Goal: Task Accomplishment & Management: Manage account settings

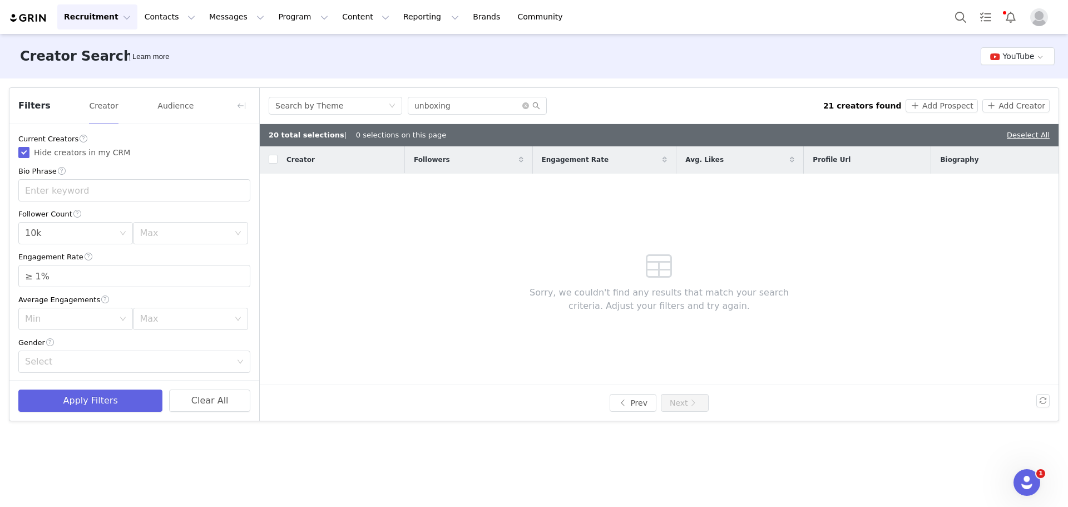
scroll to position [111, 0]
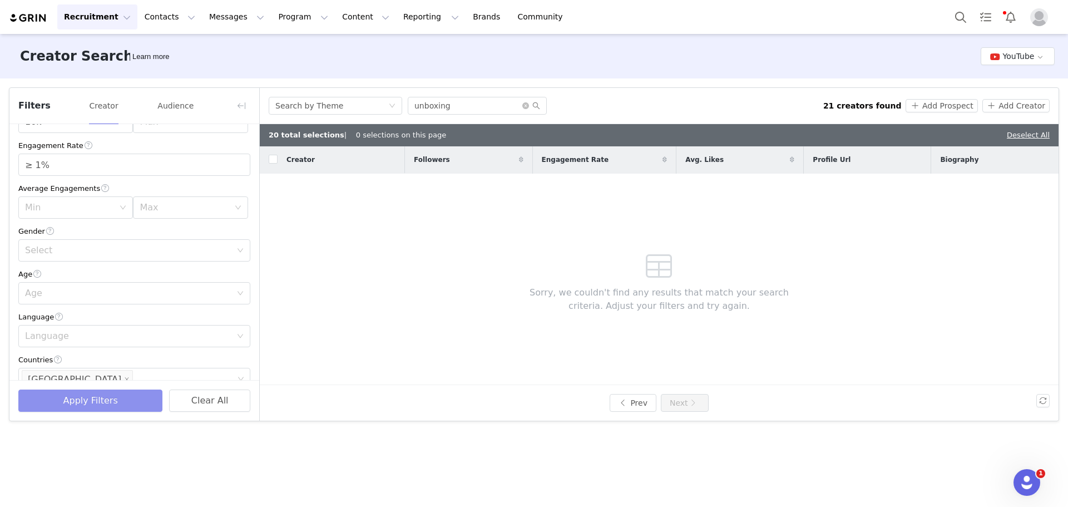
click at [117, 401] on button "Apply Filters" at bounding box center [90, 400] width 144 height 22
click at [637, 401] on button "Prev" at bounding box center [633, 403] width 47 height 18
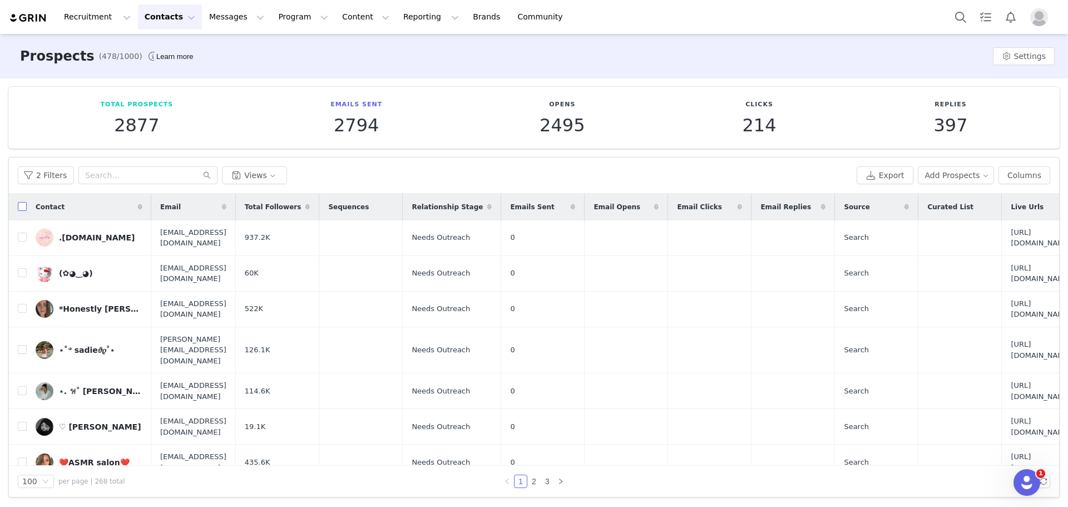
drag, startPoint x: 26, startPoint y: 209, endPoint x: 52, endPoint y: 230, distance: 33.3
click at [26, 209] on input "checkbox" at bounding box center [22, 206] width 9 height 9
checkbox input "true"
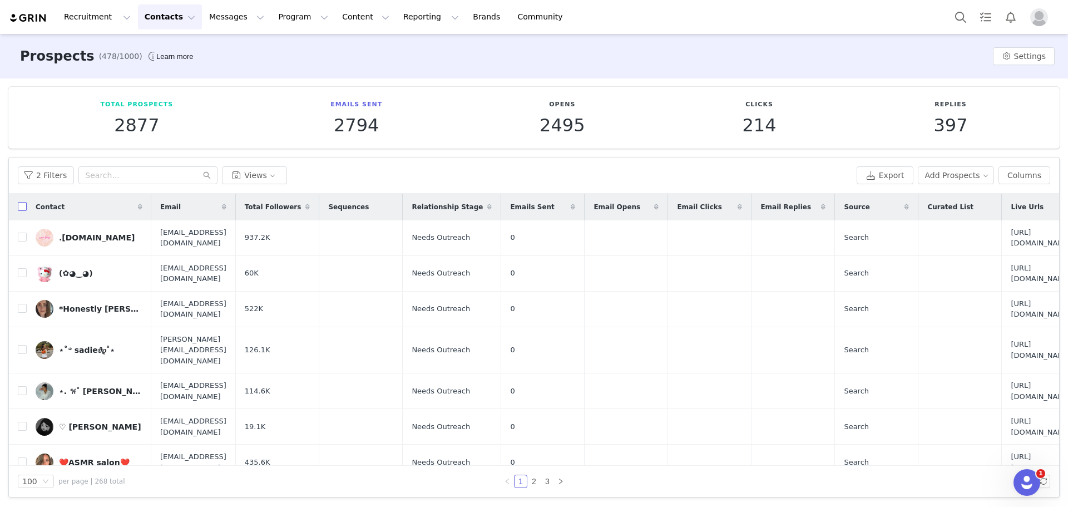
checkbox input "true"
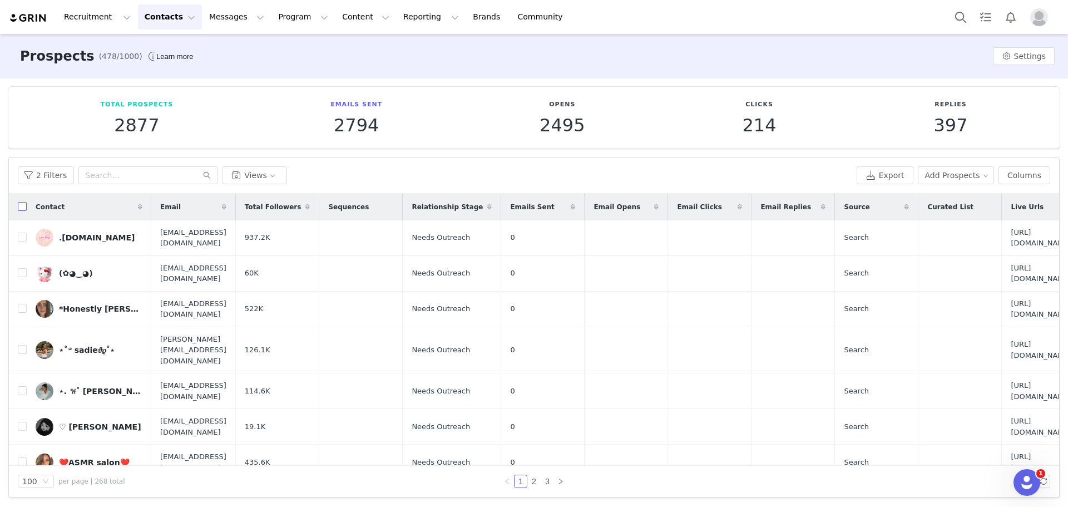
checkbox input "true"
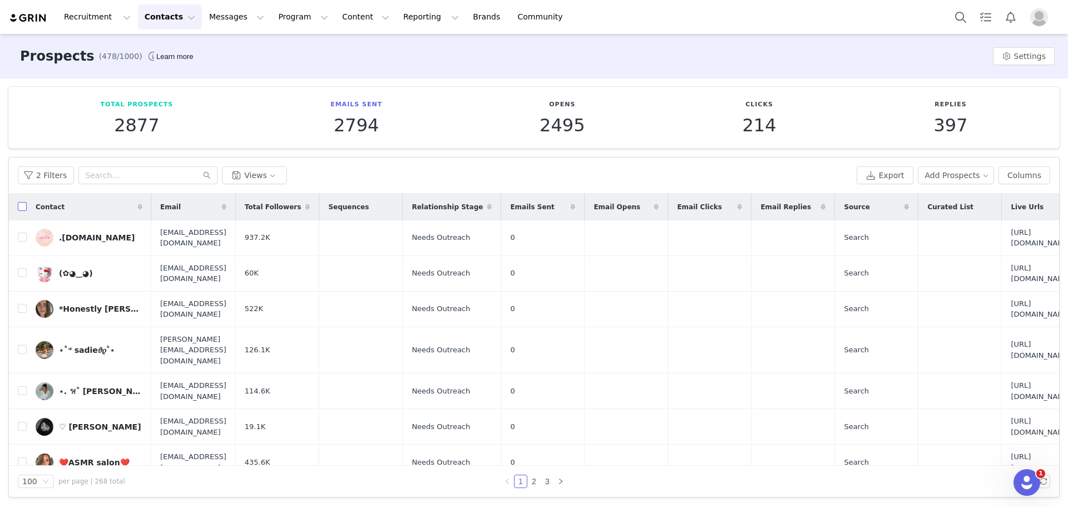
checkbox input "true"
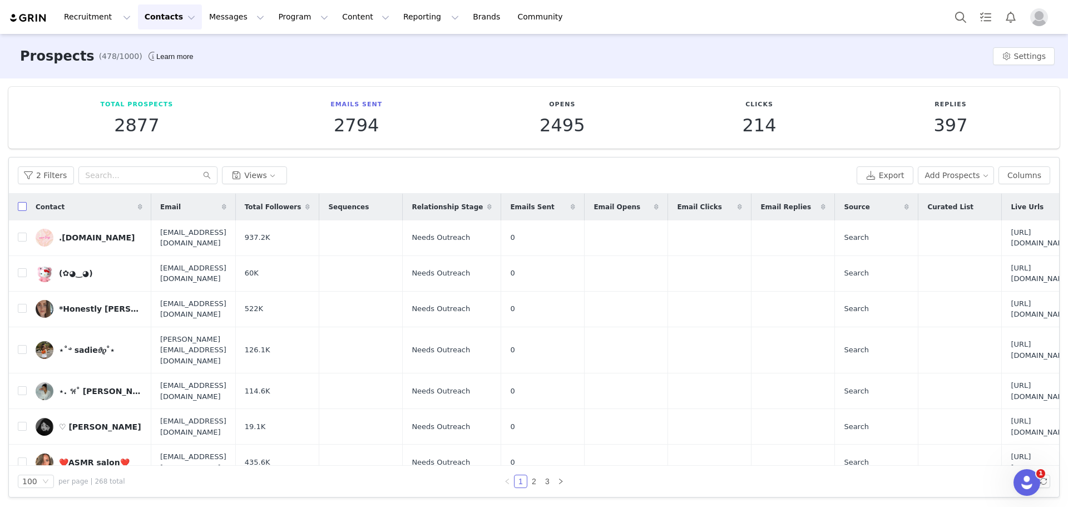
checkbox input "true"
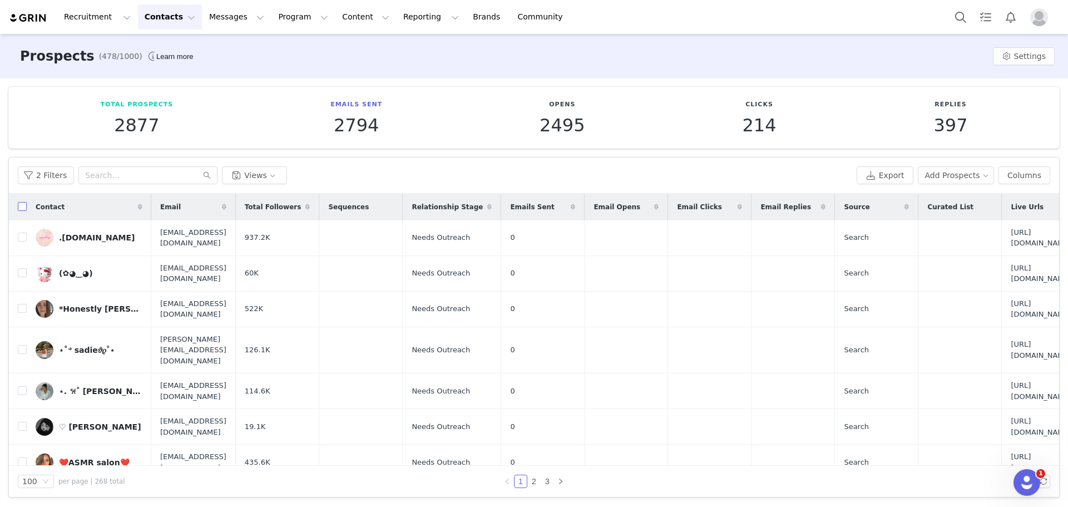
checkbox input "true"
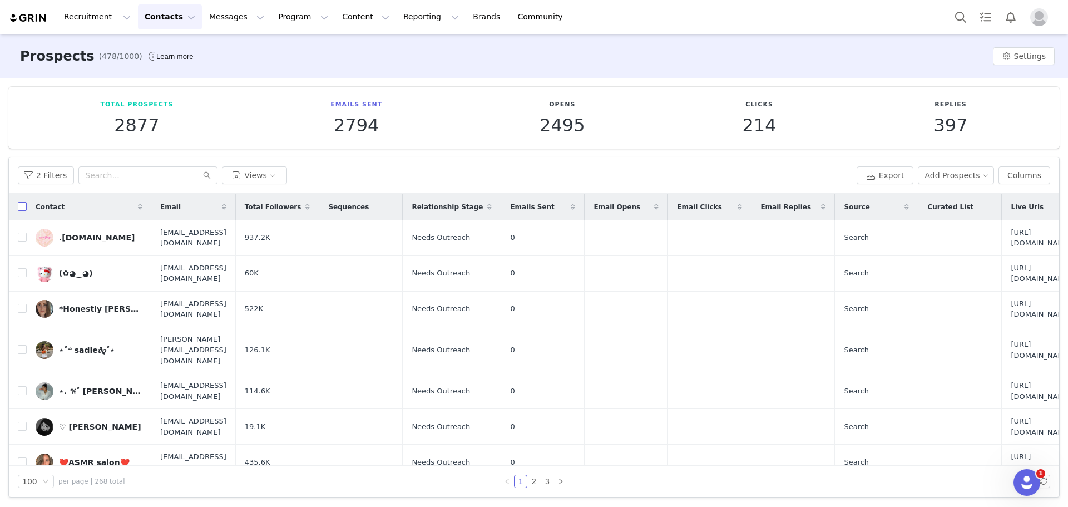
checkbox input "true"
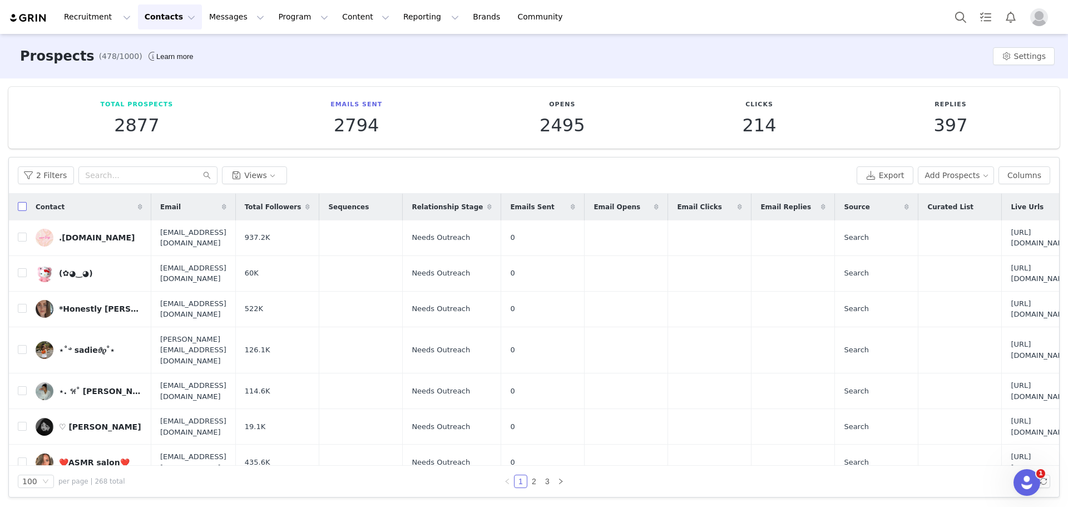
checkbox input "true"
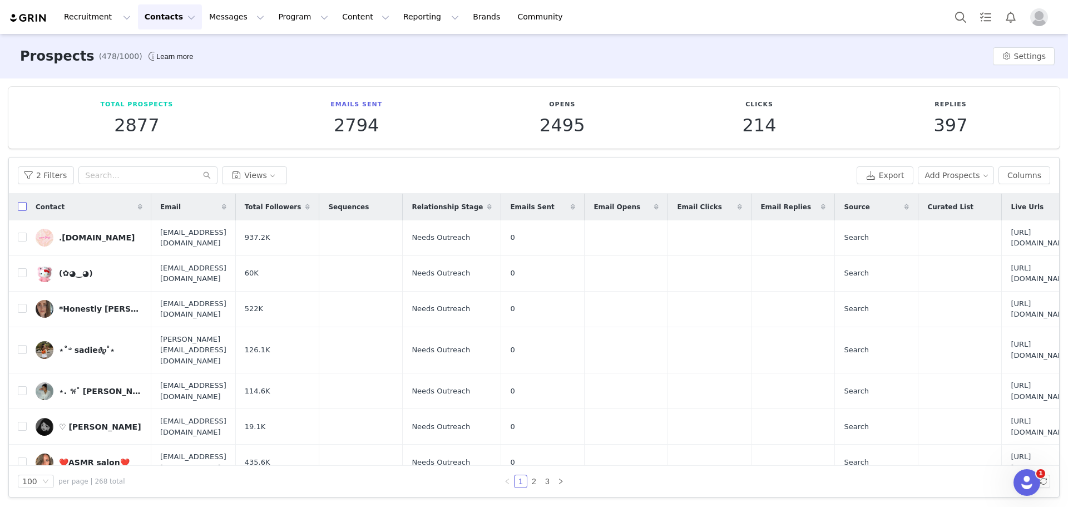
checkbox input "true"
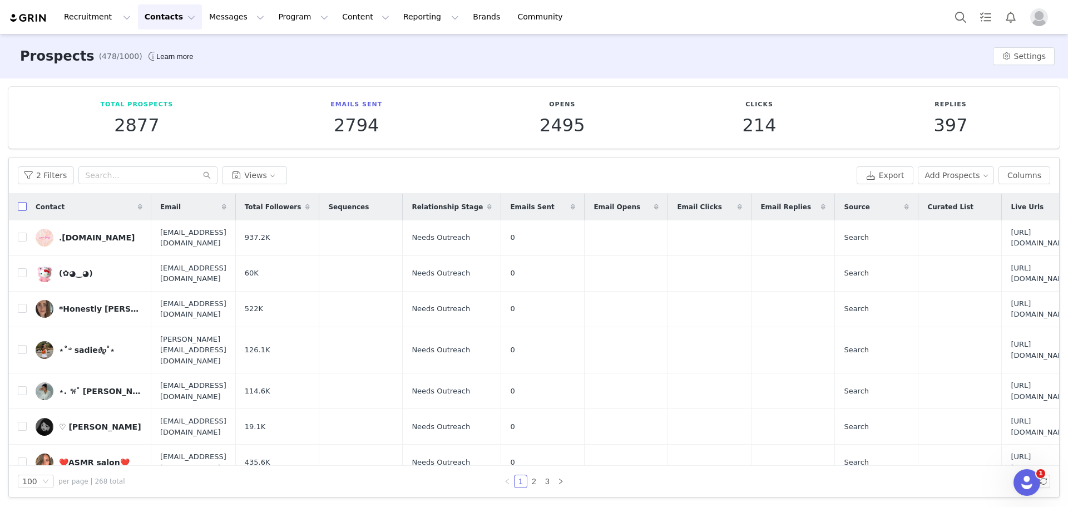
checkbox input "true"
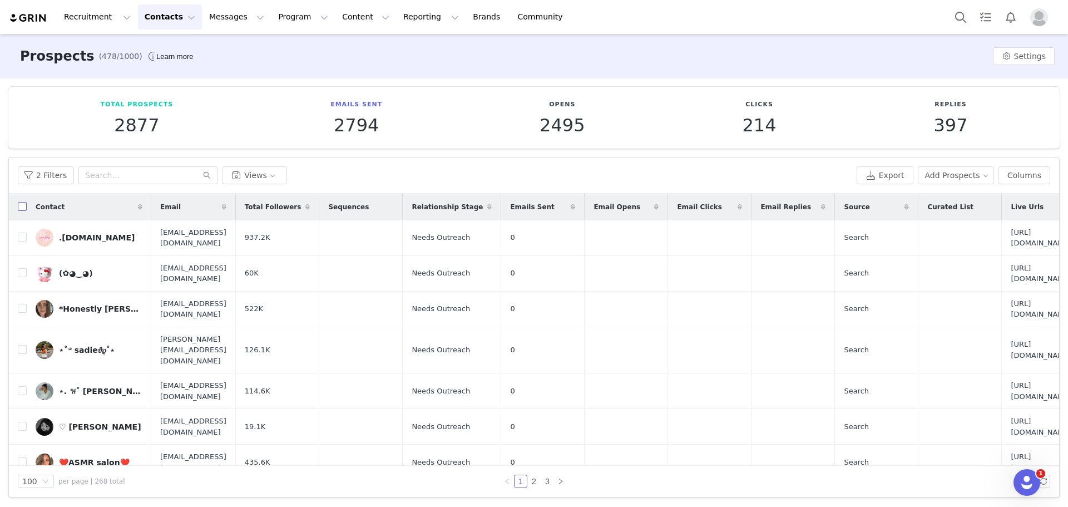
checkbox input "true"
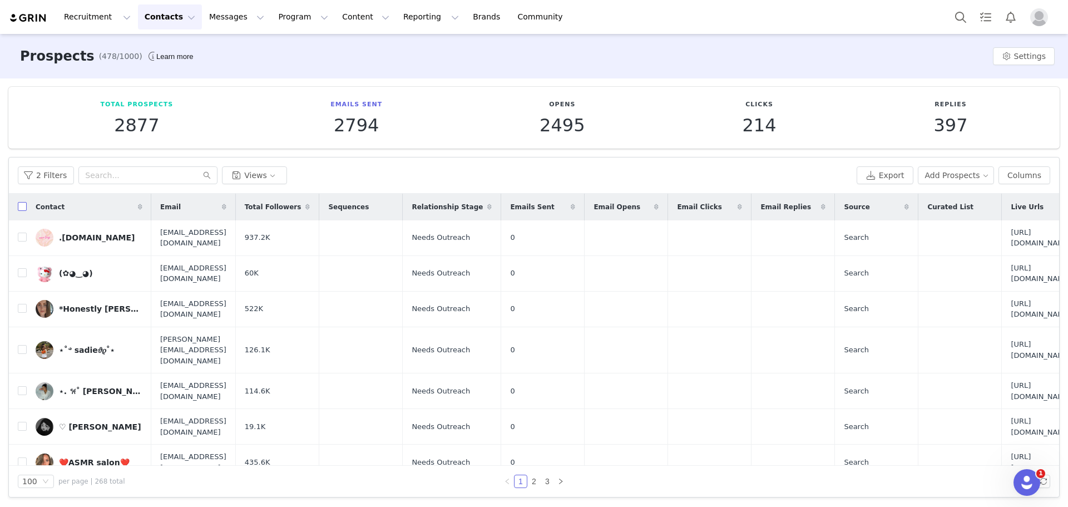
checkbox input "true"
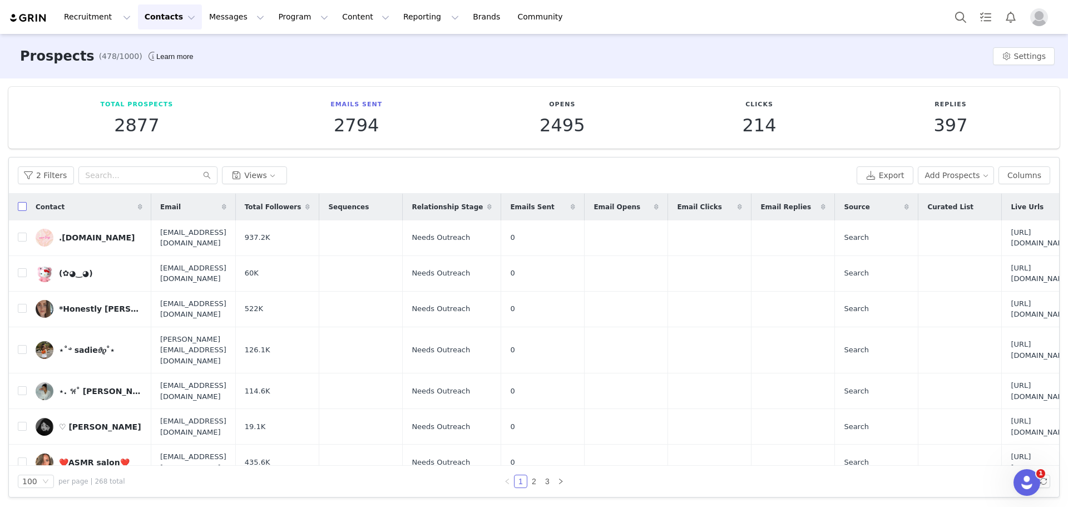
checkbox input "true"
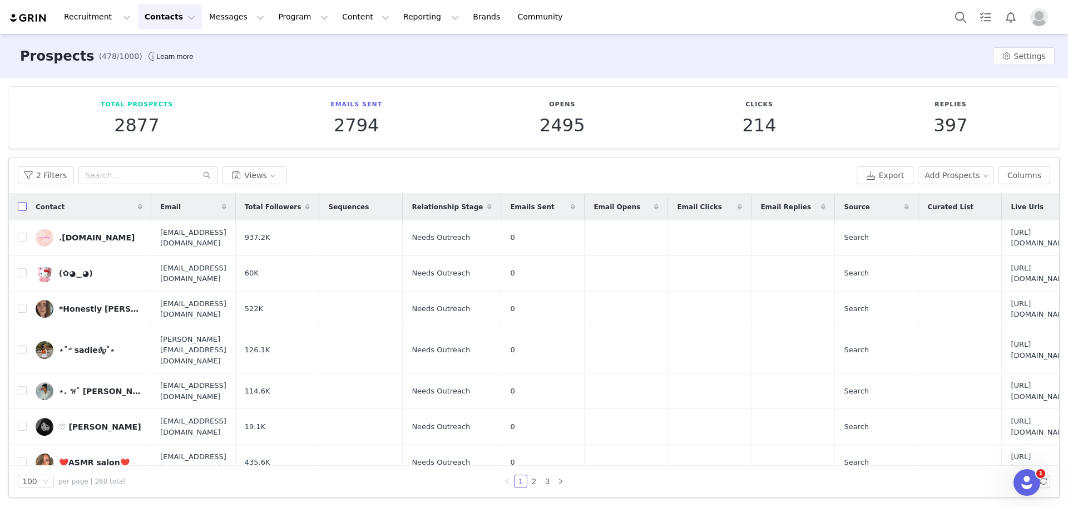
checkbox input "true"
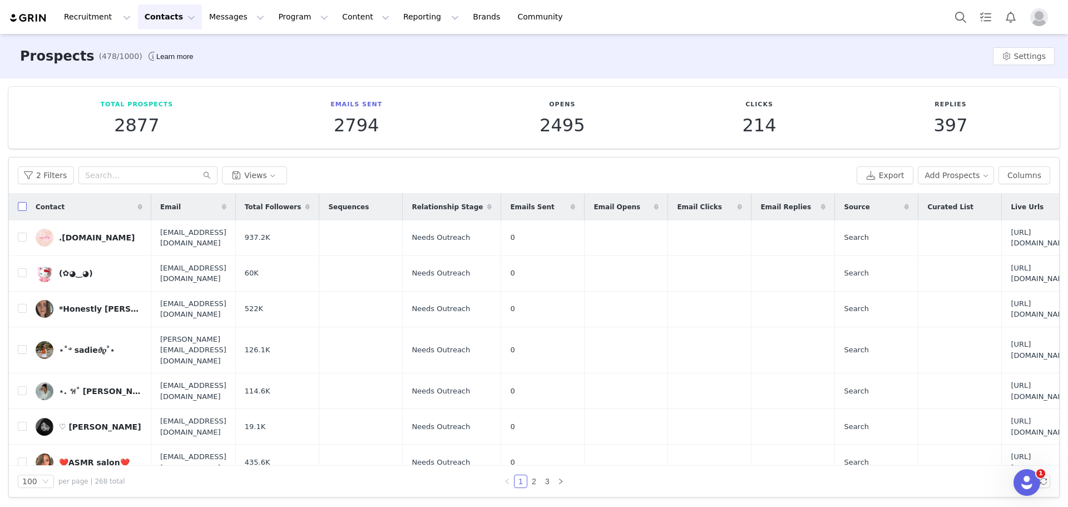
checkbox input "true"
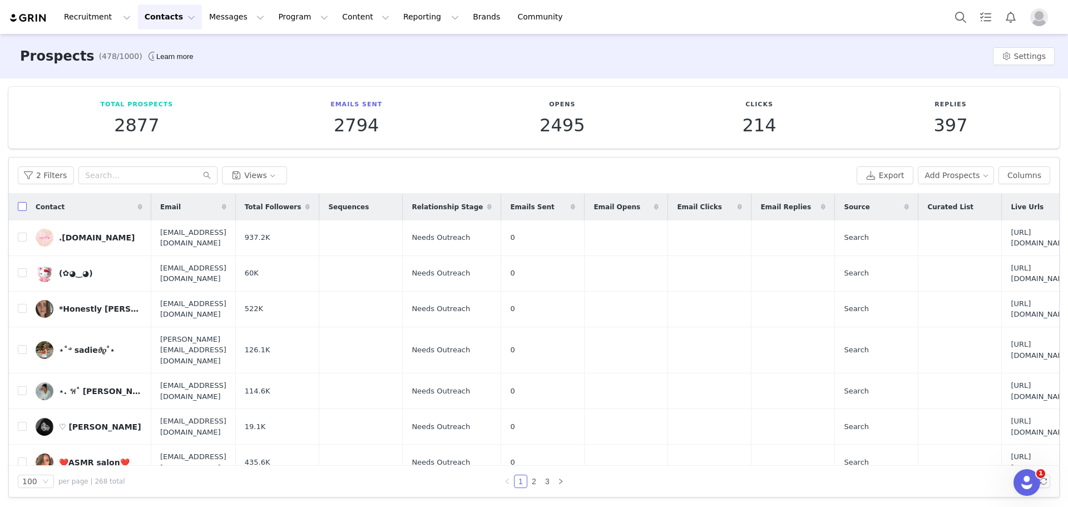
checkbox input "true"
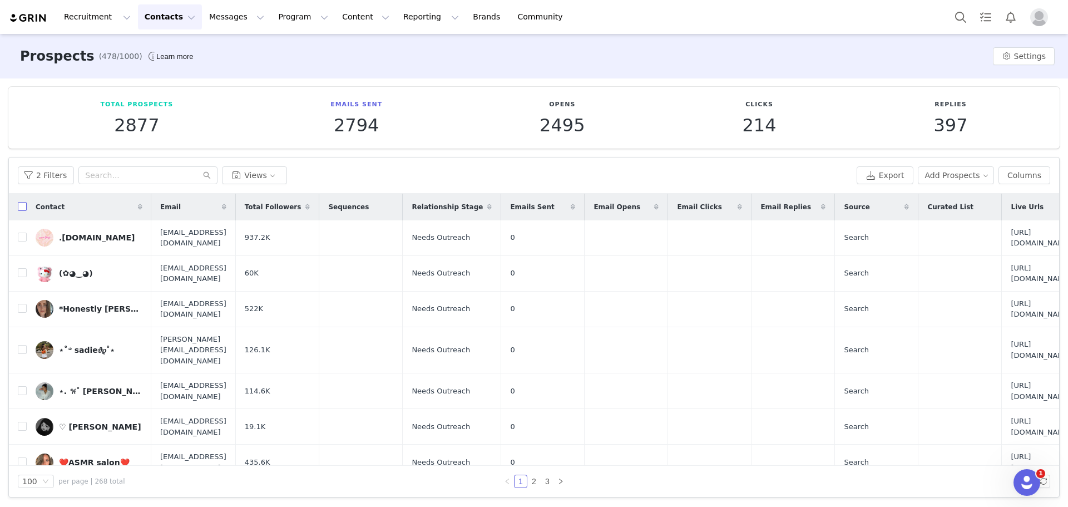
checkbox input "true"
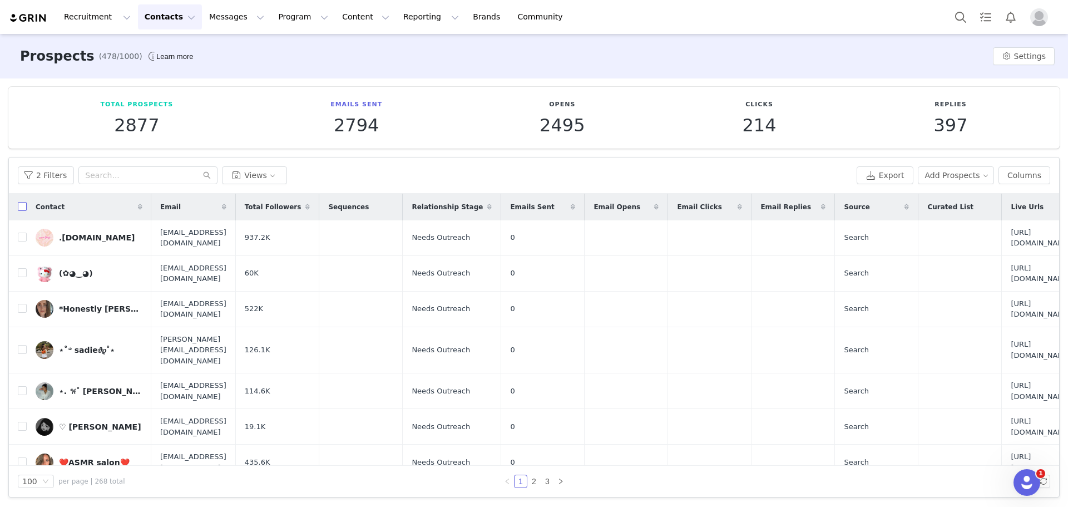
checkbox input "true"
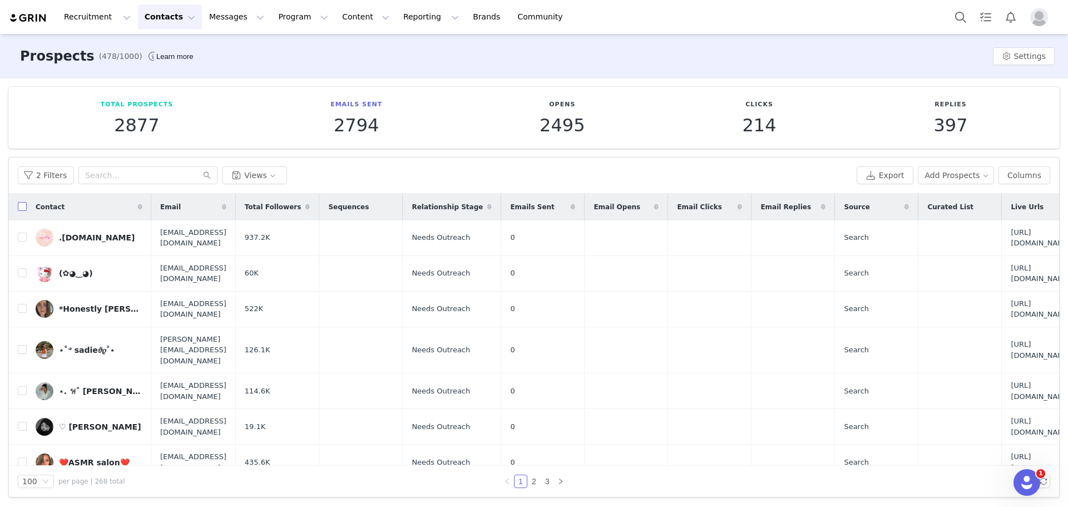
checkbox input "true"
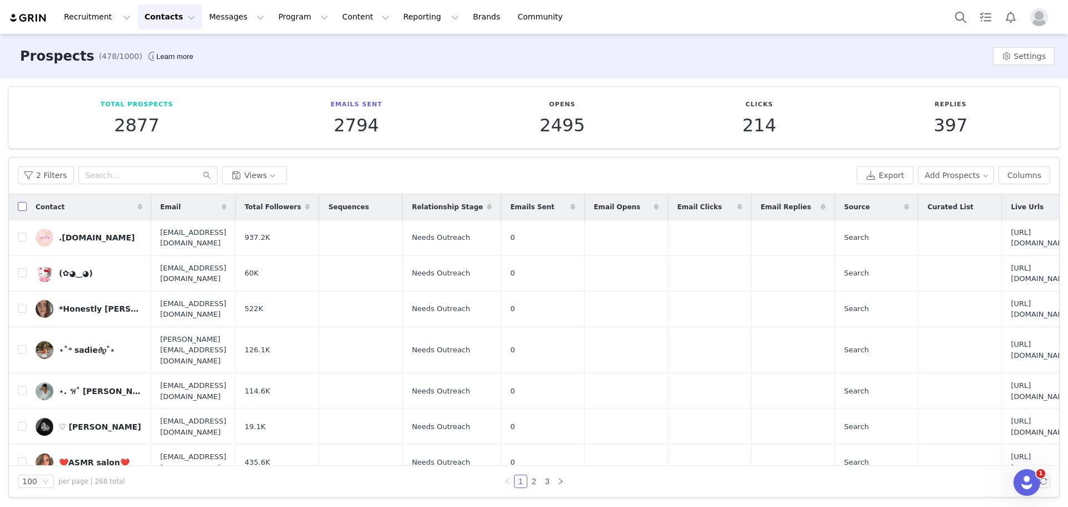
checkbox input "true"
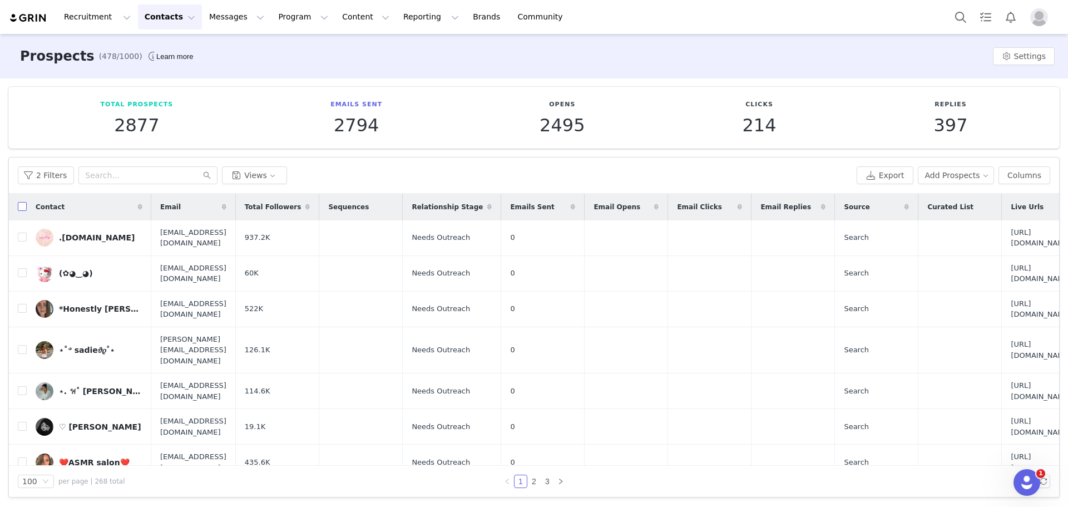
checkbox input "true"
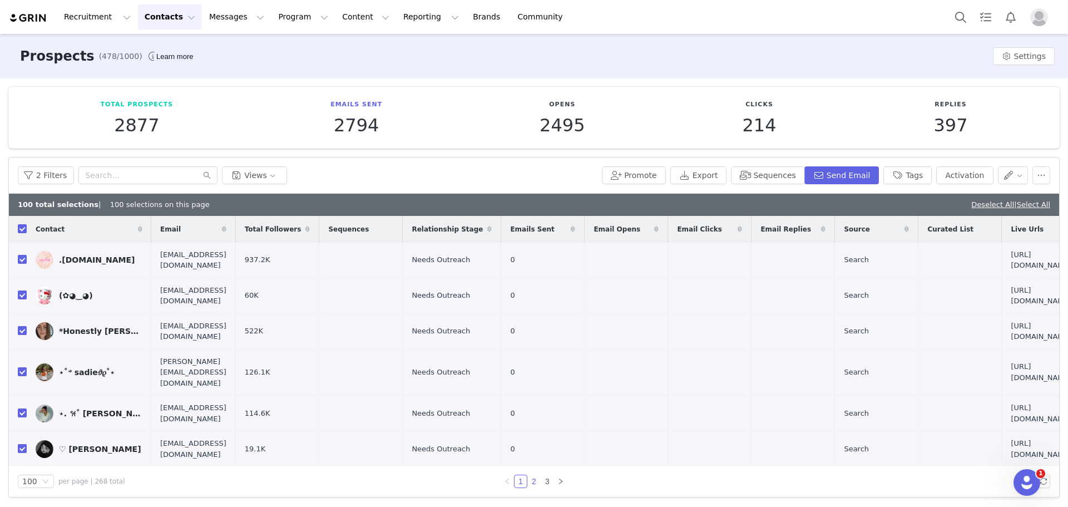
click at [530, 481] on link "2" at bounding box center [534, 481] width 12 height 12
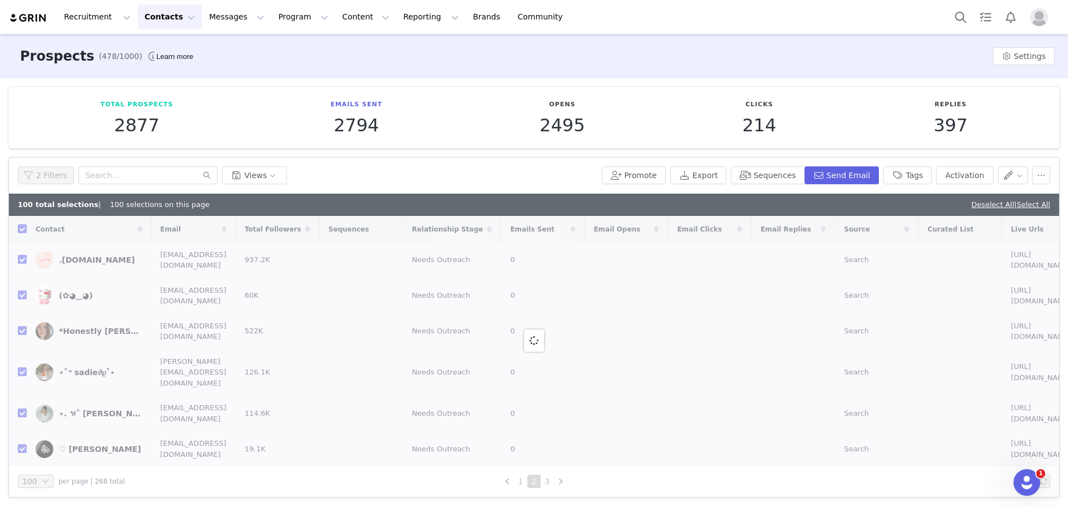
checkbox input "false"
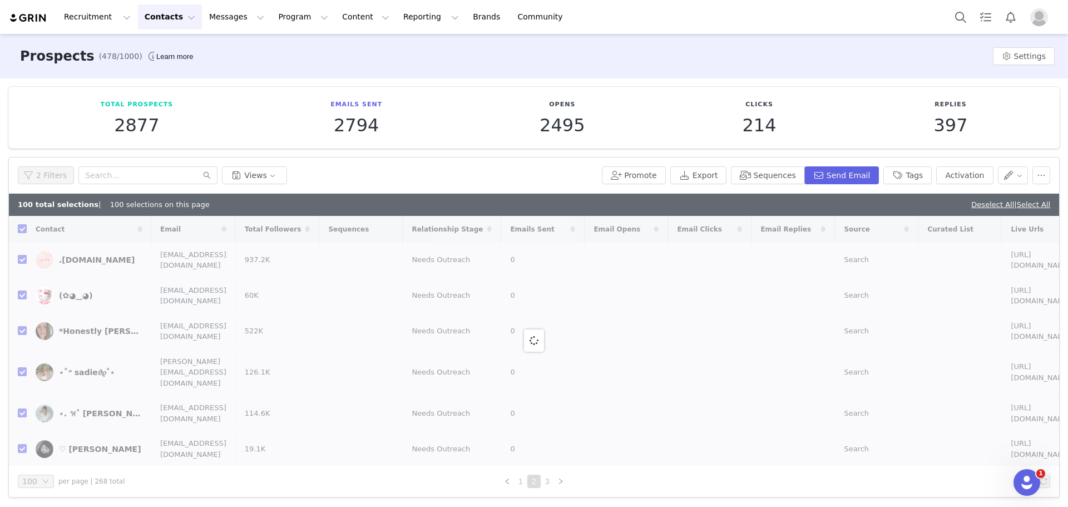
checkbox input "false"
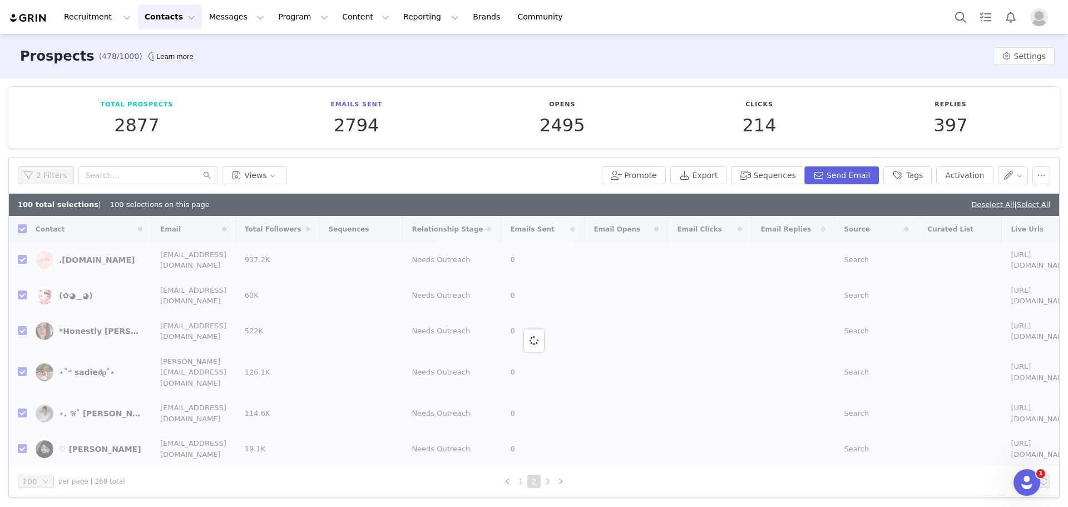
checkbox input "false"
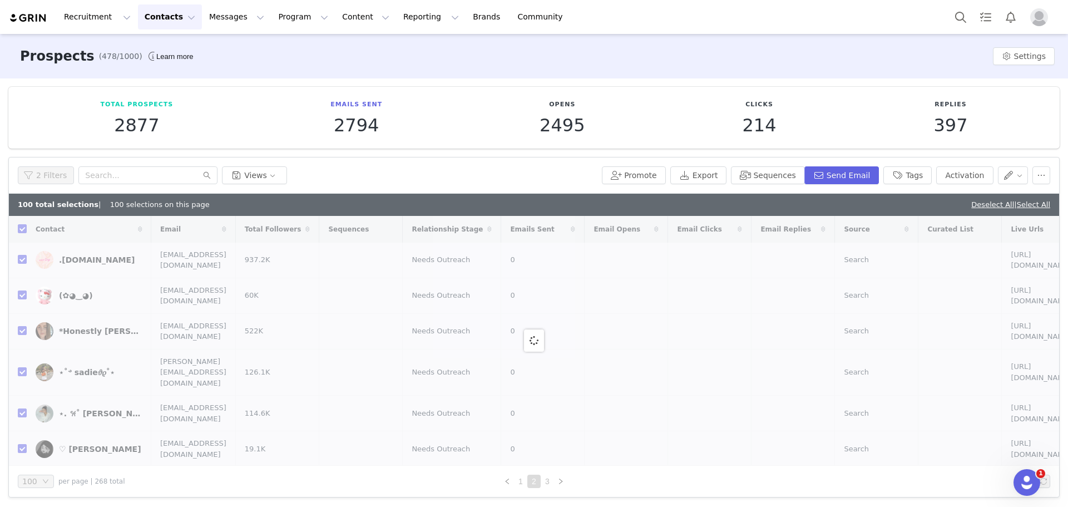
checkbox input "false"
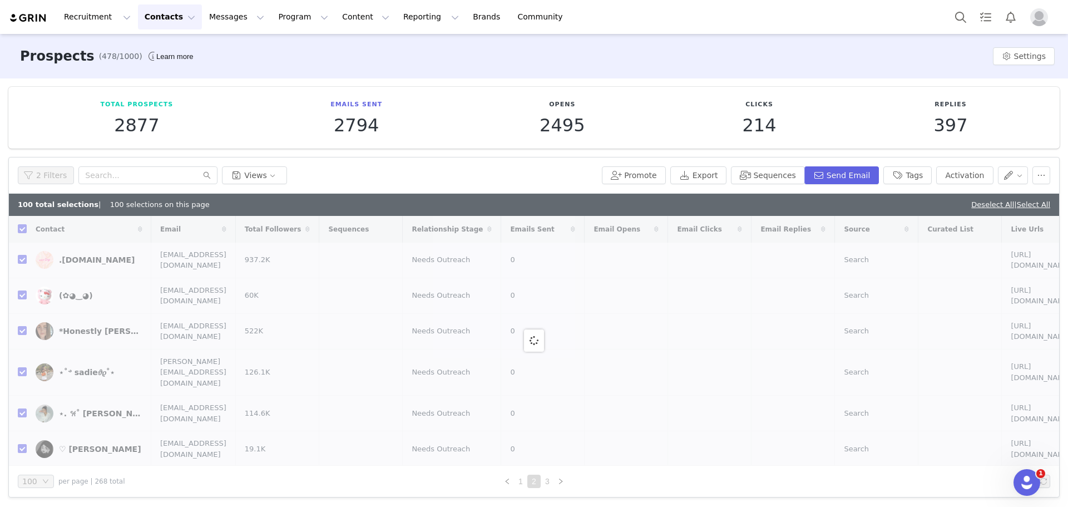
checkbox input "false"
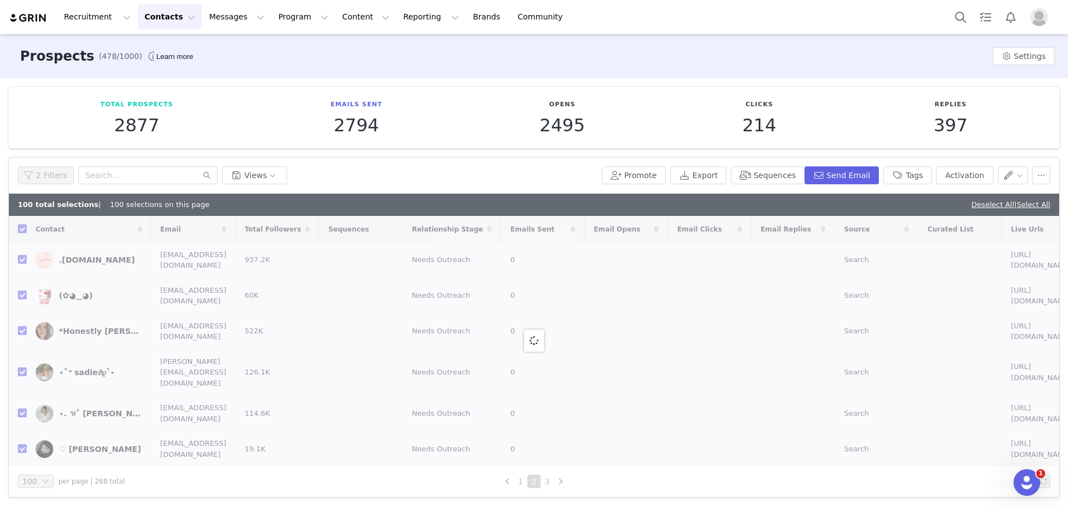
checkbox input "false"
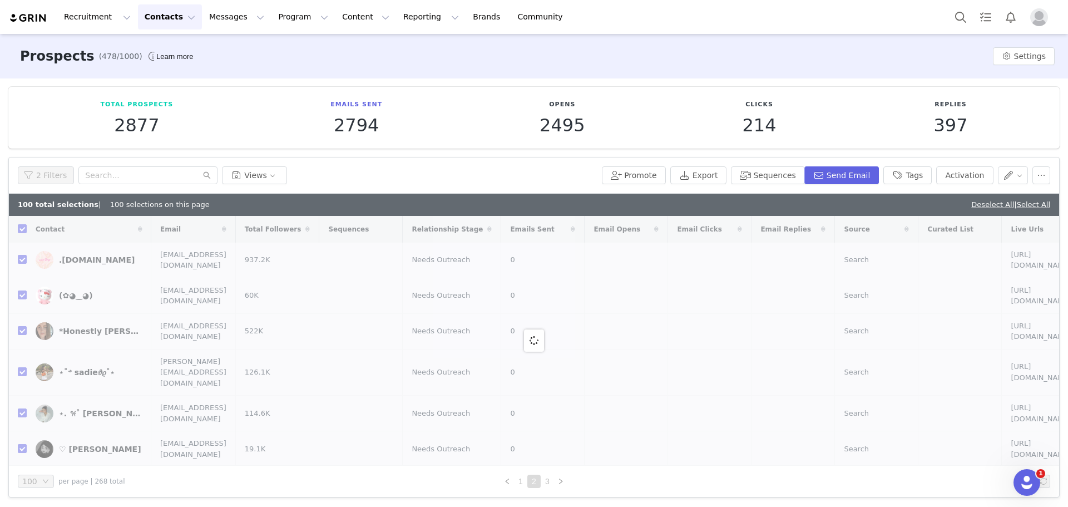
checkbox input "false"
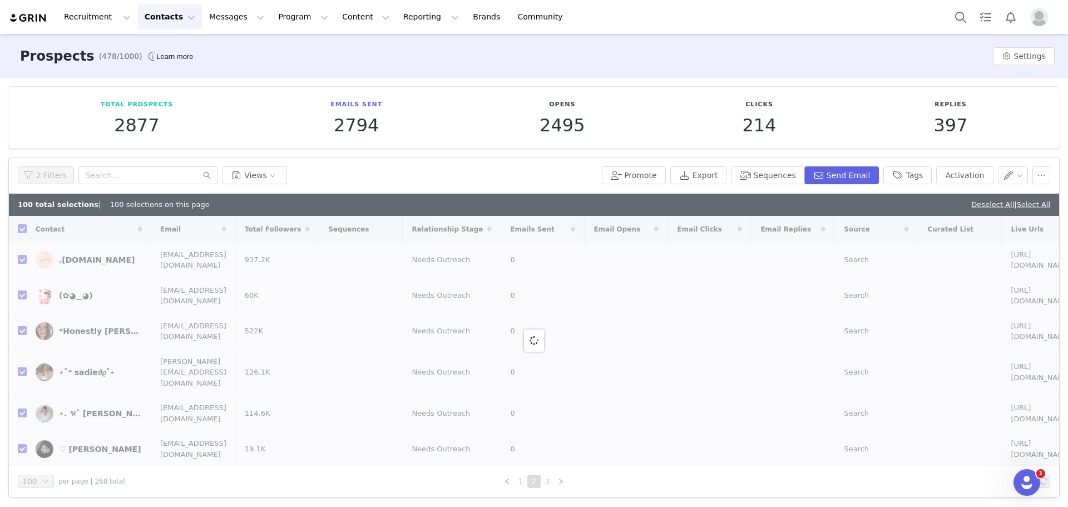
checkbox input "false"
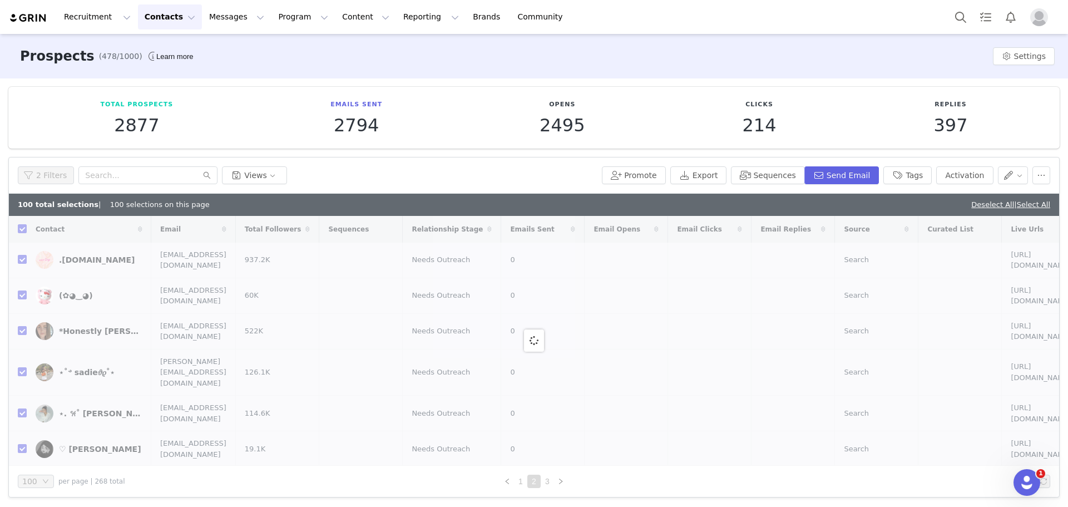
checkbox input "false"
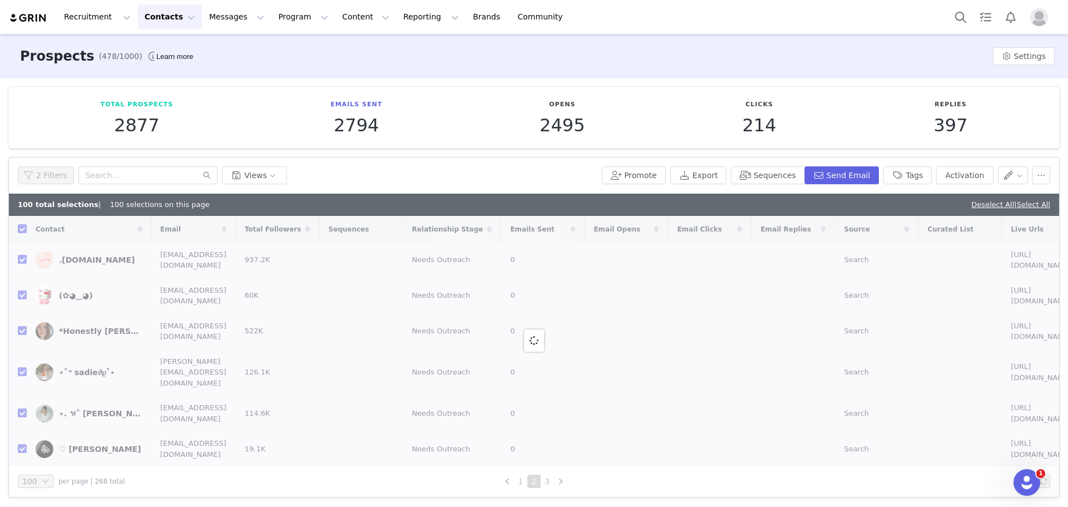
checkbox input "false"
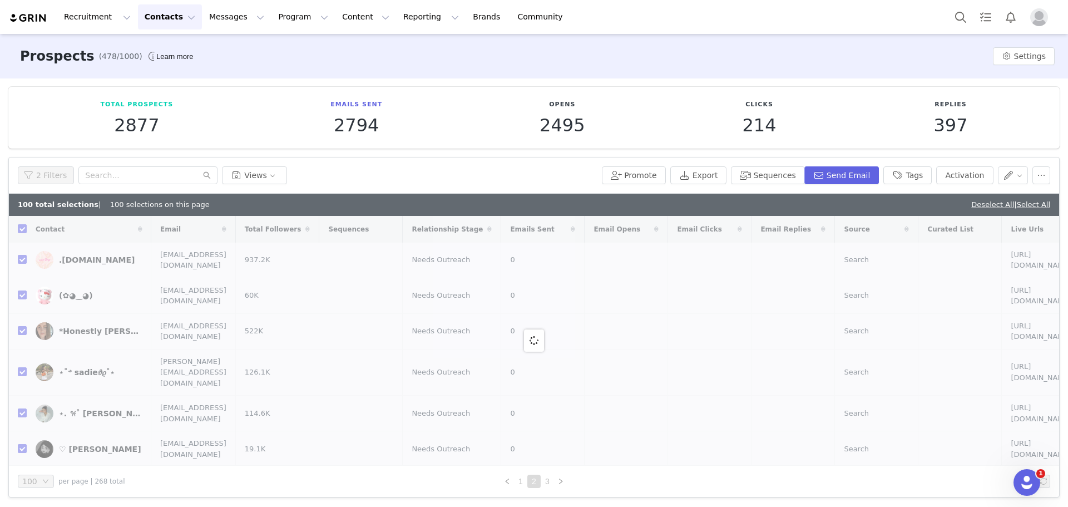
checkbox input "false"
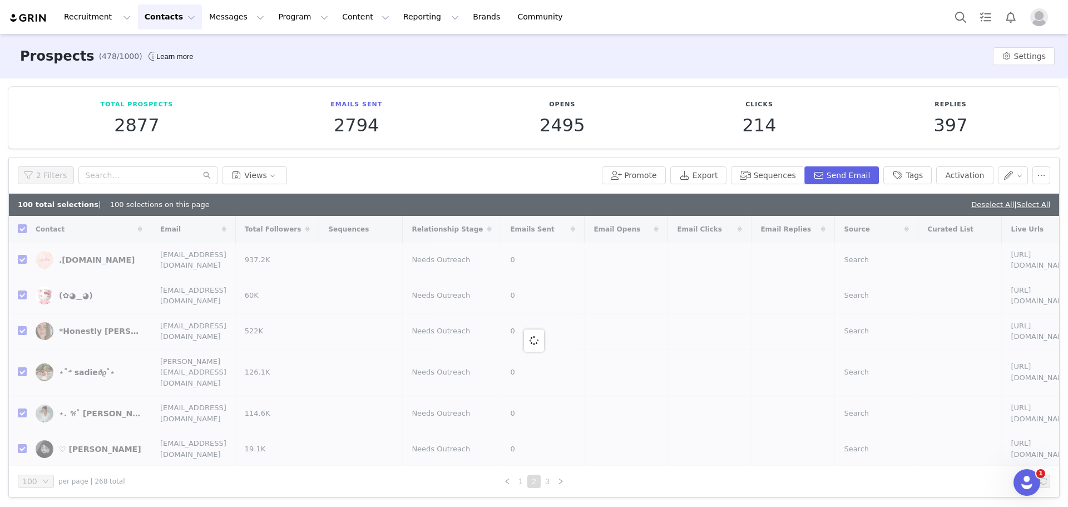
checkbox input "false"
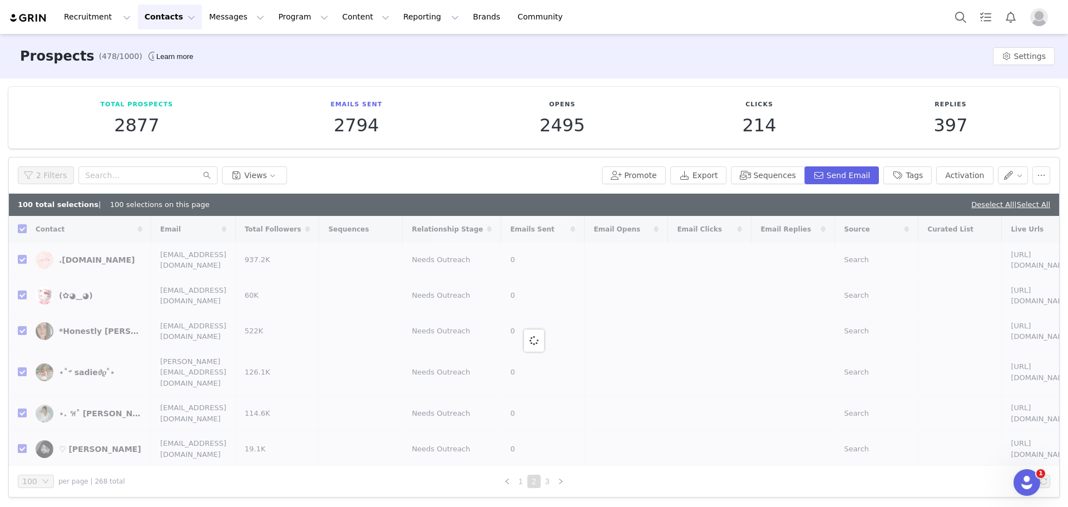
checkbox input "false"
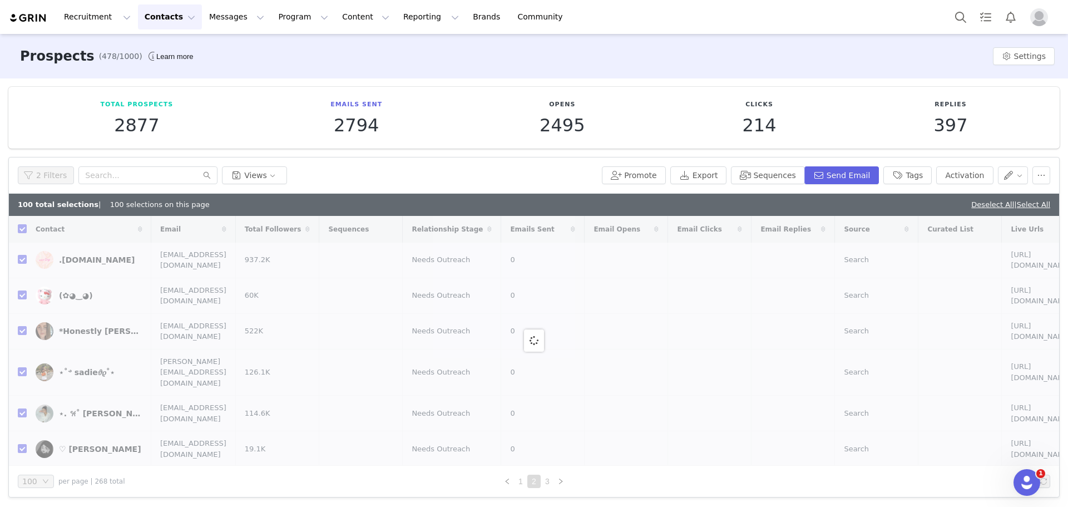
checkbox input "false"
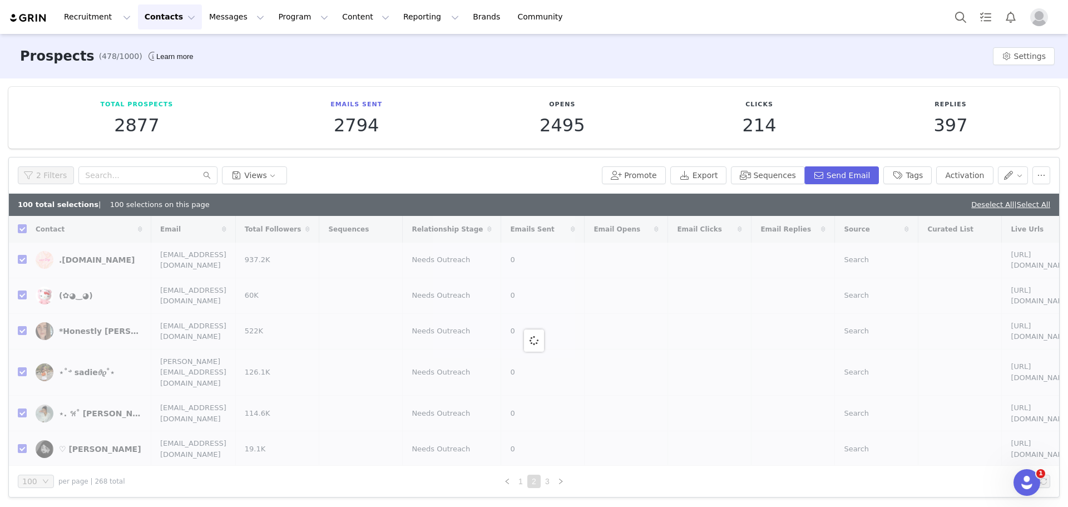
checkbox input "false"
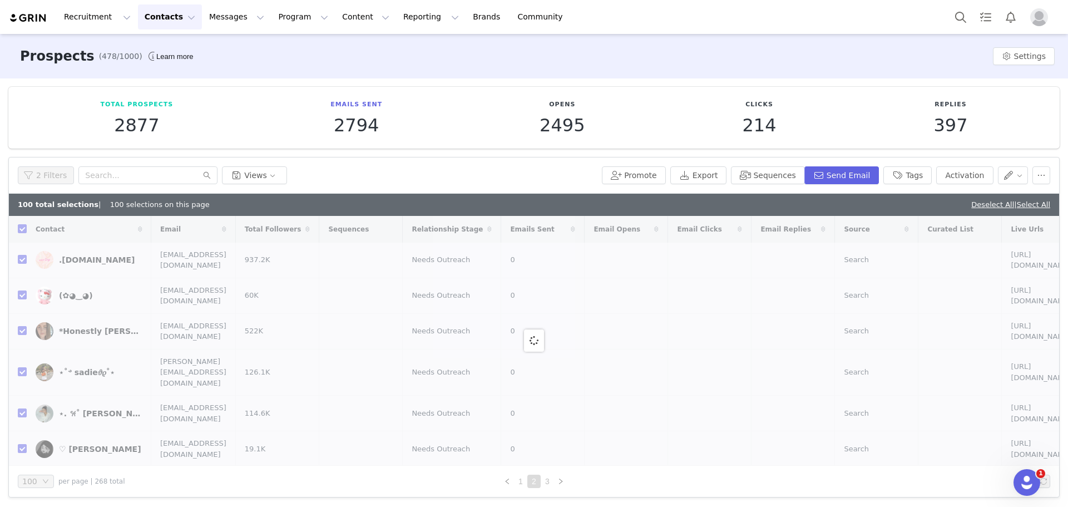
checkbox input "false"
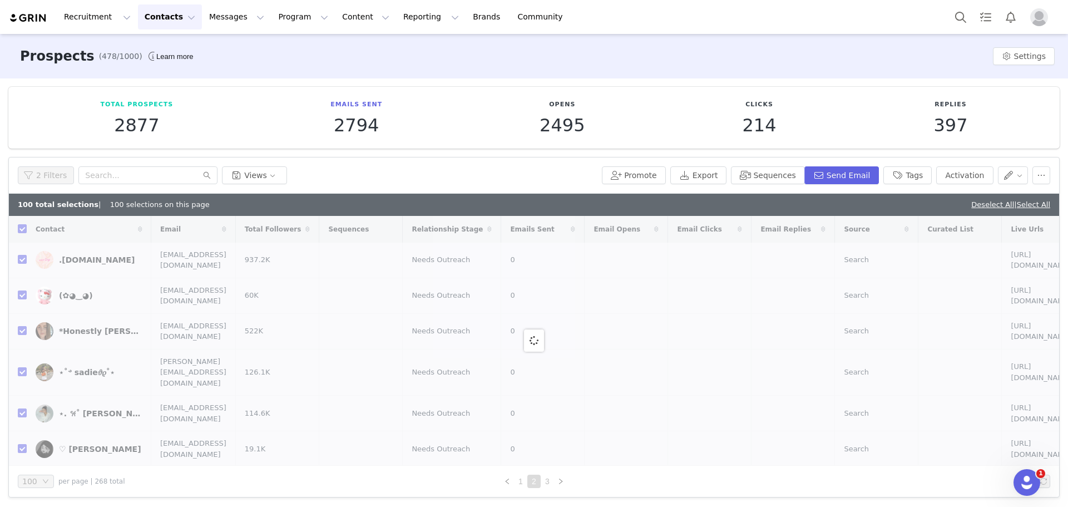
checkbox input "false"
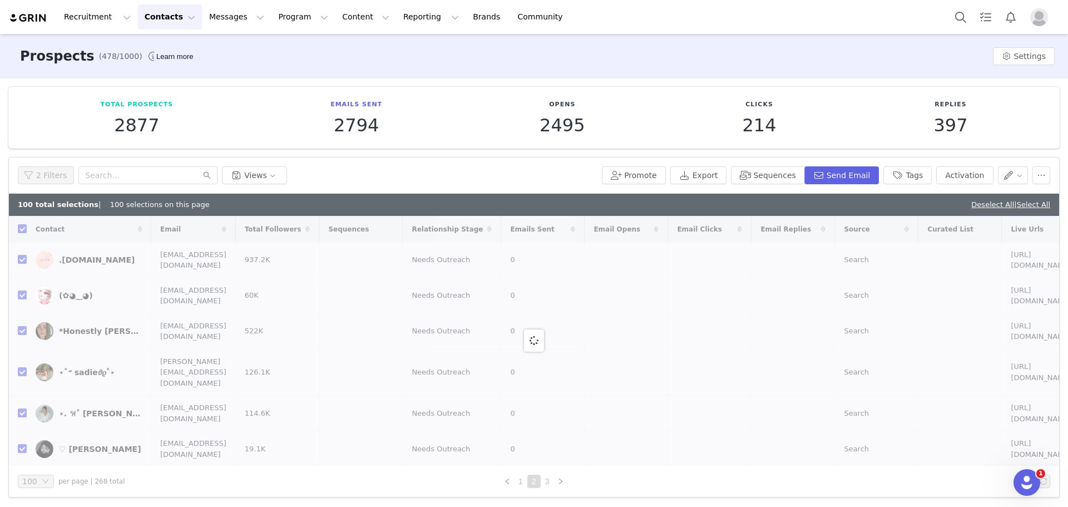
checkbox input "false"
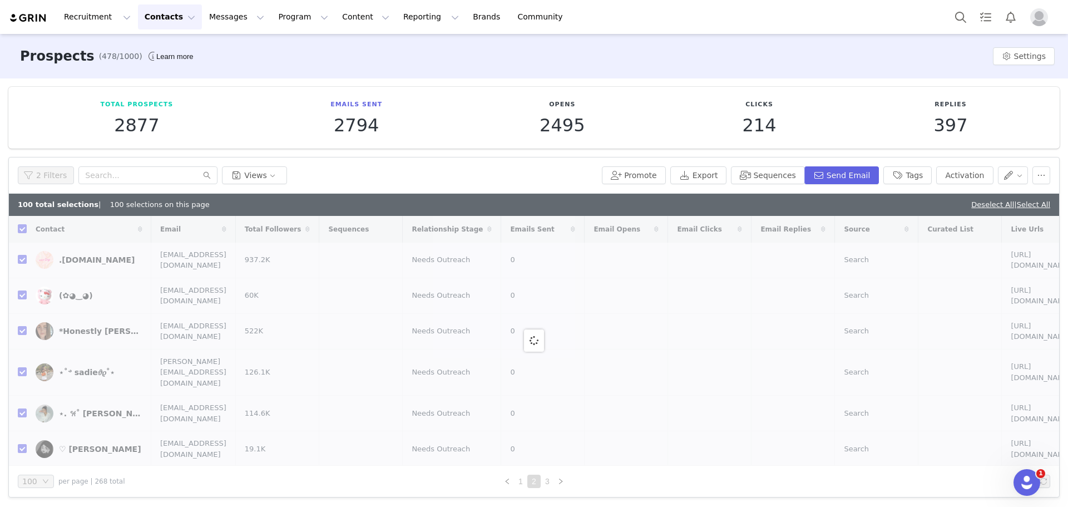
checkbox input "false"
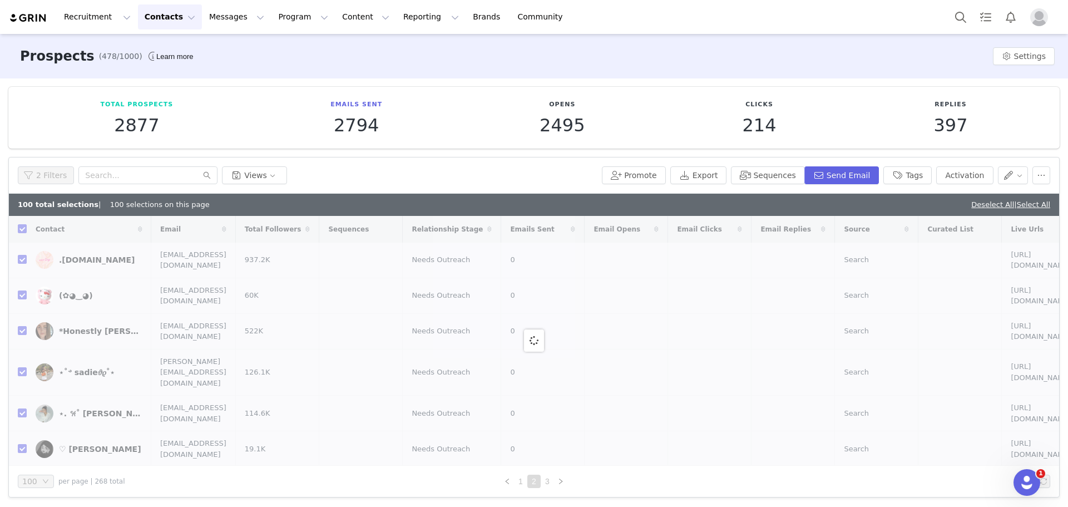
checkbox input "false"
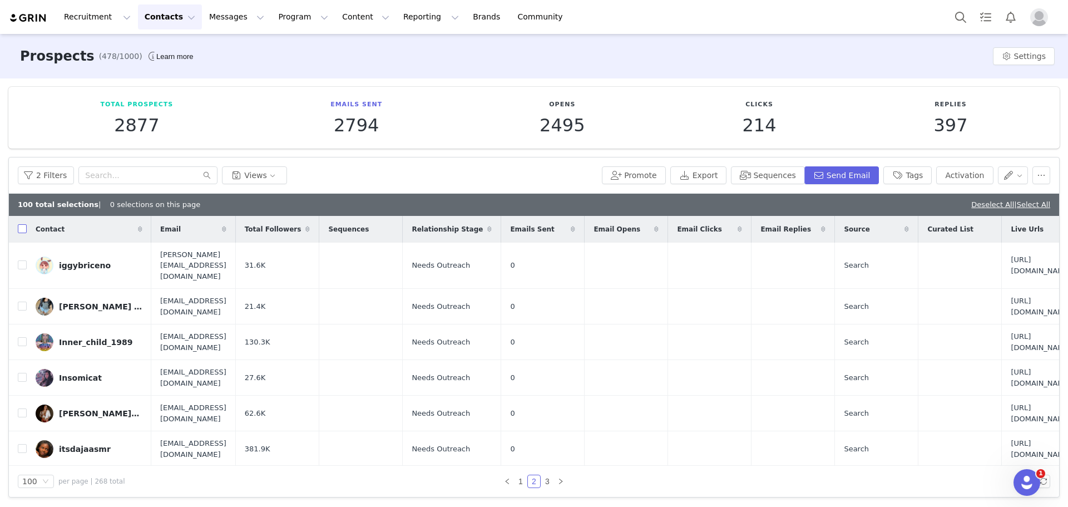
click at [24, 230] on input "checkbox" at bounding box center [22, 228] width 9 height 9
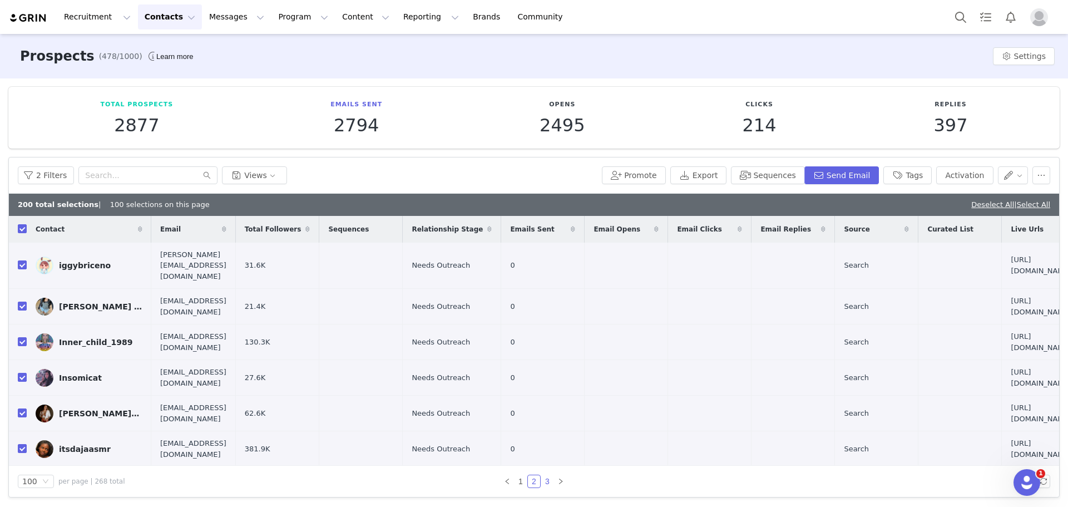
click at [543, 481] on link "3" at bounding box center [547, 481] width 12 height 12
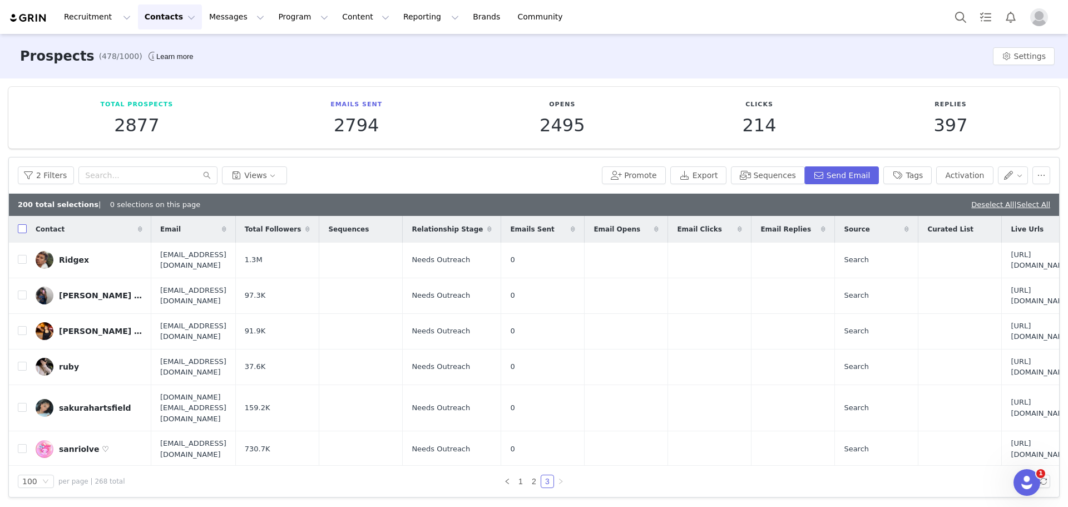
click at [24, 229] on input "checkbox" at bounding box center [22, 228] width 9 height 9
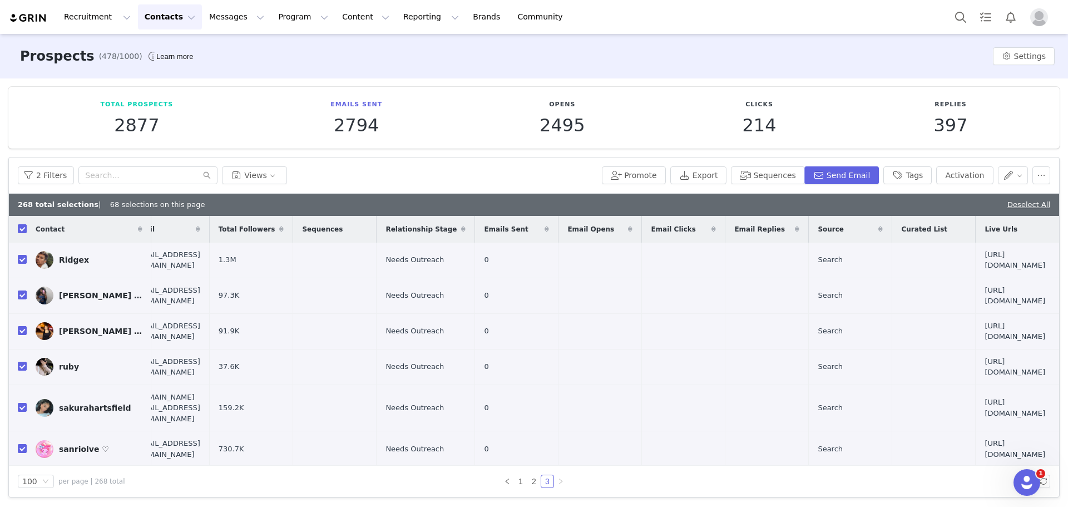
scroll to position [0, 164]
click at [844, 175] on button "Send Email" at bounding box center [842, 175] width 75 height 18
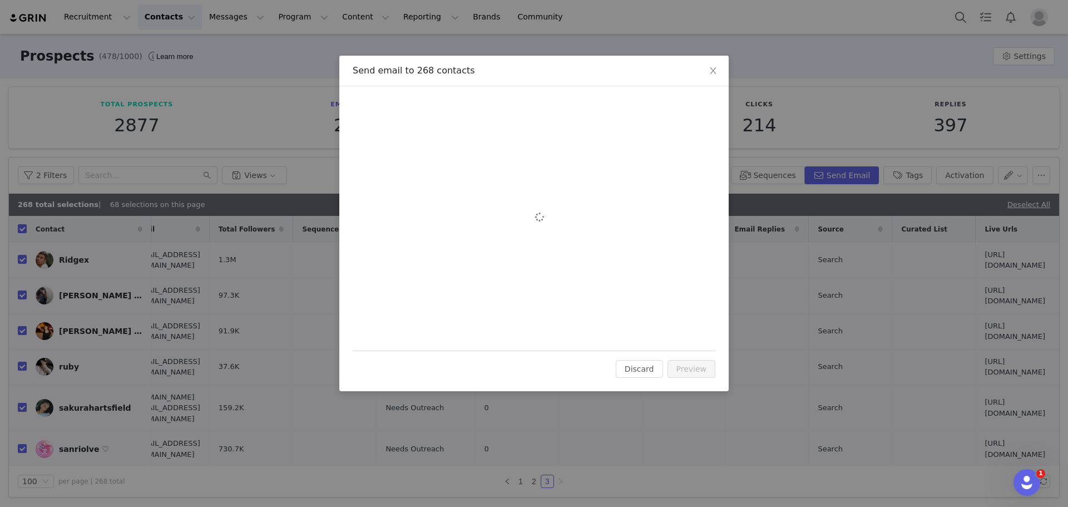
scroll to position [0, 0]
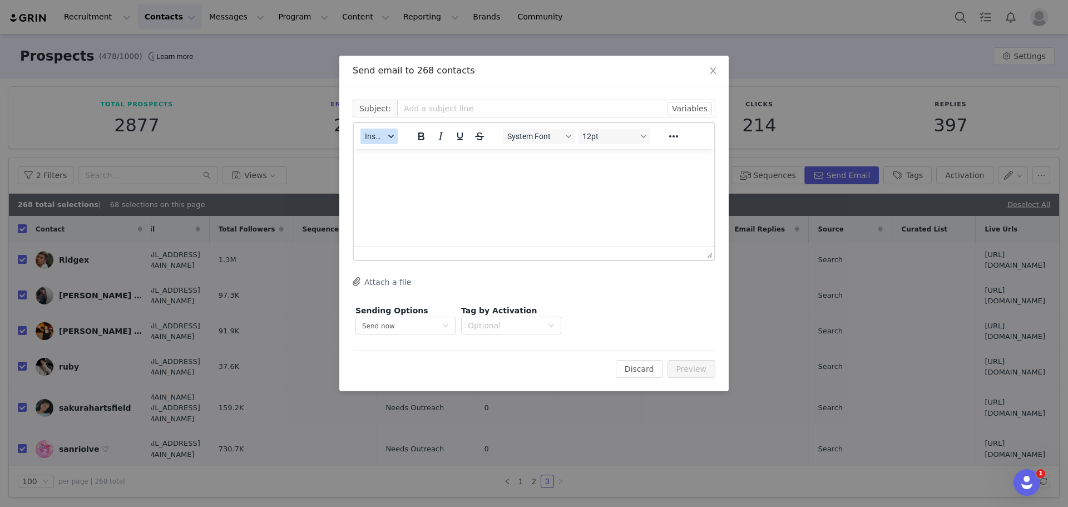
click at [393, 139] on icon "button" at bounding box center [391, 137] width 6 height 6
click at [391, 160] on div "Insert Template" at bounding box center [420, 155] width 100 height 13
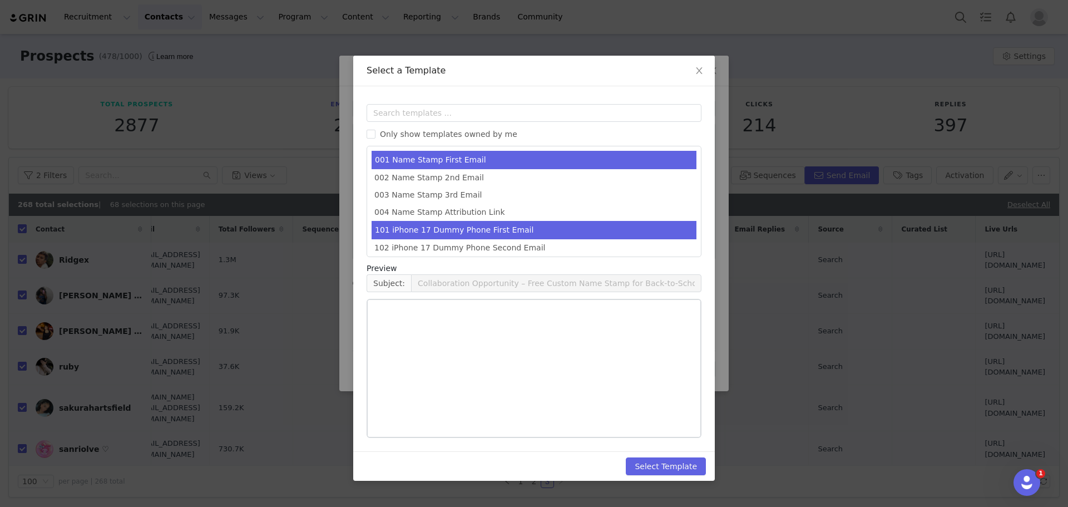
click at [450, 232] on li "101 iPhone 17 Dummy Phone First Email" at bounding box center [534, 230] width 325 height 18
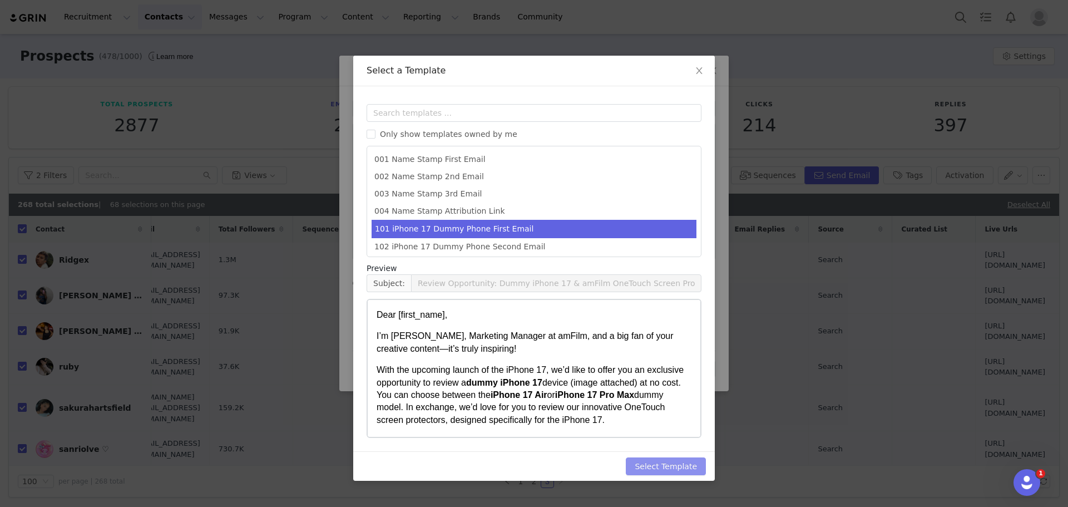
click at [645, 465] on button "Select Template" at bounding box center [666, 466] width 80 height 18
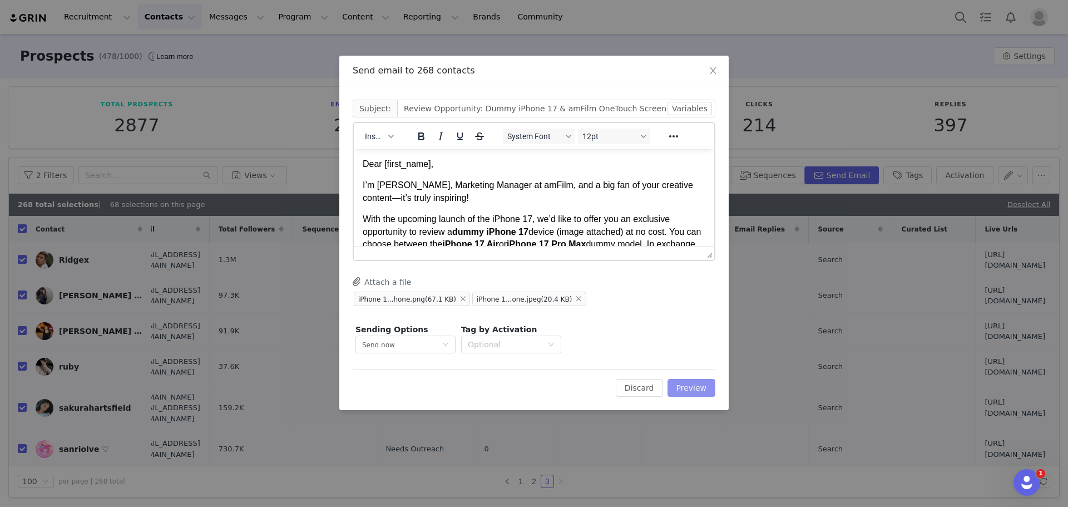
click at [690, 389] on button "Preview" at bounding box center [692, 388] width 48 height 18
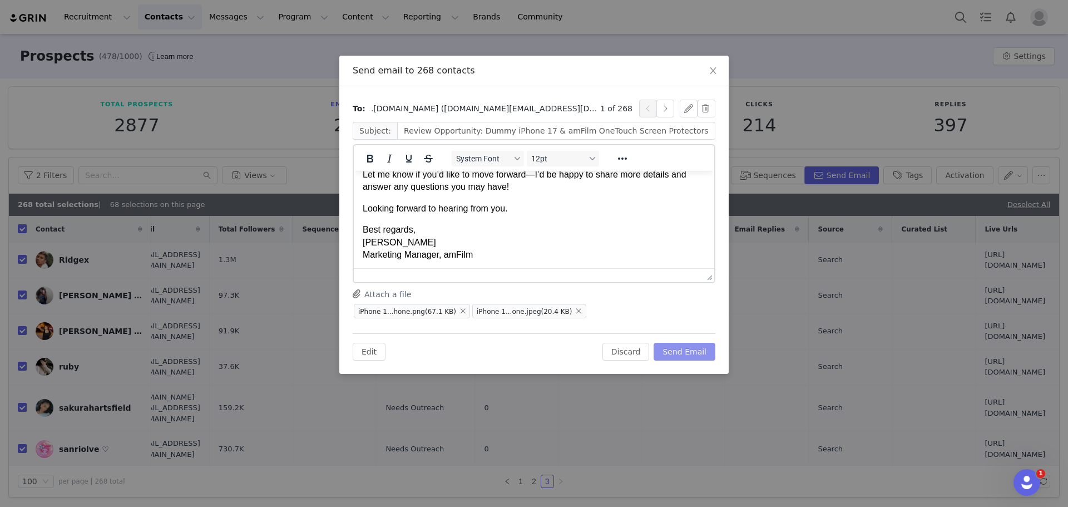
scroll to position [336, 0]
click at [682, 352] on button "Send Email" at bounding box center [685, 352] width 62 height 18
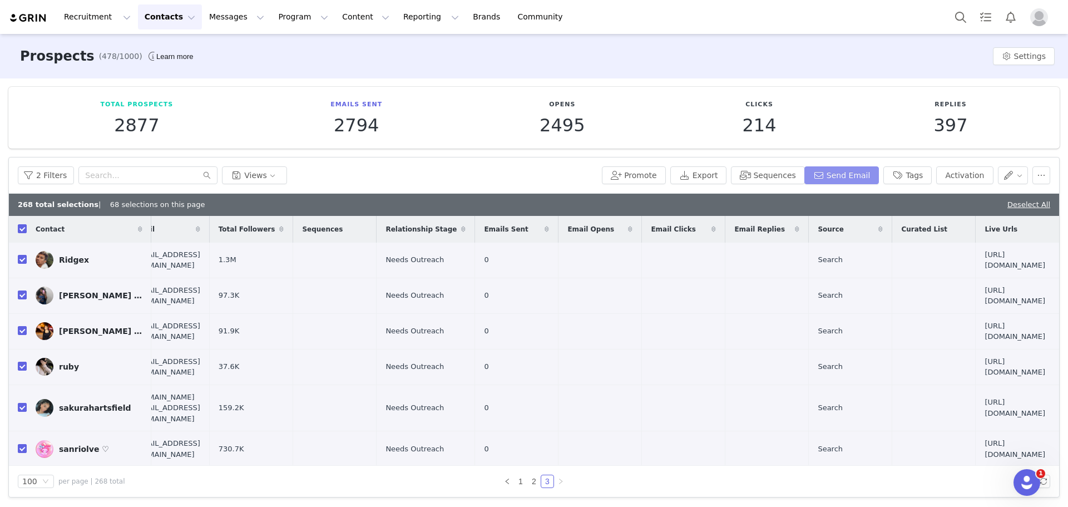
scroll to position [0, 0]
click at [1013, 176] on button "button" at bounding box center [1013, 175] width 31 height 18
click at [980, 233] on span "Set Relationship Stage" at bounding box center [981, 233] width 88 height 12
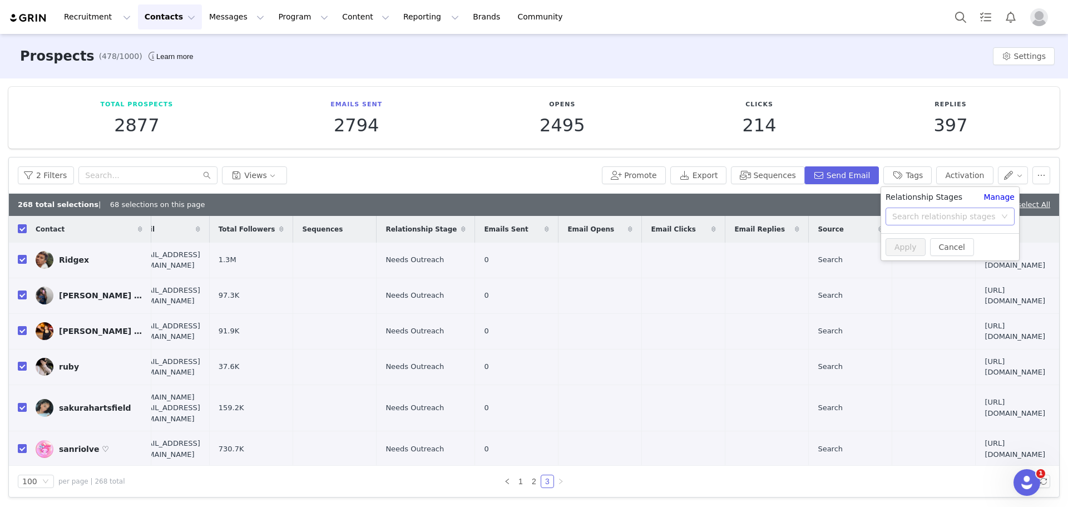
click at [928, 216] on div "Search relationship stages" at bounding box center [944, 216] width 103 height 11
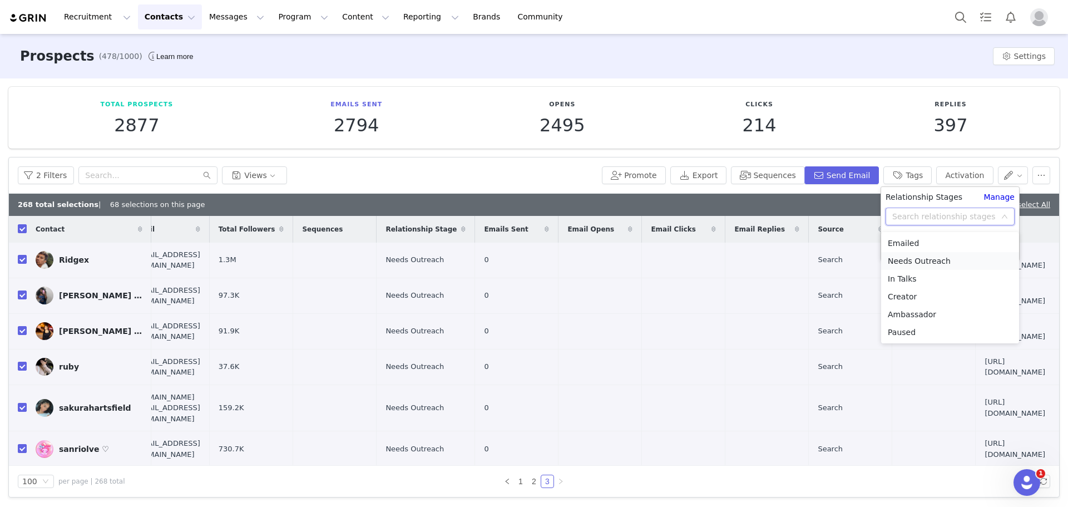
click at [917, 260] on li "Needs Outreach" at bounding box center [950, 261] width 138 height 18
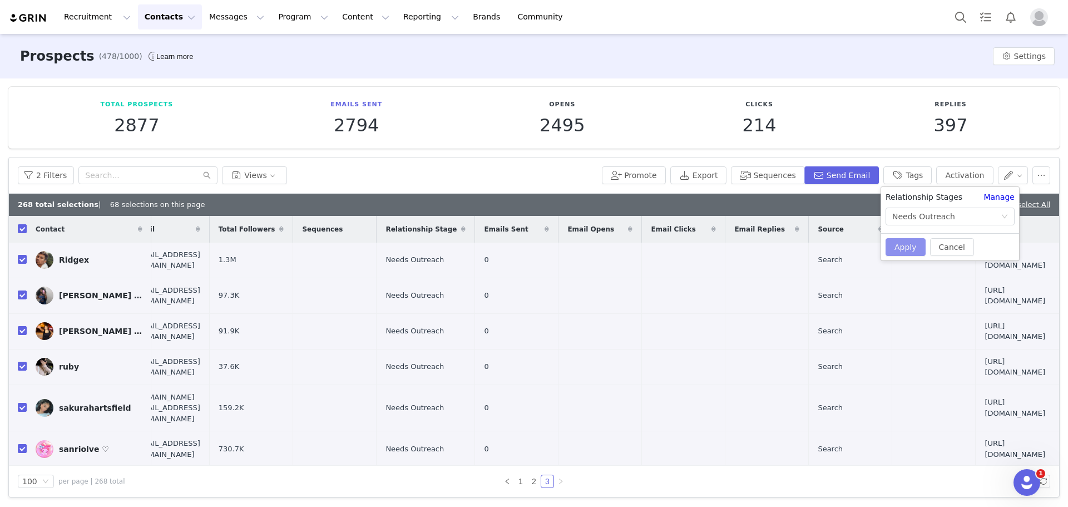
click at [908, 247] on button "Apply" at bounding box center [906, 247] width 40 height 18
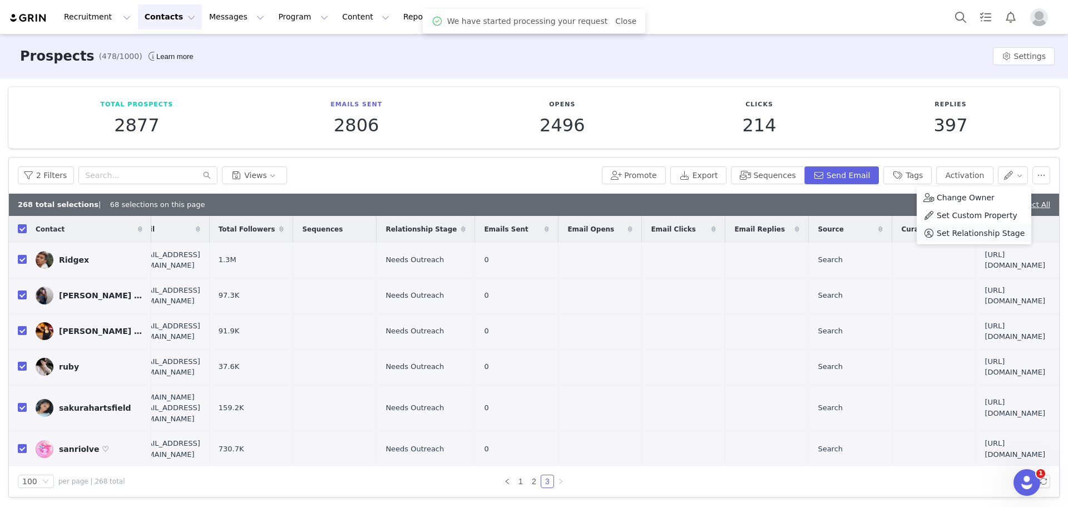
click at [974, 234] on span "Set Relationship Stage" at bounding box center [981, 233] width 88 height 12
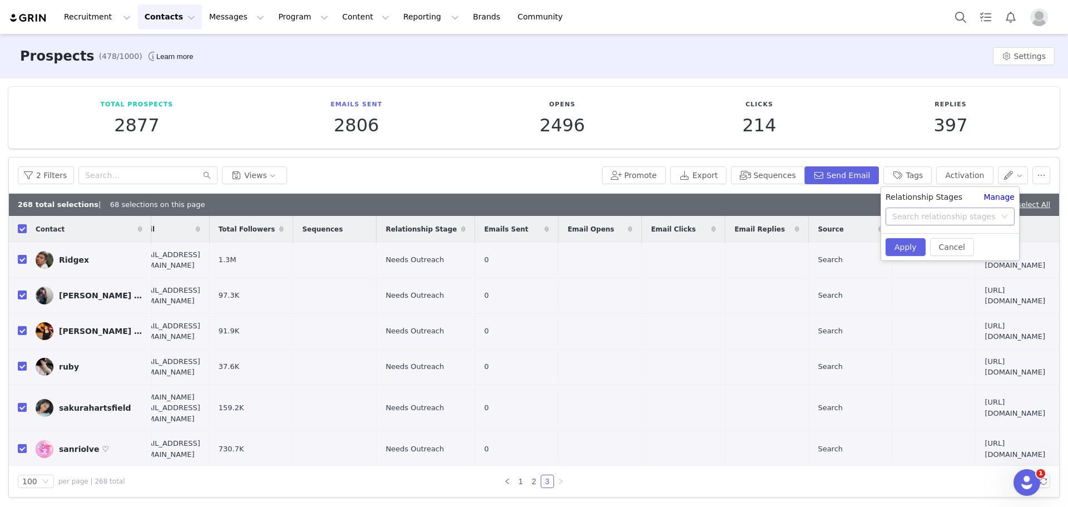
click at [945, 216] on div "Search relationship stages" at bounding box center [944, 216] width 103 height 11
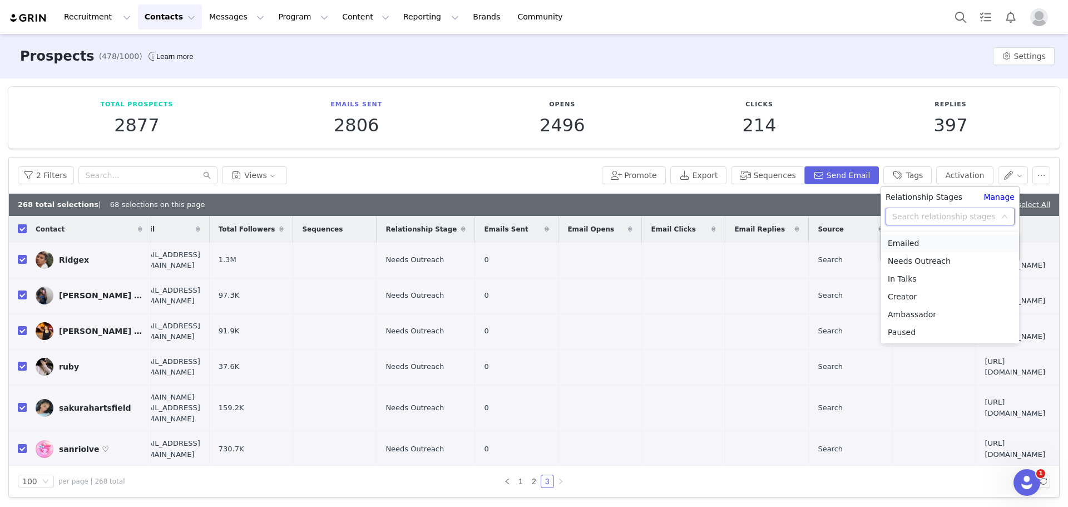
click at [924, 239] on li "Emailed" at bounding box center [950, 243] width 138 height 18
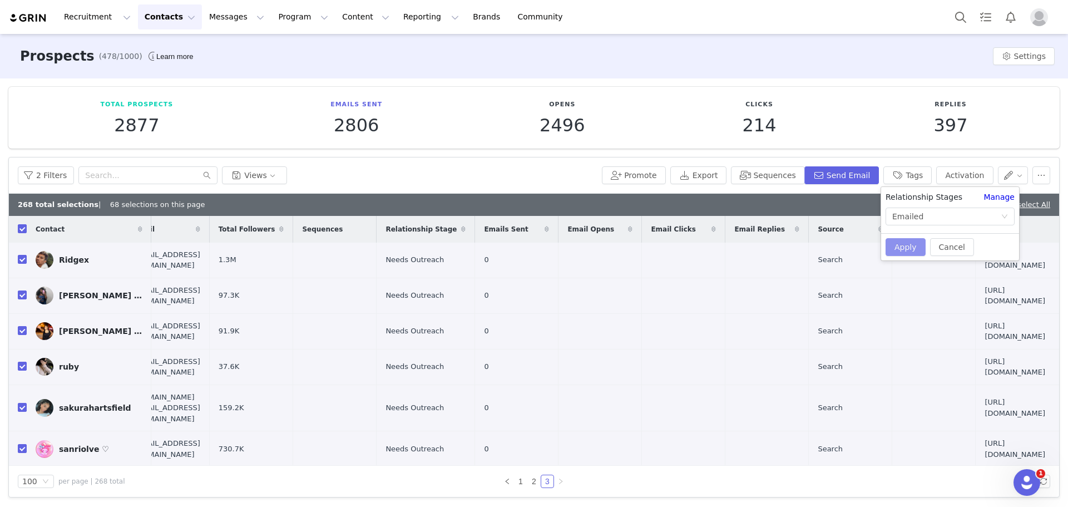
click at [910, 245] on button "Apply" at bounding box center [906, 247] width 40 height 18
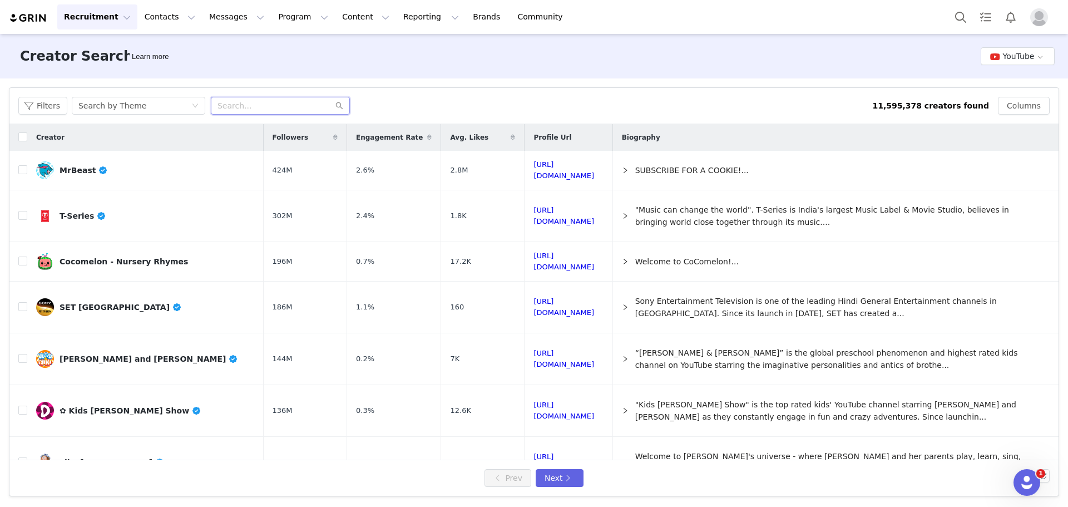
click at [313, 109] on input "text" at bounding box center [280, 106] width 139 height 18
type input "unboxing"
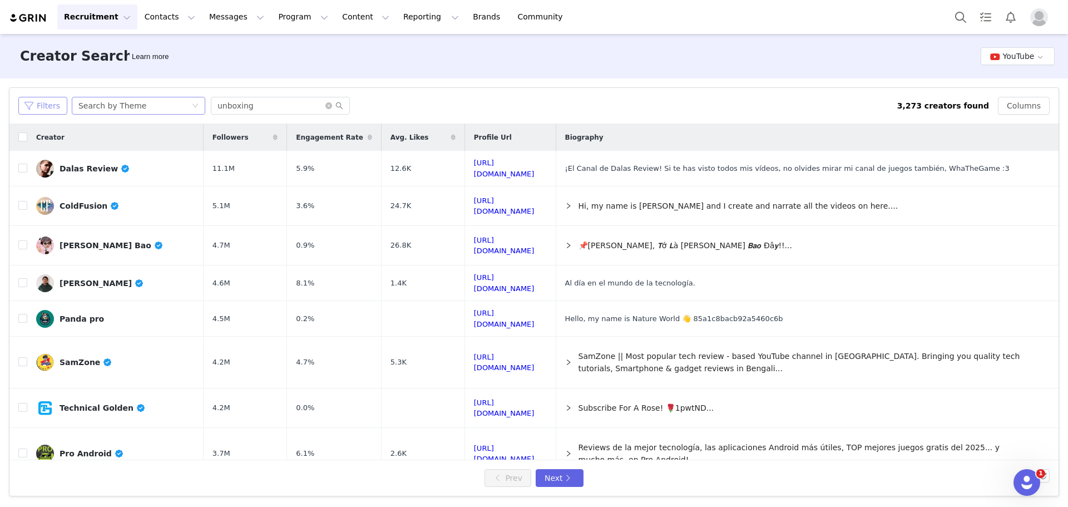
click at [36, 104] on button "Filters" at bounding box center [42, 106] width 49 height 18
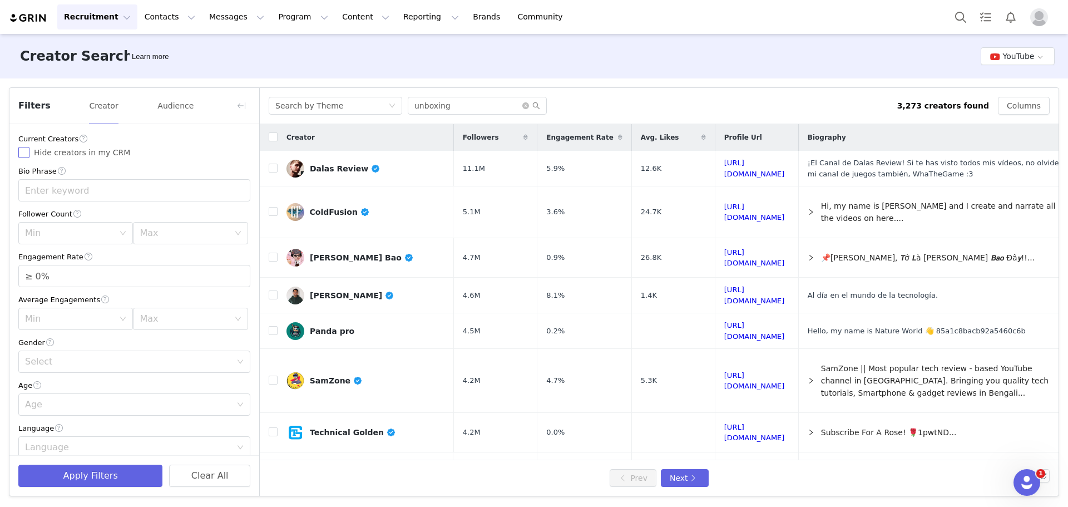
click at [28, 153] on input "Hide creators in my CRM" at bounding box center [23, 152] width 11 height 11
checkbox input "true"
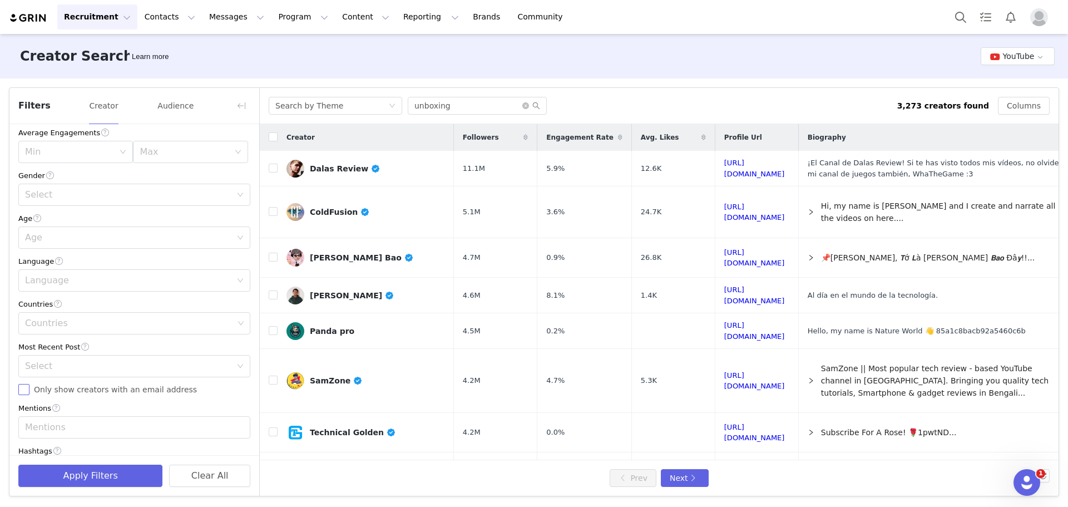
click at [23, 388] on input "Only show creators with an email address" at bounding box center [23, 389] width 11 height 11
checkbox input "true"
click at [111, 474] on button "Apply Filters" at bounding box center [90, 476] width 144 height 22
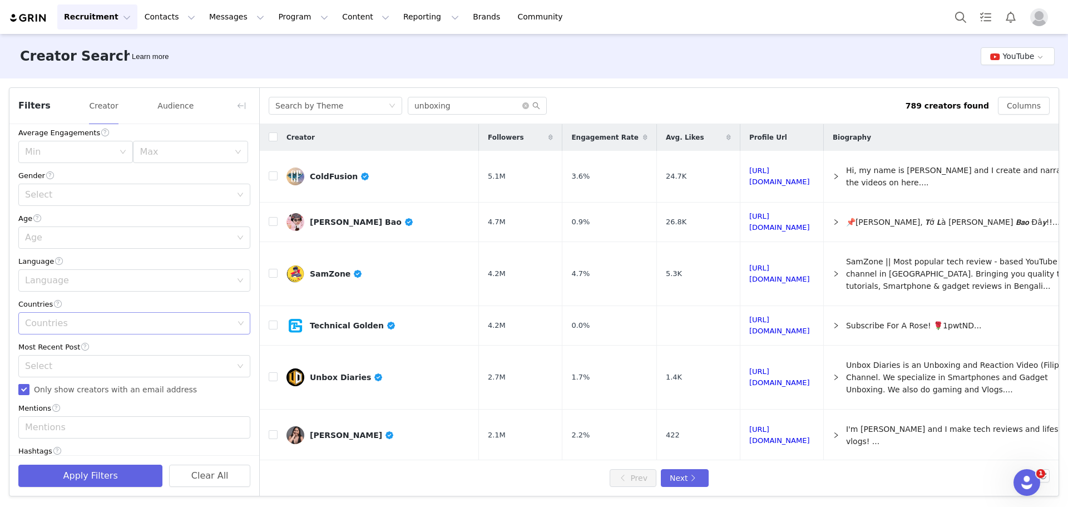
click at [101, 326] on div "Countries" at bounding box center [129, 323] width 209 height 11
type input "united"
click at [70, 366] on li "[GEOGRAPHIC_DATA]" at bounding box center [130, 367] width 224 height 18
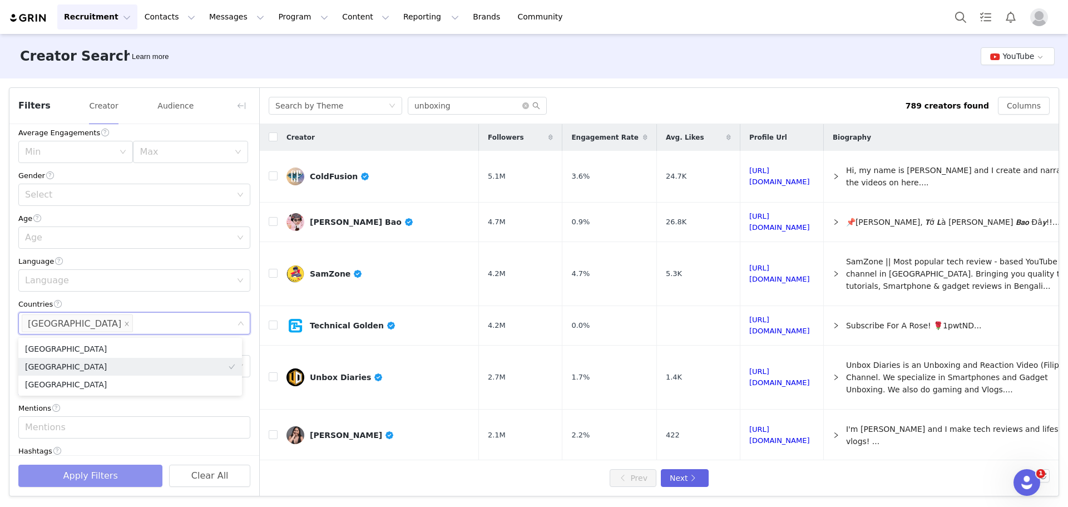
click at [84, 470] on button "Apply Filters" at bounding box center [90, 476] width 144 height 22
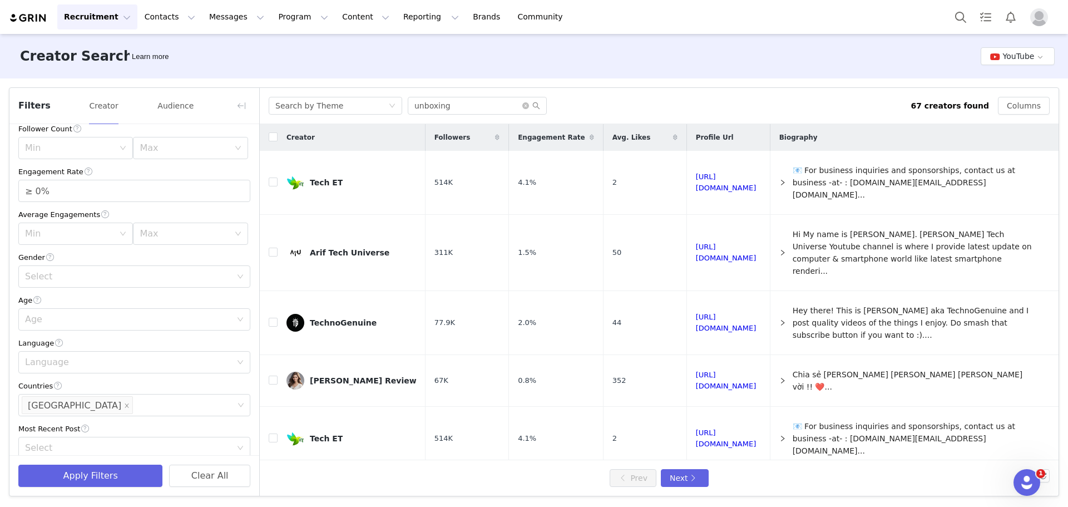
scroll to position [56, 0]
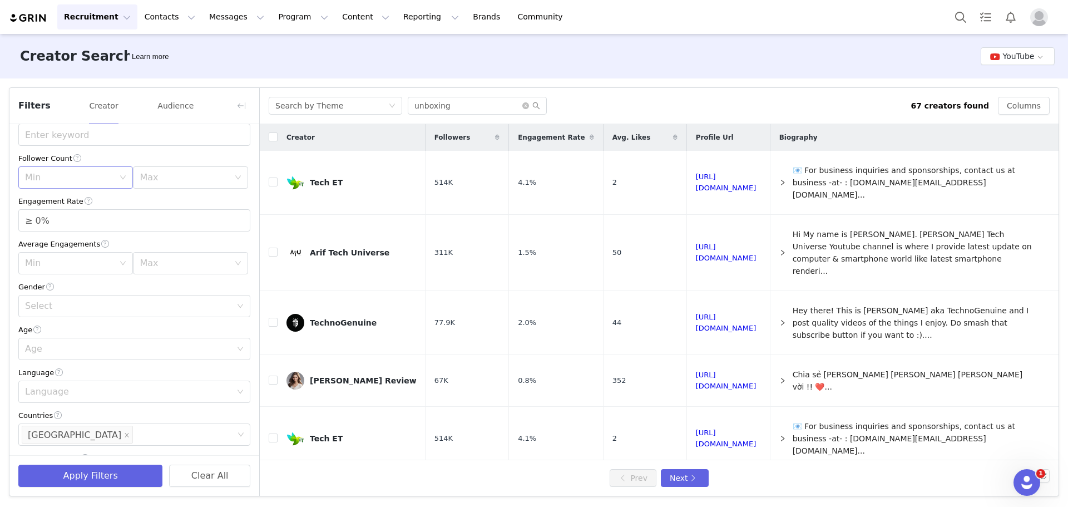
click at [78, 176] on div "Min" at bounding box center [69, 177] width 89 height 11
click at [47, 238] on li "10k" at bounding box center [73, 239] width 111 height 18
click at [94, 476] on button "Apply Filters" at bounding box center [90, 476] width 144 height 22
click at [274, 248] on input "checkbox" at bounding box center [273, 252] width 9 height 9
checkbox input "true"
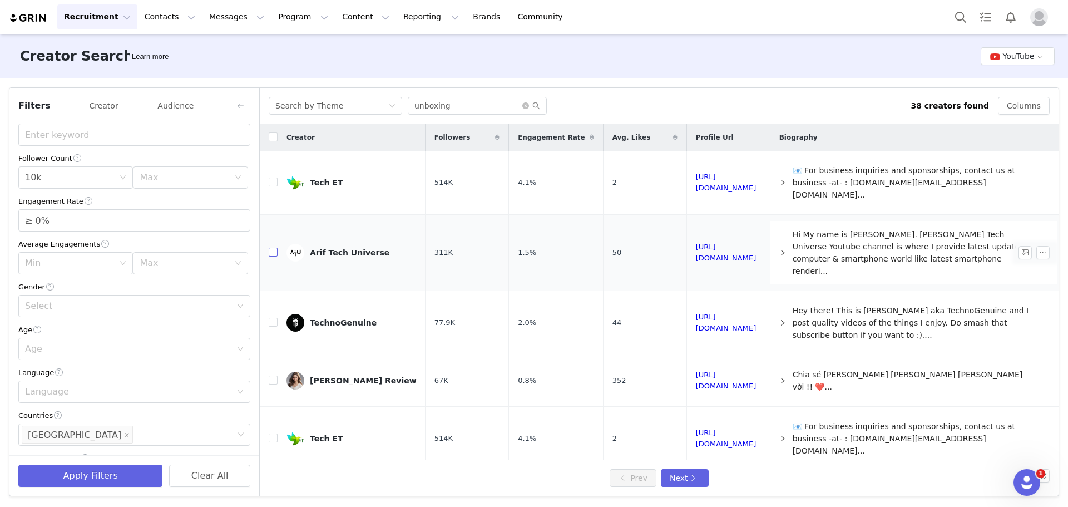
checkbox input "true"
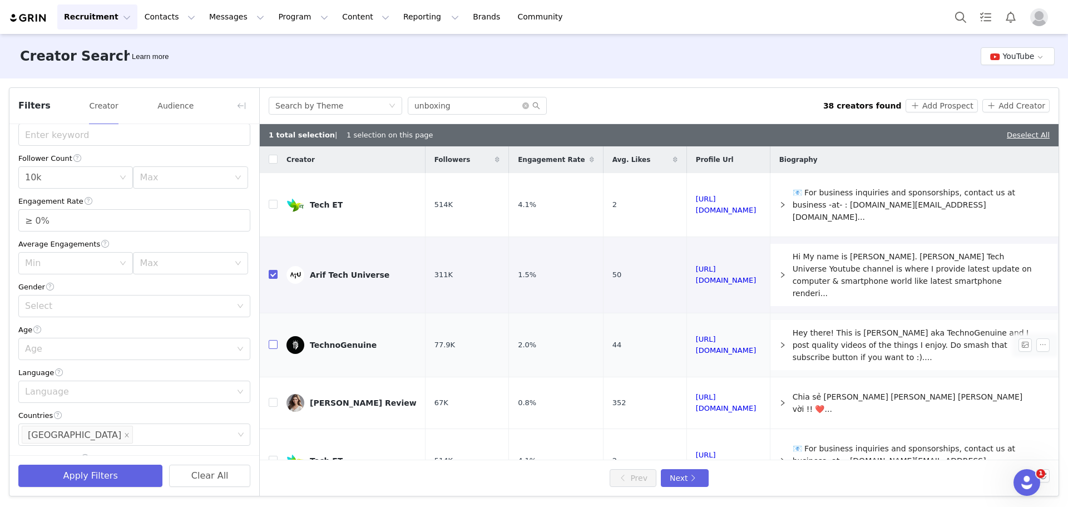
click at [274, 340] on input "checkbox" at bounding box center [273, 344] width 9 height 9
checkbox input "true"
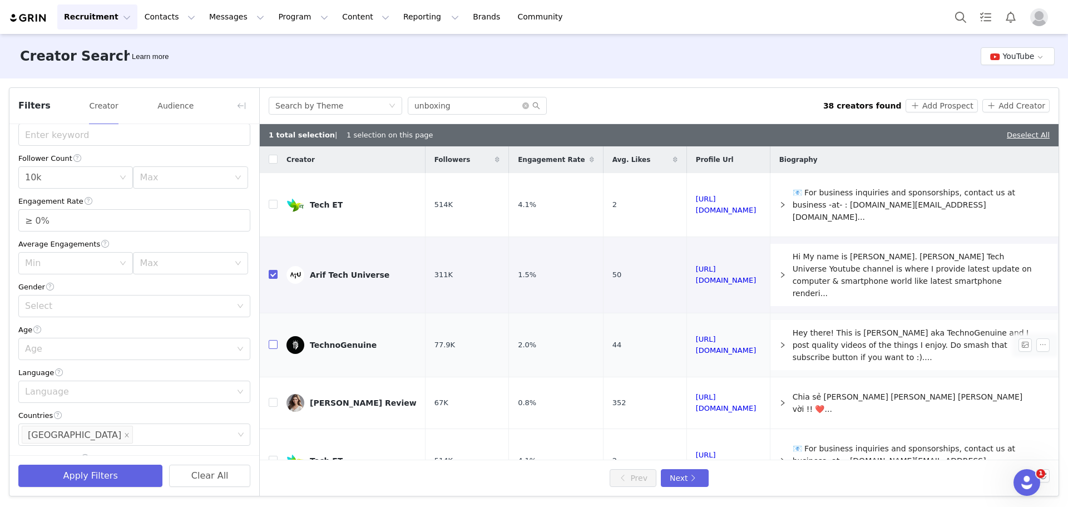
checkbox input "true"
click at [270, 398] on input "checkbox" at bounding box center [273, 402] width 9 height 9
checkbox input "true"
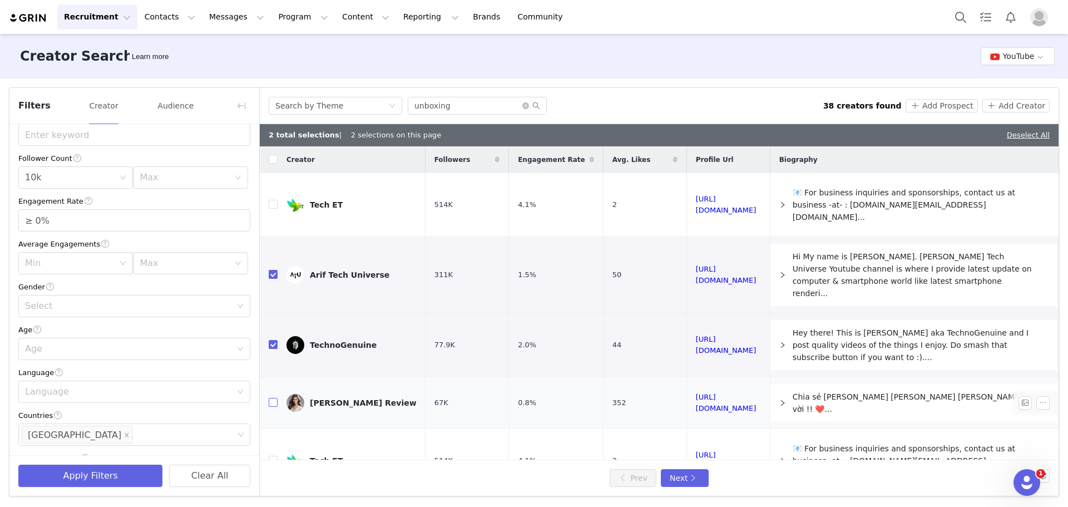
checkbox input "true"
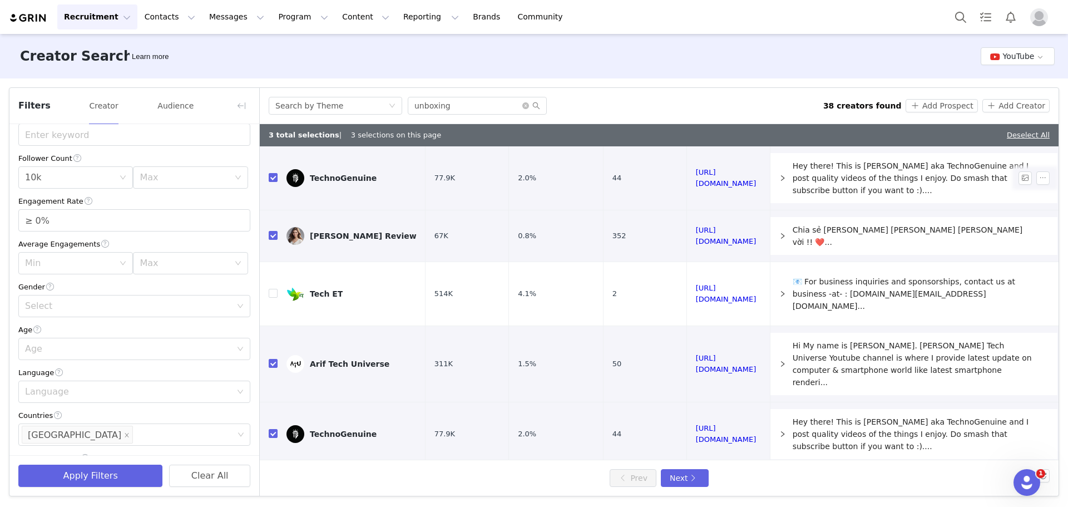
scroll to position [223, 0]
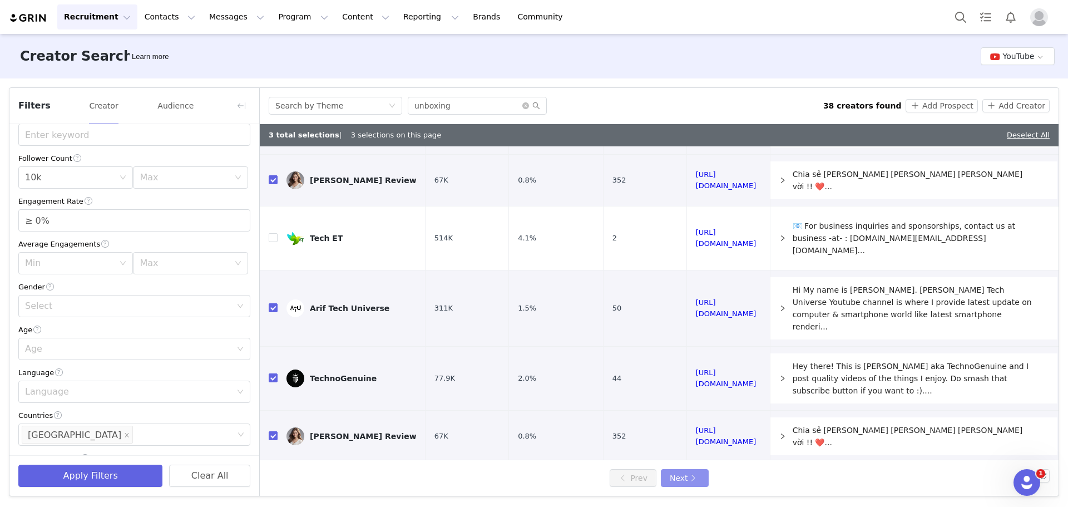
click at [691, 478] on button "Next" at bounding box center [685, 478] width 48 height 18
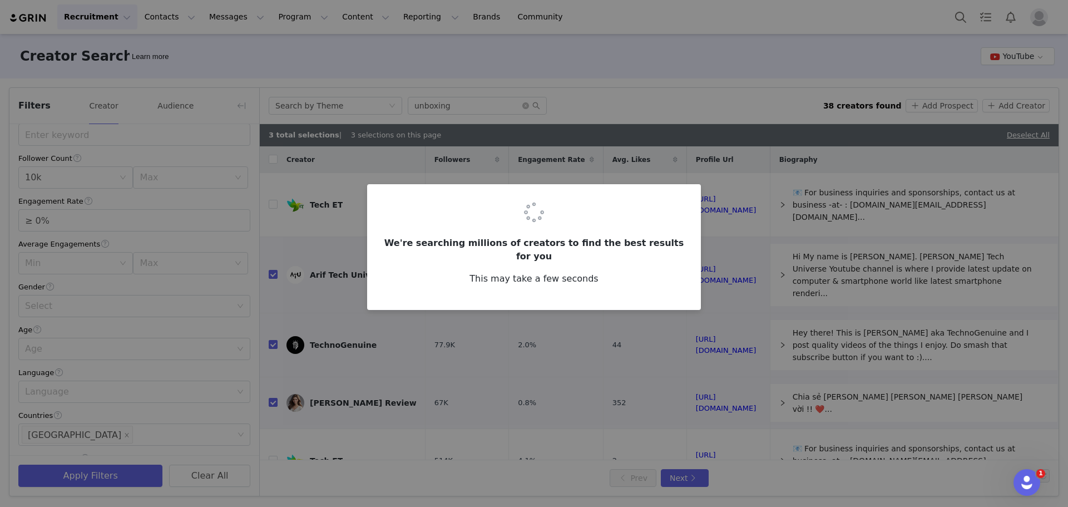
checkbox input "false"
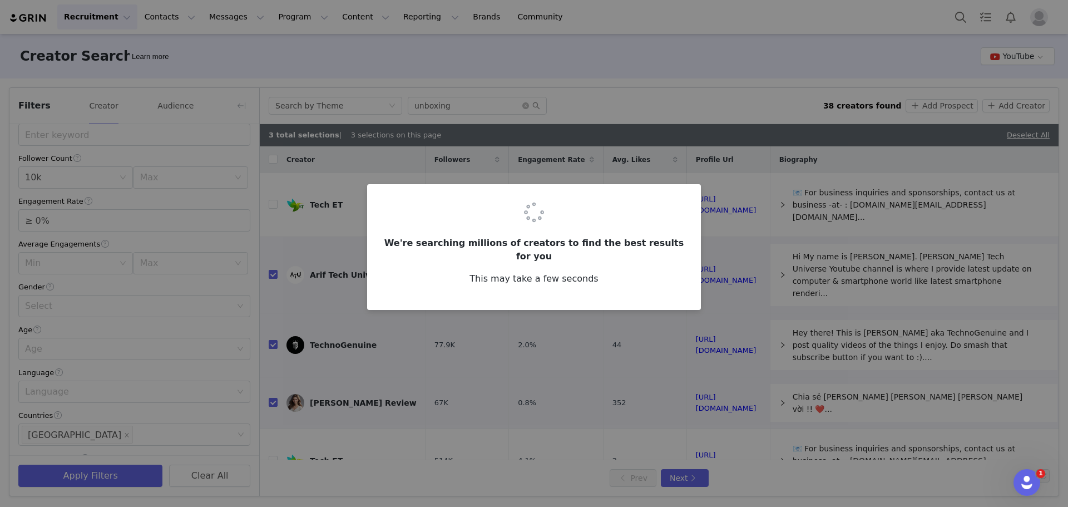
checkbox input "false"
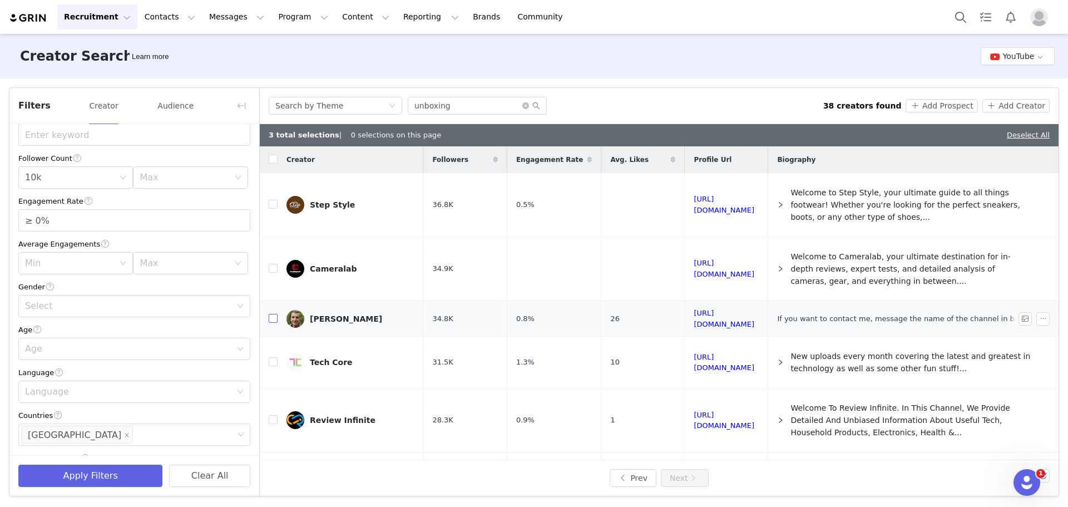
click at [270, 318] on input "checkbox" at bounding box center [273, 318] width 9 height 9
checkbox input "true"
click at [271, 357] on input "checkbox" at bounding box center [273, 361] width 9 height 9
checkbox input "true"
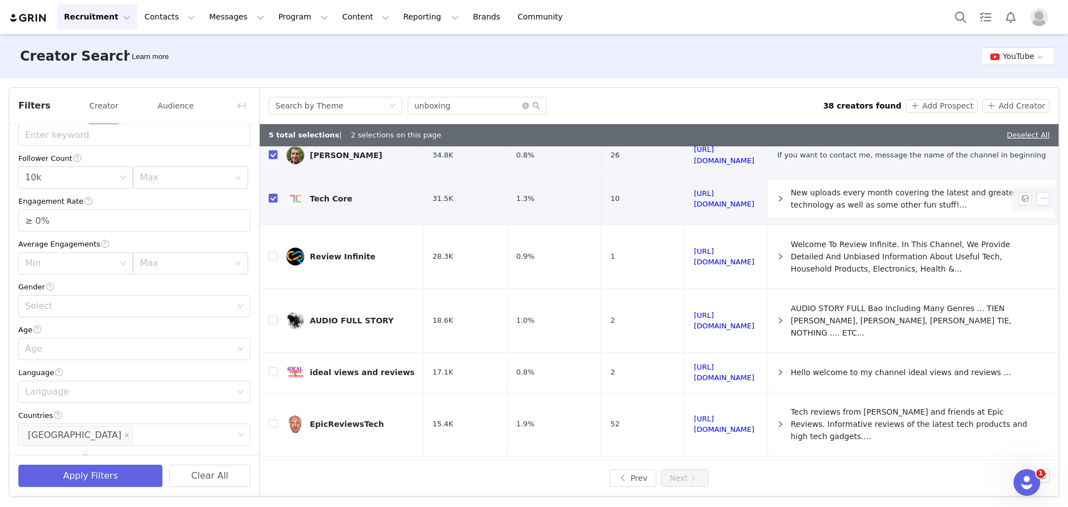
scroll to position [167, 0]
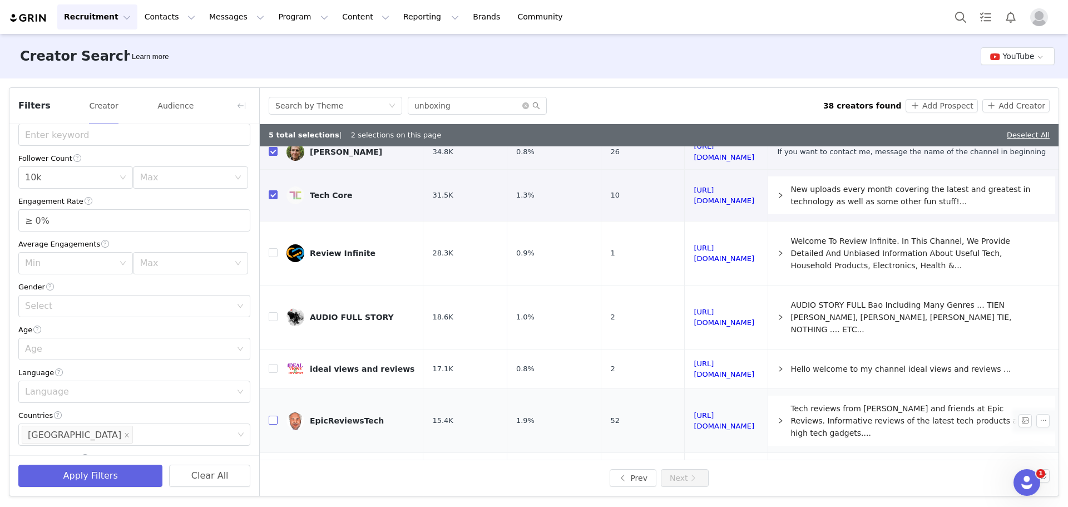
click at [272, 416] on input "checkbox" at bounding box center [273, 420] width 9 height 9
checkbox input "true"
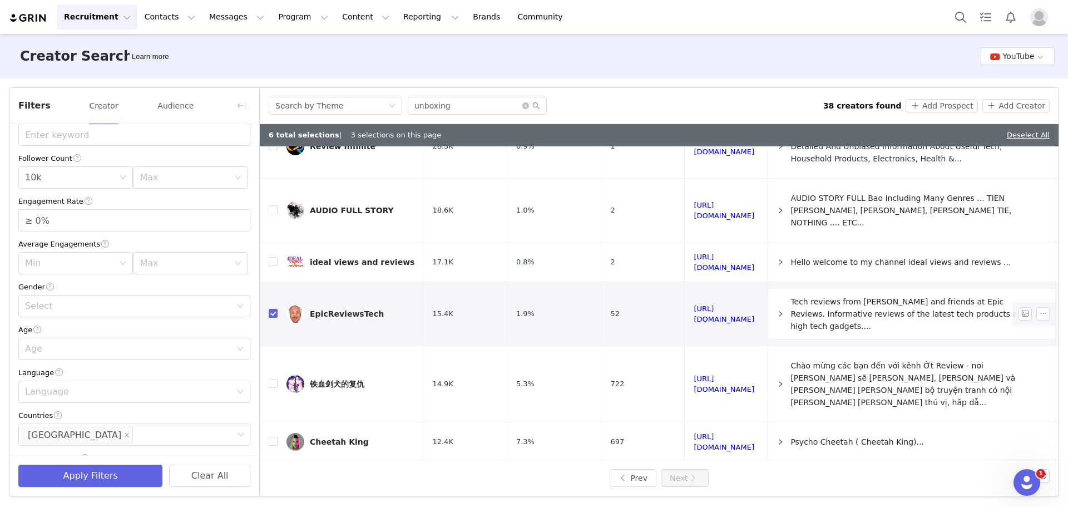
scroll to position [275, 0]
click at [487, 111] on input "unboxing" at bounding box center [477, 106] width 139 height 18
click at [486, 111] on input "unboxing" at bounding box center [477, 106] width 139 height 18
paste input "Hands-On Review"
type input "Hands-On Review"
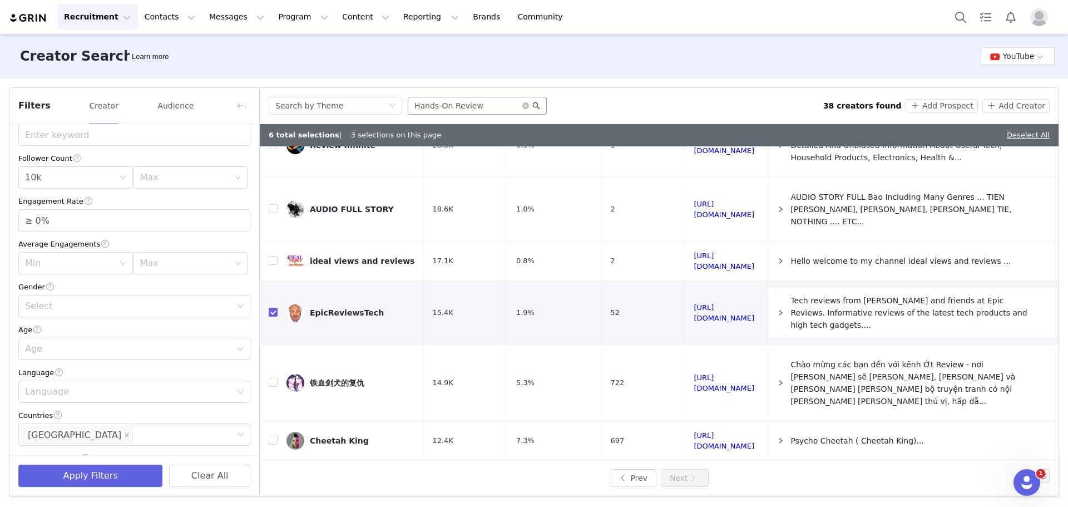
click at [534, 104] on icon "icon: search" at bounding box center [536, 106] width 8 height 8
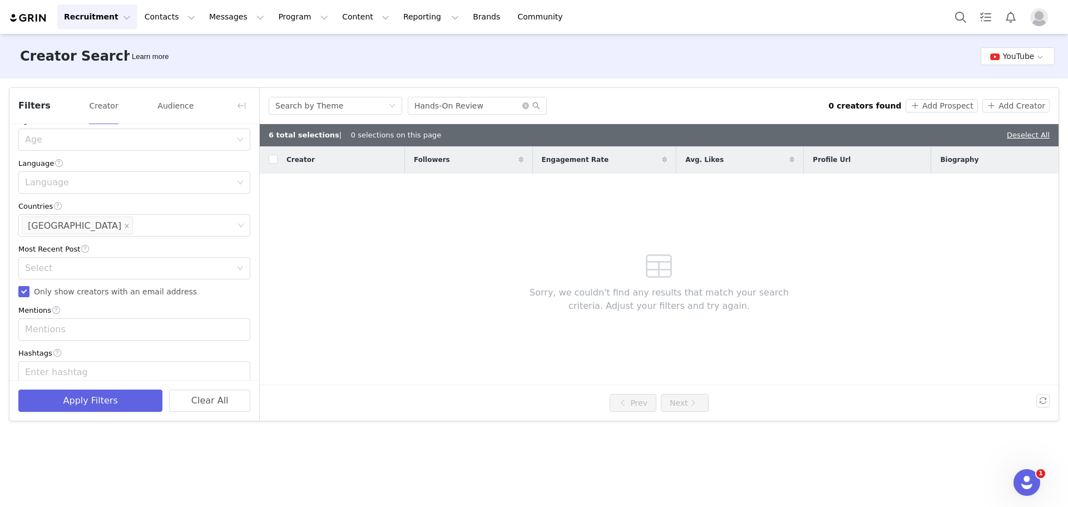
scroll to position [279, 0]
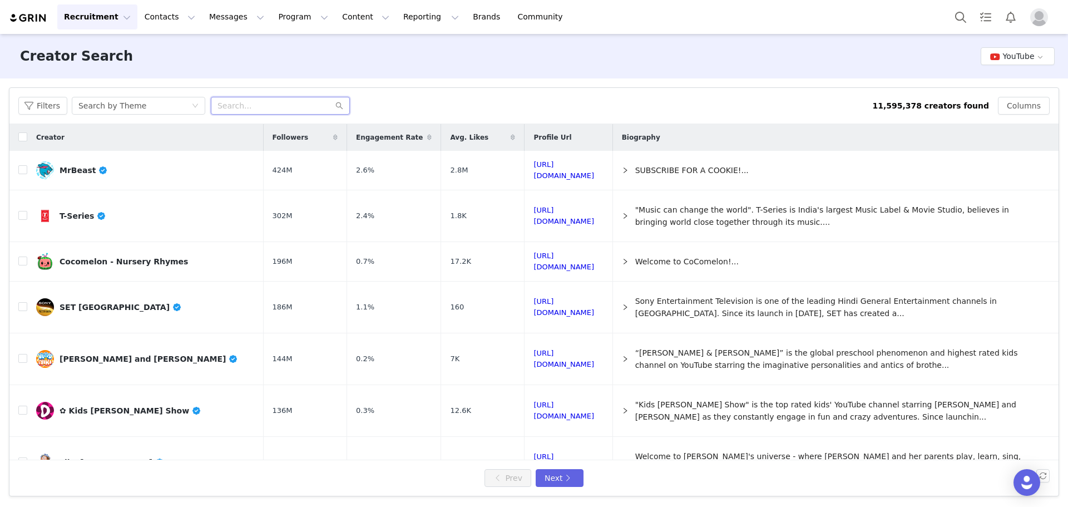
click at [266, 107] on input "text" at bounding box center [280, 106] width 139 height 18
paste input "Hands-On Review"
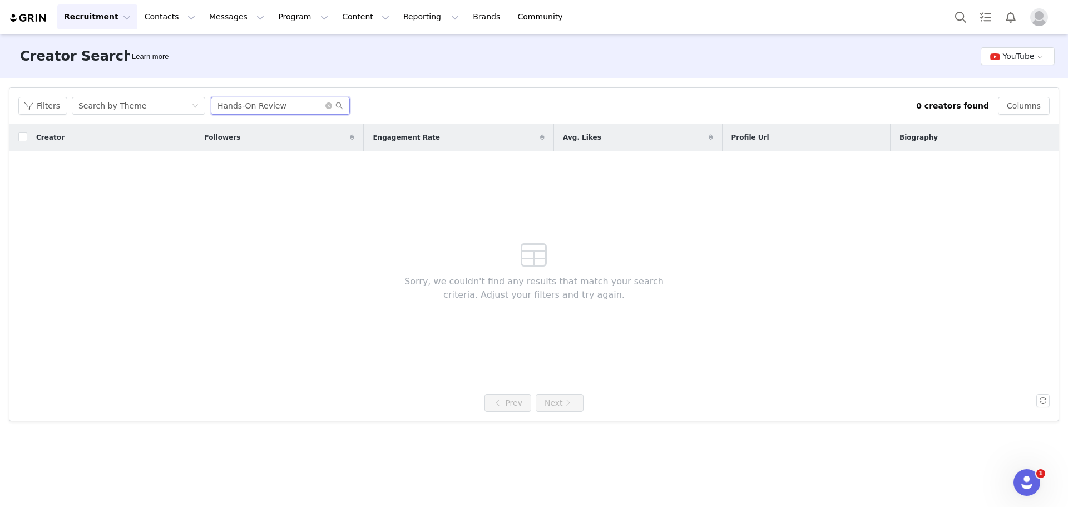
drag, startPoint x: 252, startPoint y: 105, endPoint x: 203, endPoint y: 112, distance: 48.9
click at [203, 112] on div "Filters Search by Theme Hands-On Review" at bounding box center [467, 106] width 898 height 18
type input "Review"
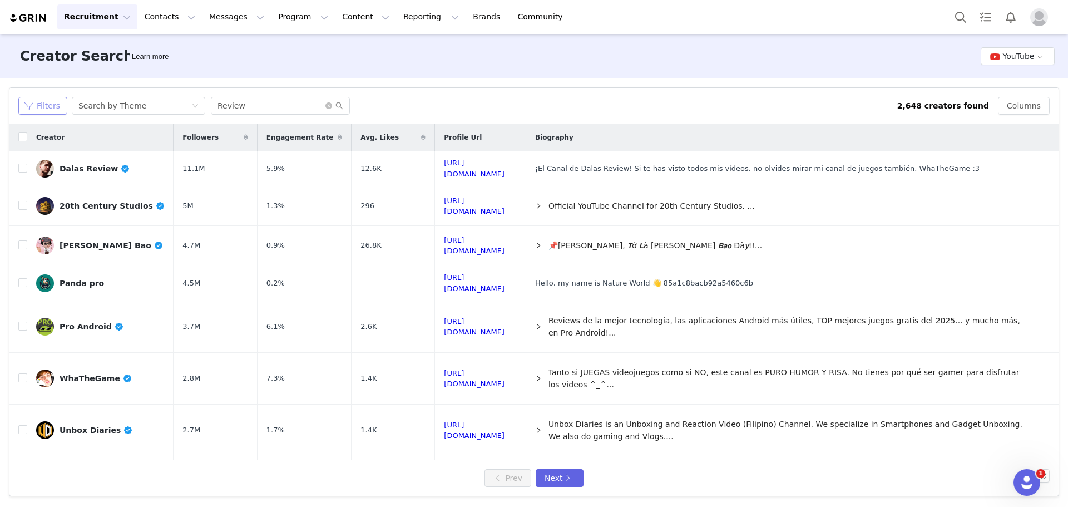
click at [47, 102] on button "Filters" at bounding box center [42, 106] width 49 height 18
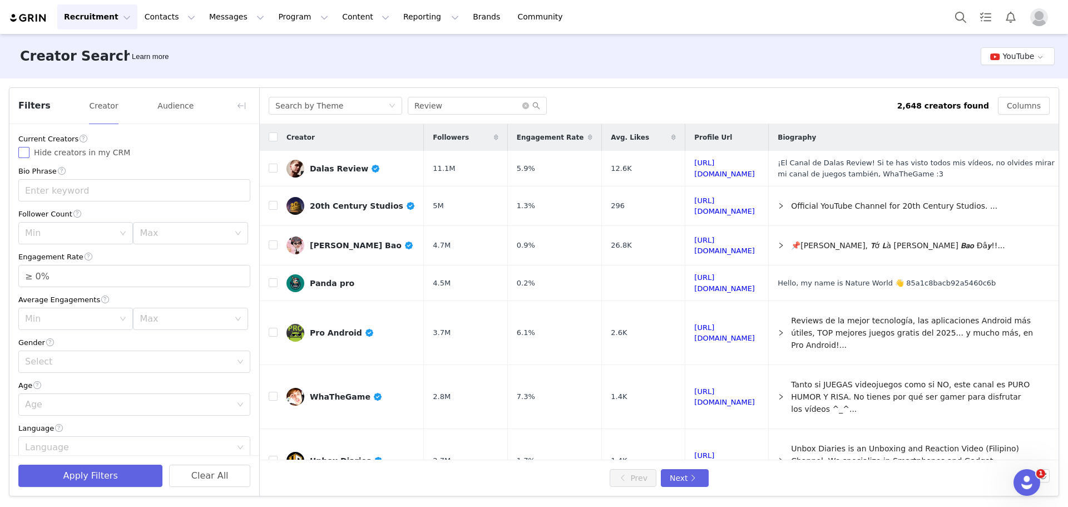
click at [58, 154] on span "Hide creators in my CRM" at bounding box center [81, 152] width 105 height 9
click at [29, 154] on input "Hide creators in my CRM" at bounding box center [23, 152] width 11 height 11
checkbox input "true"
click at [83, 230] on div "Min" at bounding box center [69, 233] width 89 height 11
click at [50, 295] on li "10k" at bounding box center [73, 294] width 111 height 18
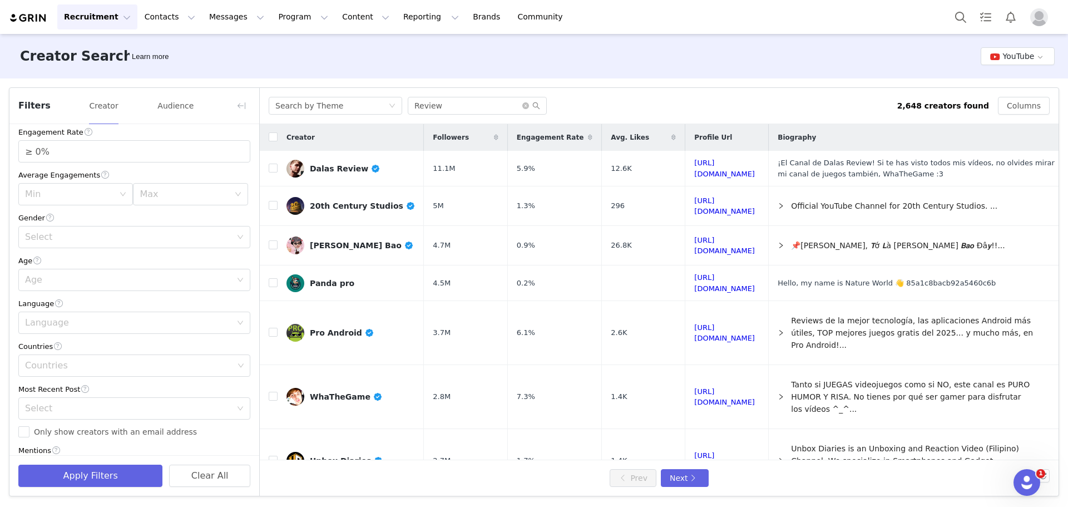
scroll to position [167, 0]
click at [72, 325] on div "Countries" at bounding box center [129, 323] width 209 height 11
type input "united"
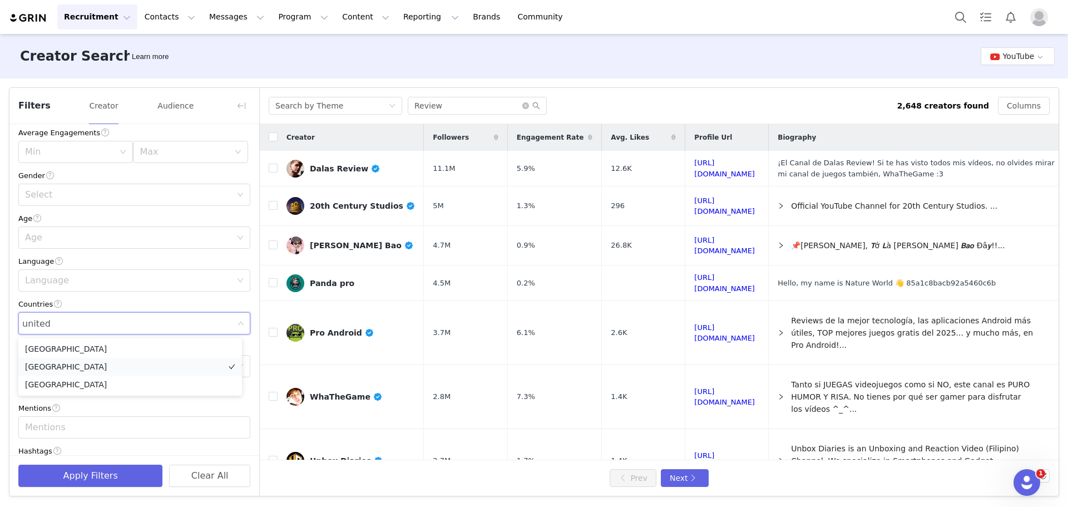
click at [56, 367] on li "[GEOGRAPHIC_DATA]" at bounding box center [130, 367] width 224 height 18
click at [14, 277] on div "Current Creators Hide creators in my CRM Bio Phrase Follower Count Min 10k Max …" at bounding box center [134, 223] width 250 height 533
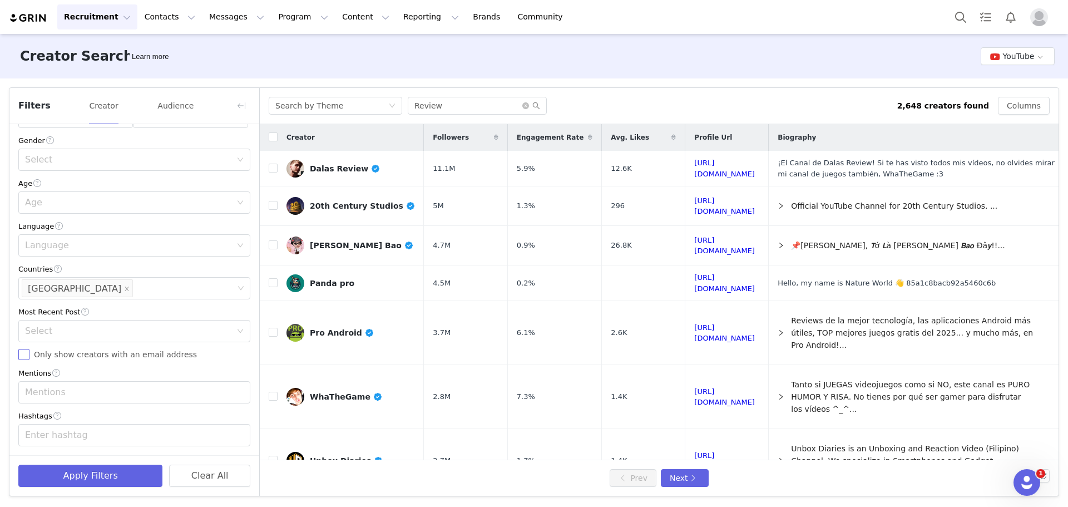
click at [29, 354] on span "Only show creators with an email address" at bounding box center [115, 354] width 172 height 9
click at [29, 354] on input "Only show creators with an email address" at bounding box center [23, 354] width 11 height 11
checkbox input "true"
click at [81, 469] on button "Apply Filters" at bounding box center [90, 476] width 144 height 22
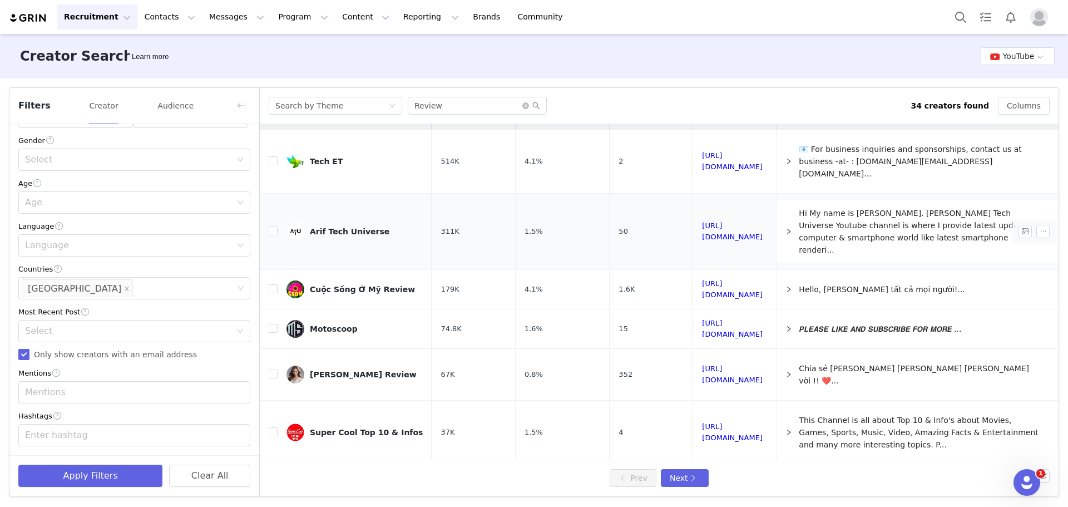
scroll to position [0, 0]
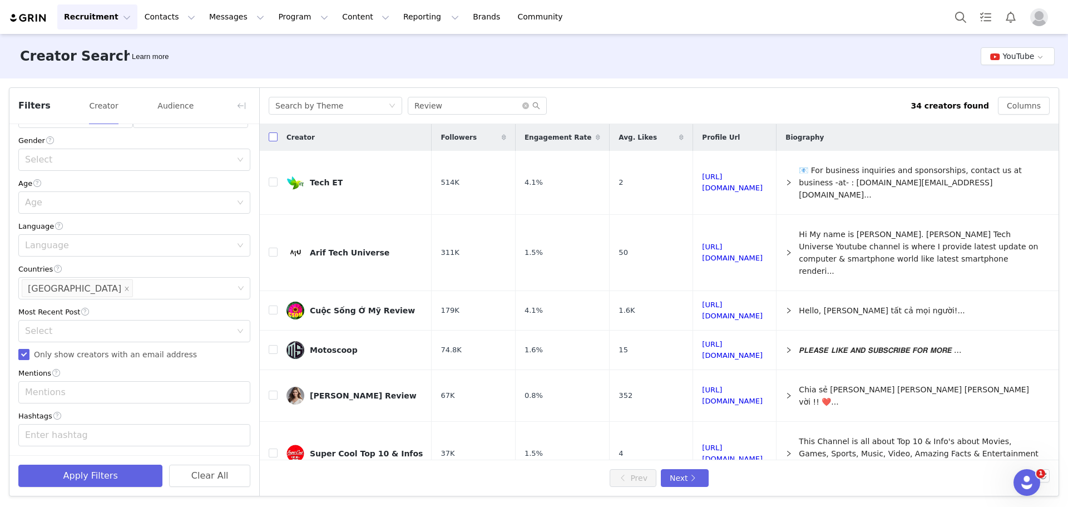
click at [274, 134] on input "checkbox" at bounding box center [273, 136] width 9 height 9
checkbox input "false"
checkbox input "true"
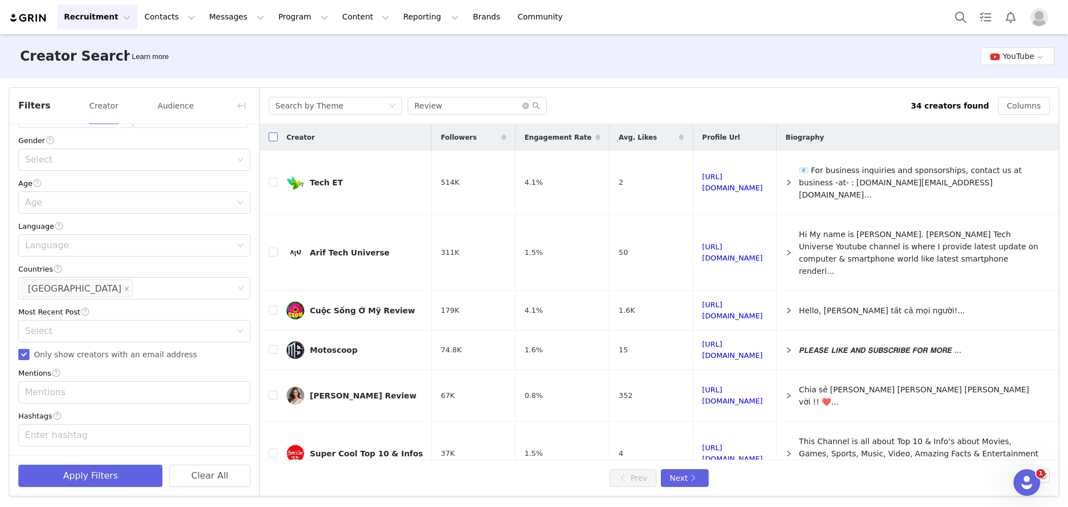
checkbox input "true"
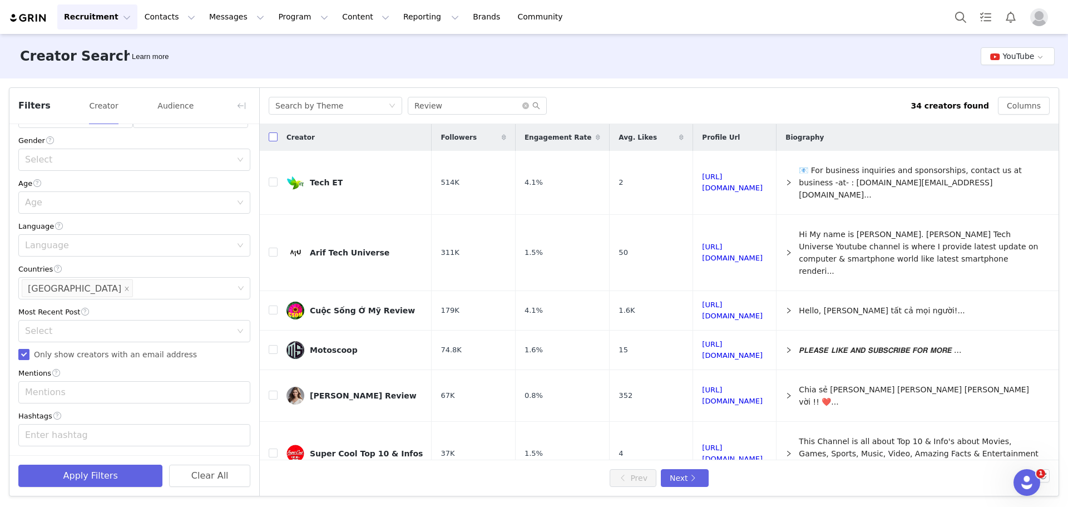
checkbox input "true"
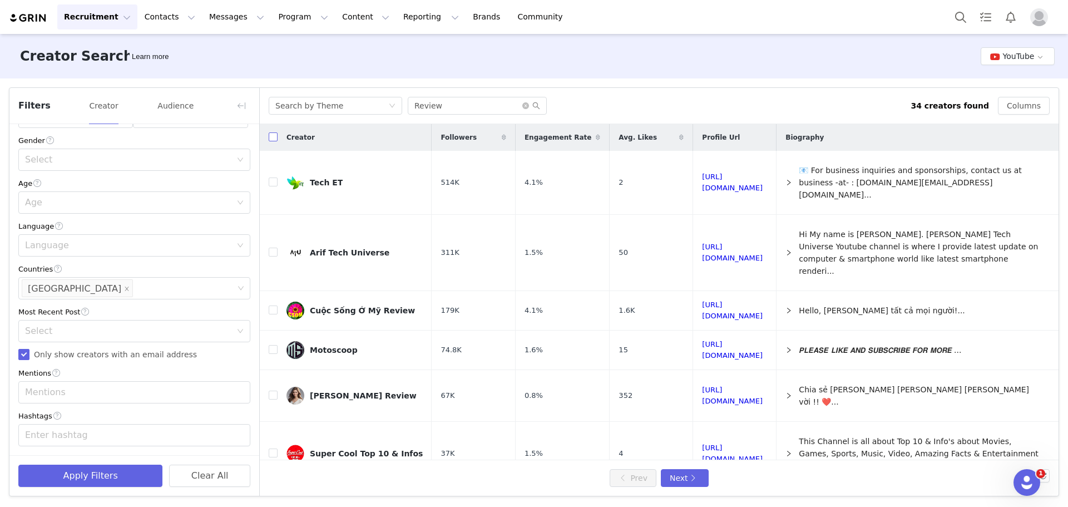
checkbox input "true"
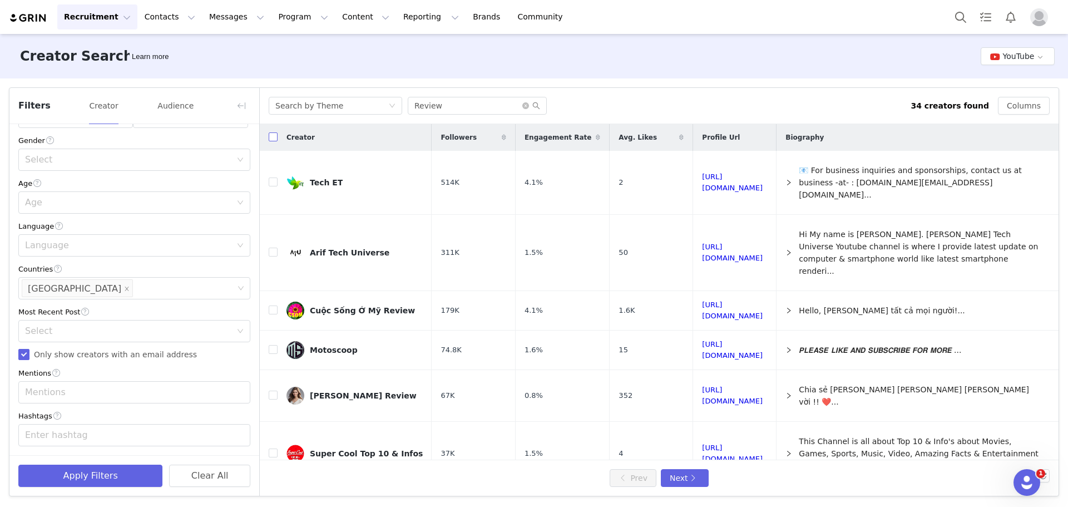
checkbox input "true"
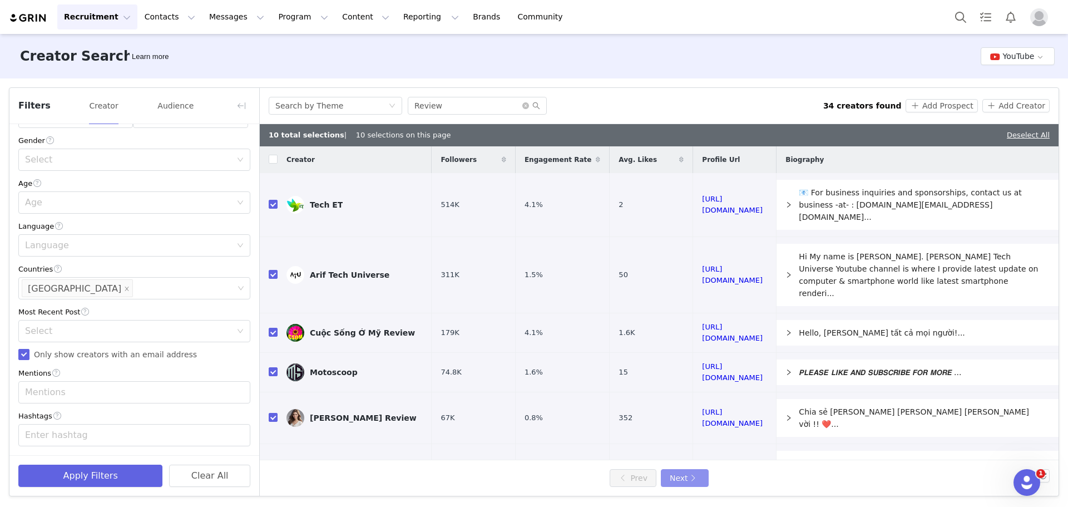
click at [690, 476] on button "Next" at bounding box center [685, 478] width 48 height 18
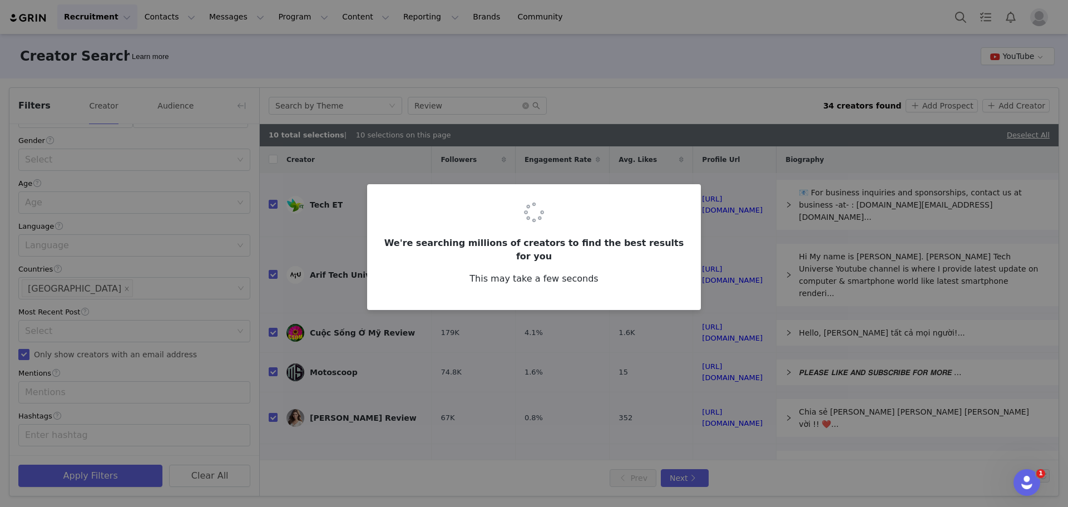
checkbox input "false"
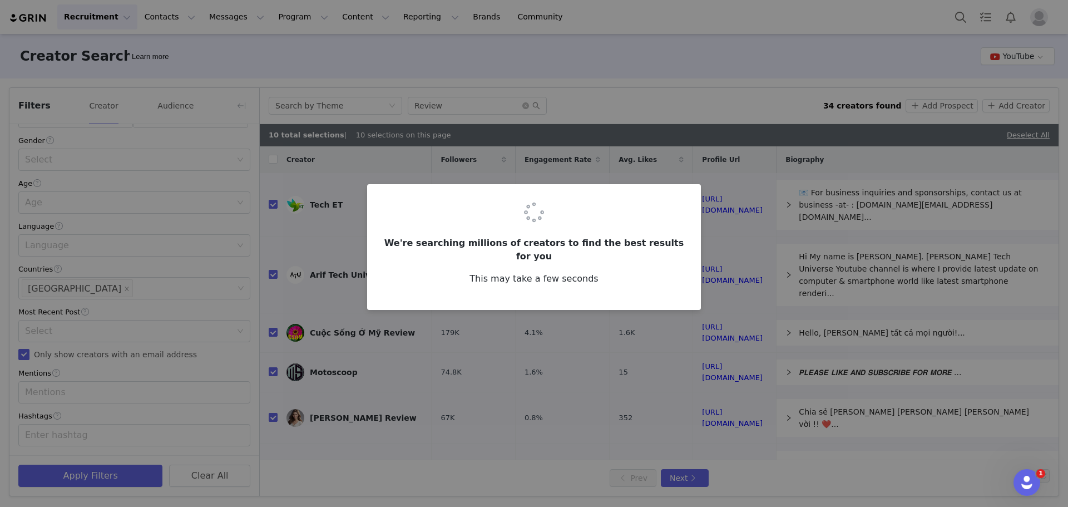
checkbox input "false"
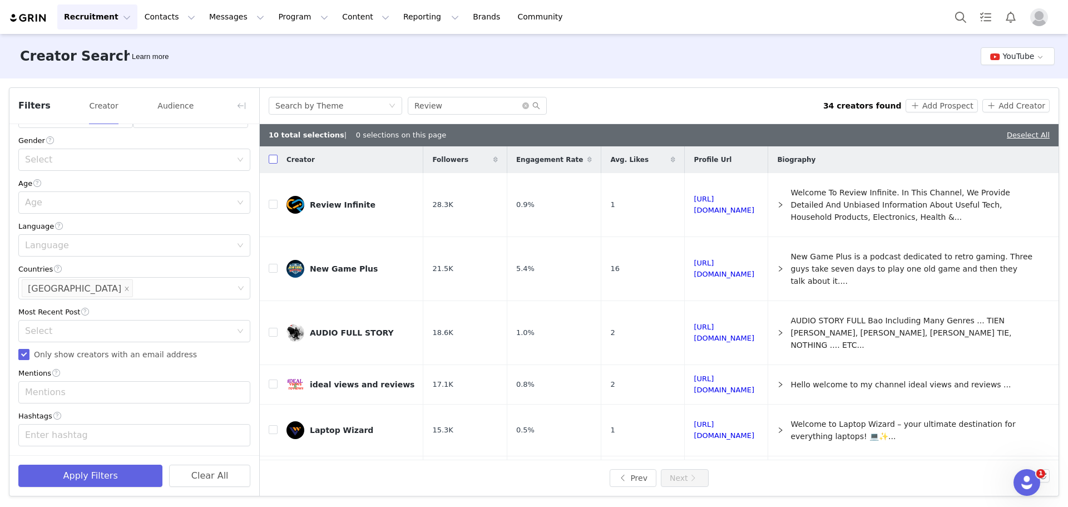
click at [272, 161] on input "checkbox" at bounding box center [273, 159] width 9 height 9
checkbox input "true"
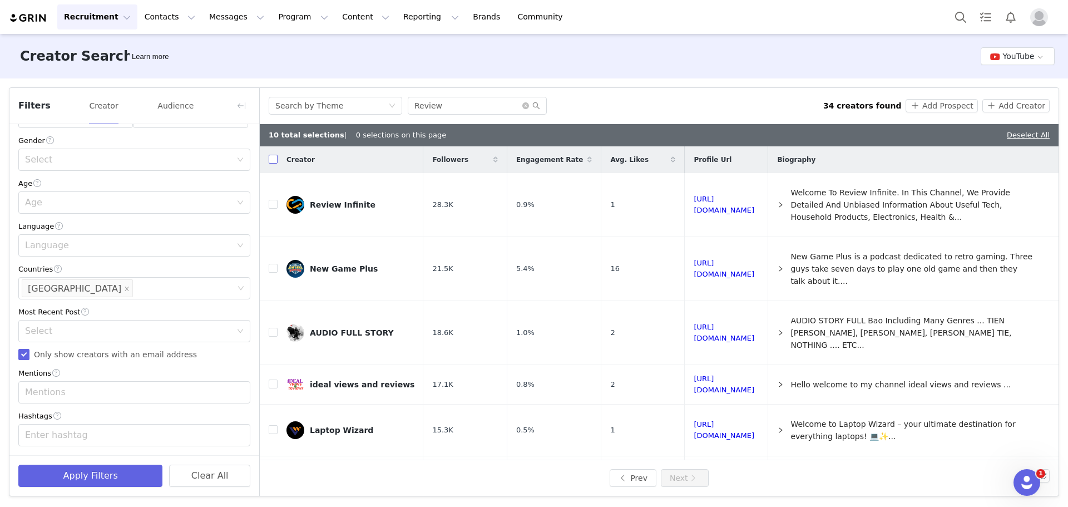
checkbox input "true"
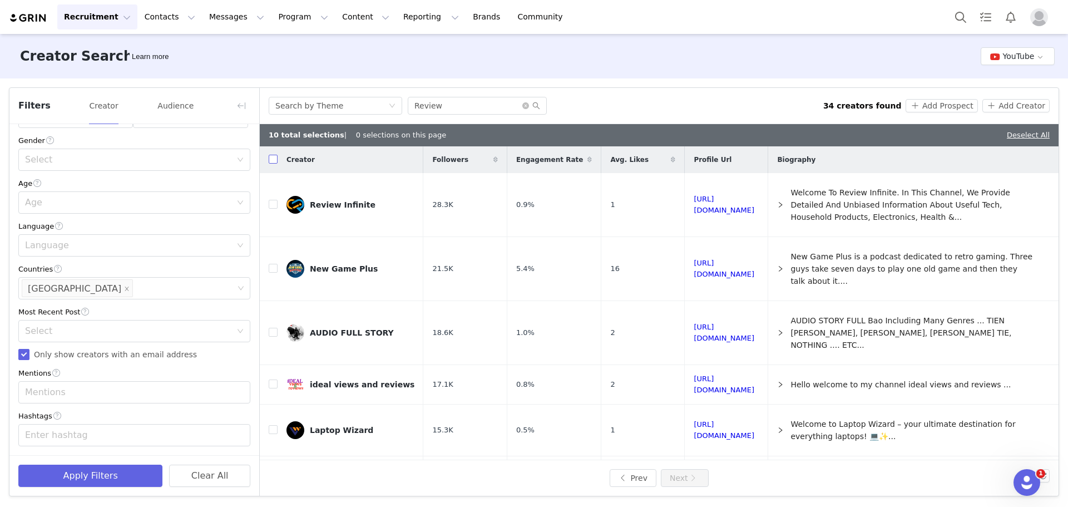
checkbox input "true"
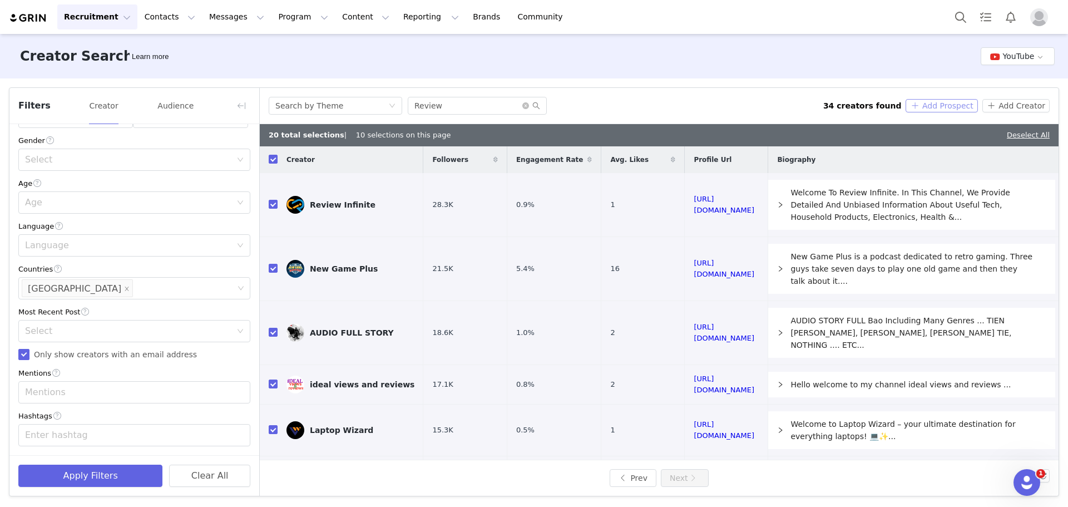
click at [960, 103] on button "Add Prospect" at bounding box center [942, 105] width 72 height 13
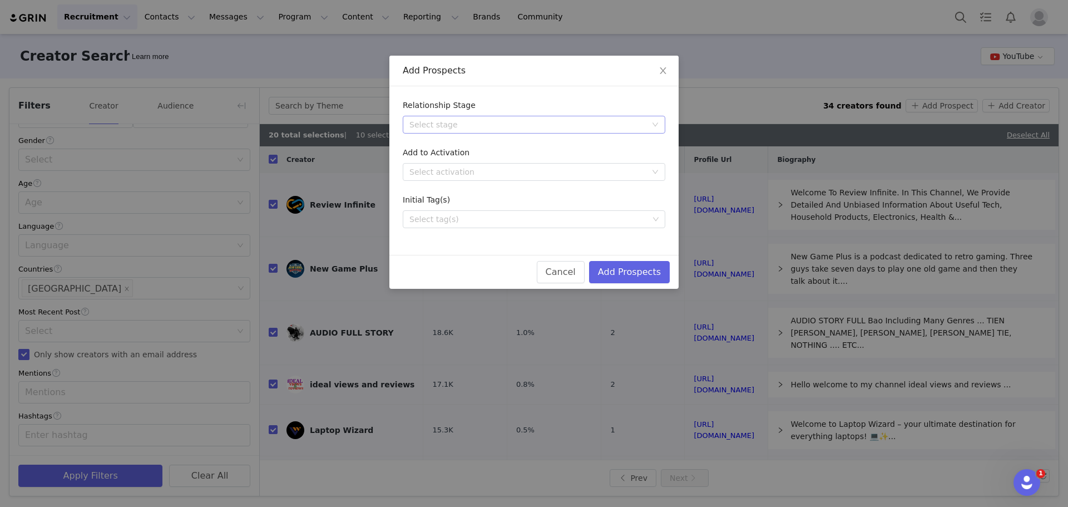
click at [597, 118] on div "Select stage" at bounding box center [531, 124] width 242 height 17
click at [475, 146] on li "Needs Outreach" at bounding box center [534, 147] width 263 height 18
click at [625, 269] on button "Add Prospects" at bounding box center [629, 272] width 81 height 22
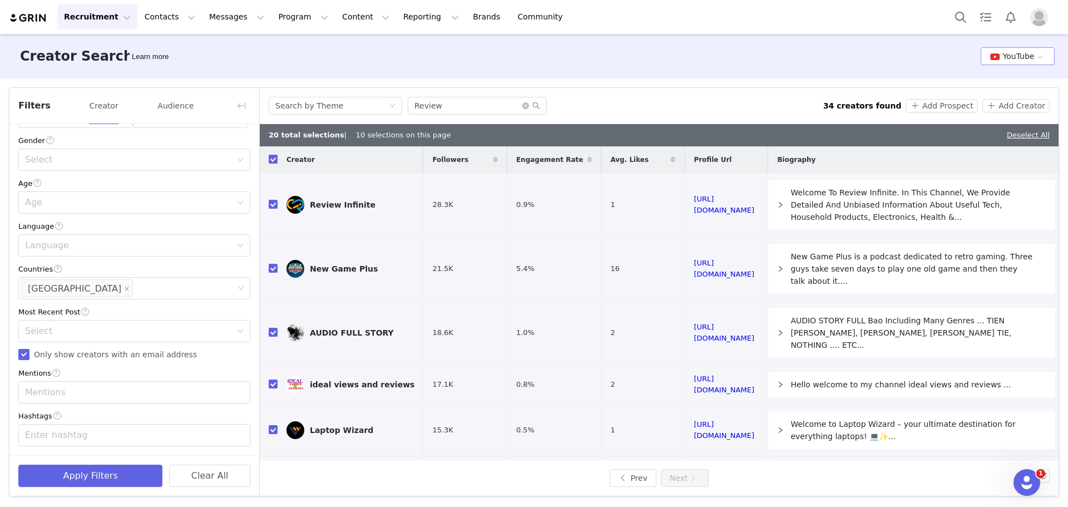
click at [1043, 61] on button "YouTube" at bounding box center [1018, 56] width 74 height 18
click at [1024, 92] on li "TikTok" at bounding box center [1019, 97] width 72 height 18
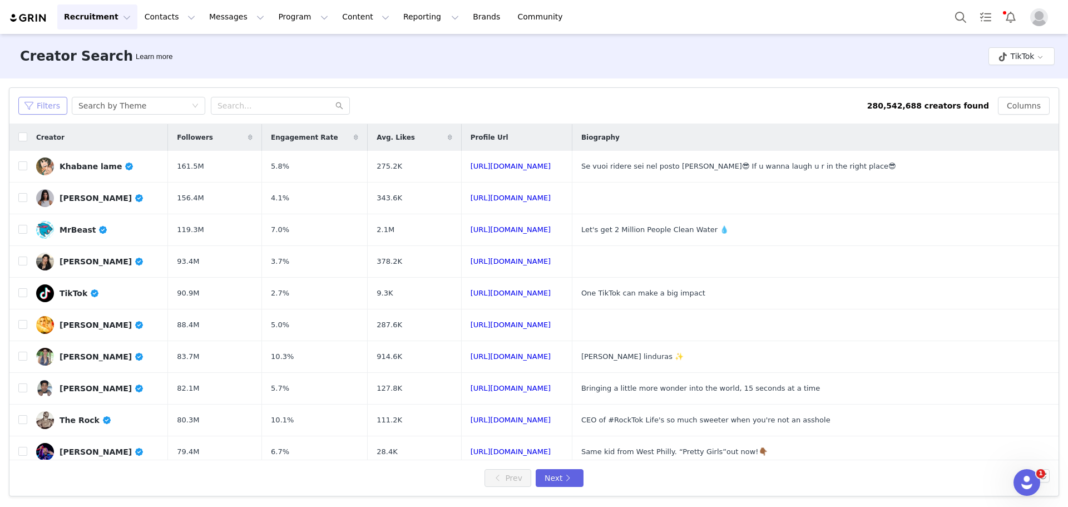
click at [48, 106] on button "Filters" at bounding box center [42, 106] width 49 height 18
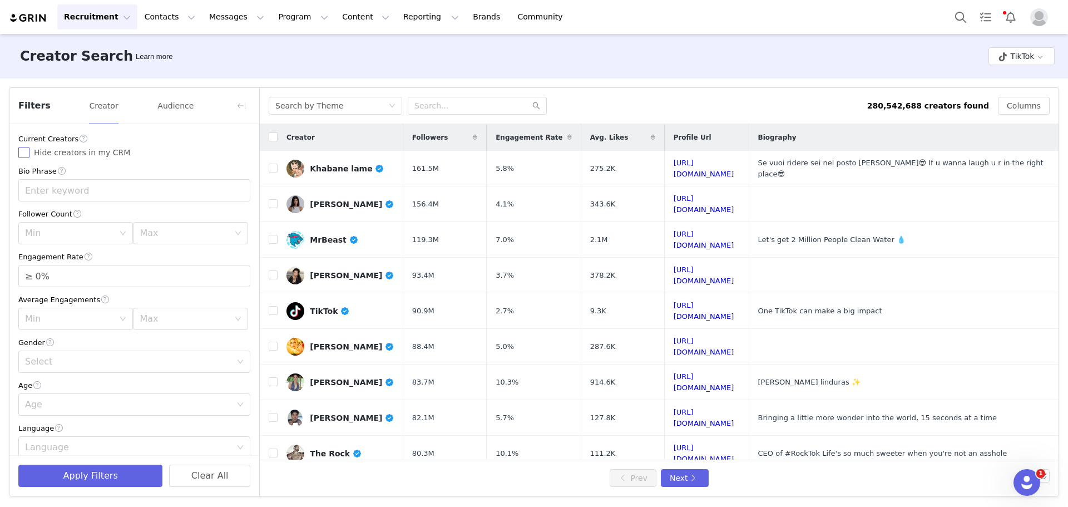
click at [24, 151] on input "Hide creators in my CRM" at bounding box center [23, 152] width 11 height 11
checkbox input "true"
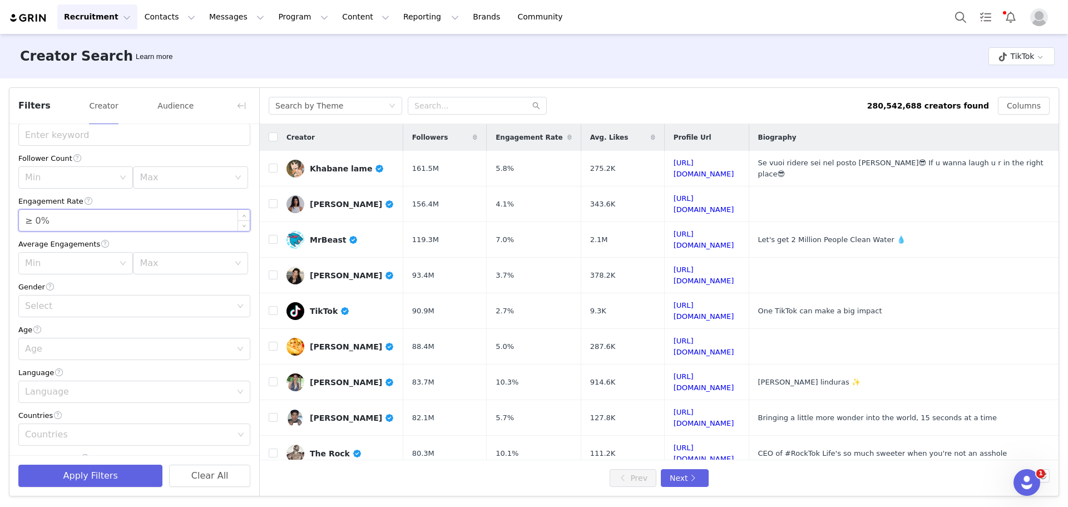
click at [78, 224] on input "≥ 0%" at bounding box center [134, 220] width 231 height 21
click at [71, 177] on div "Min" at bounding box center [69, 177] width 89 height 11
type input "≥ 1%"
click at [60, 238] on li "10k" at bounding box center [73, 239] width 111 height 18
click at [61, 182] on div "Min 10k" at bounding box center [72, 177] width 94 height 21
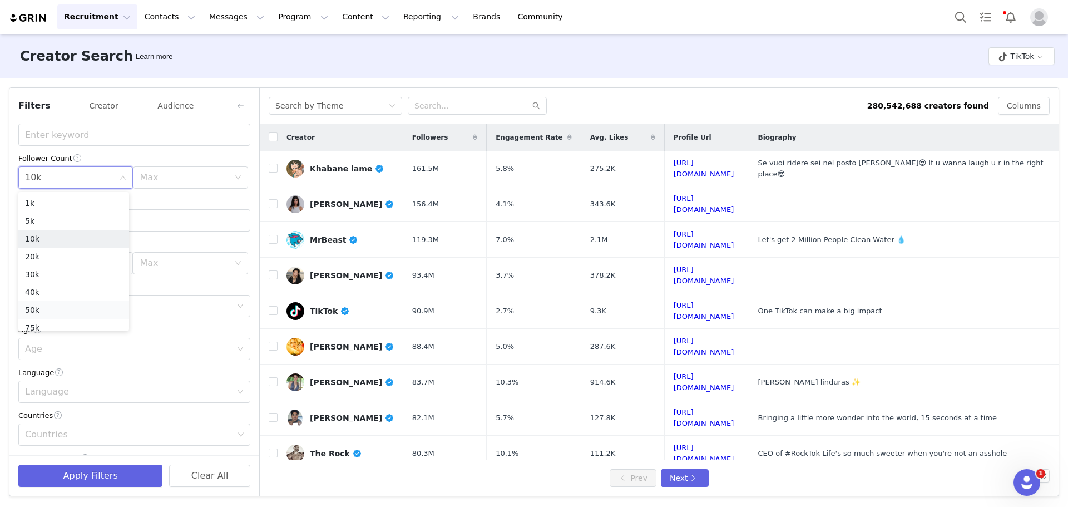
click at [55, 306] on li "50k" at bounding box center [73, 310] width 111 height 18
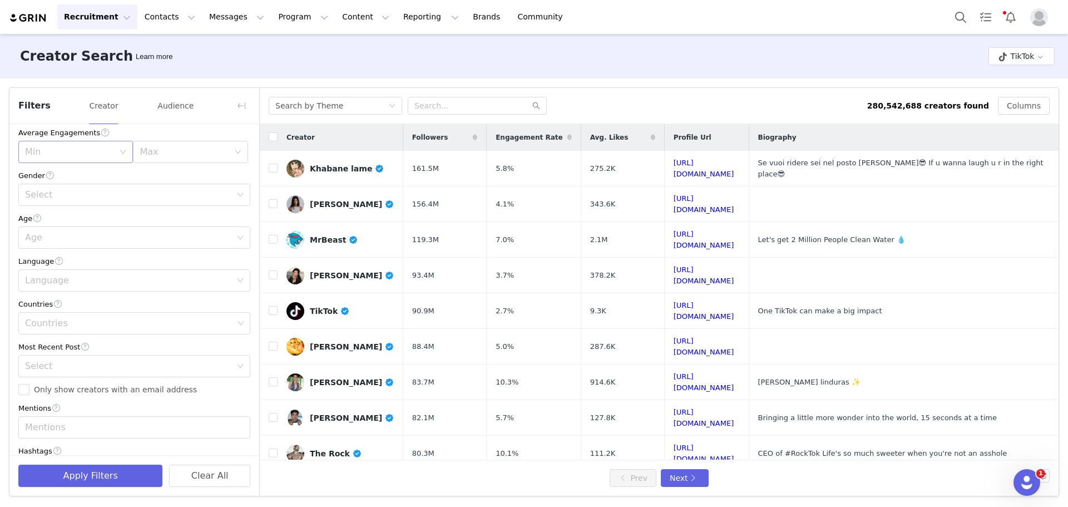
scroll to position [204, 0]
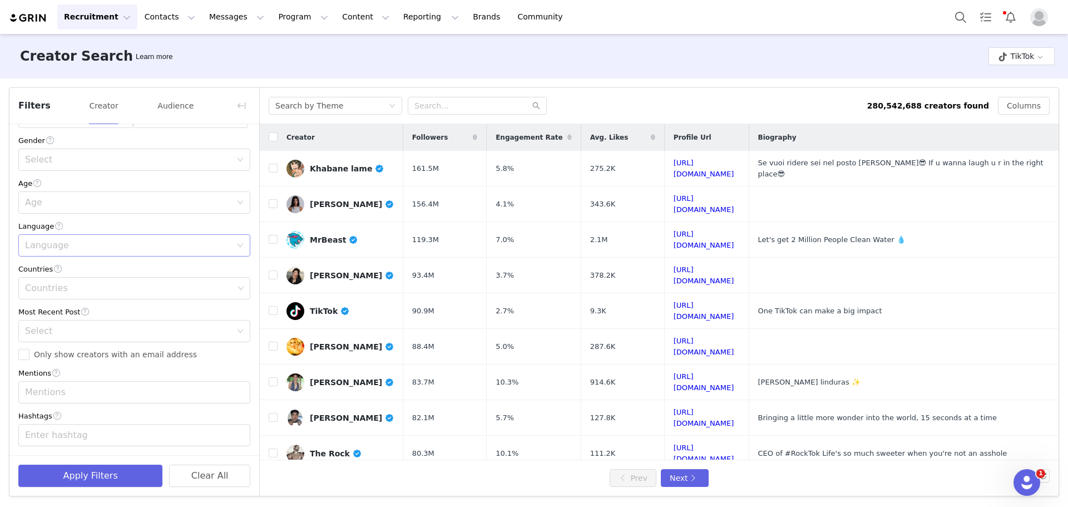
click at [51, 245] on div "Language" at bounding box center [128, 245] width 206 height 11
click at [11, 233] on div "Current Creators Hide creators in my CRM Bio Phrase Follower Count Min 50k Max …" at bounding box center [134, 188] width 250 height 533
click at [53, 291] on div "Countries" at bounding box center [129, 288] width 209 height 11
click at [96, 331] on li "[GEOGRAPHIC_DATA]" at bounding box center [130, 330] width 224 height 18
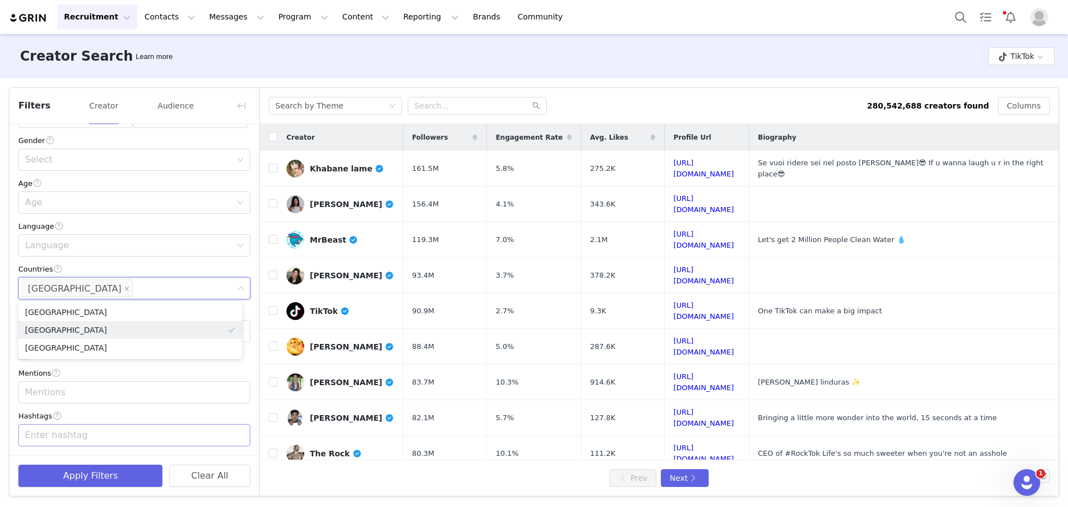
click at [64, 428] on div "Enter hashtag" at bounding box center [130, 435] width 217 height 21
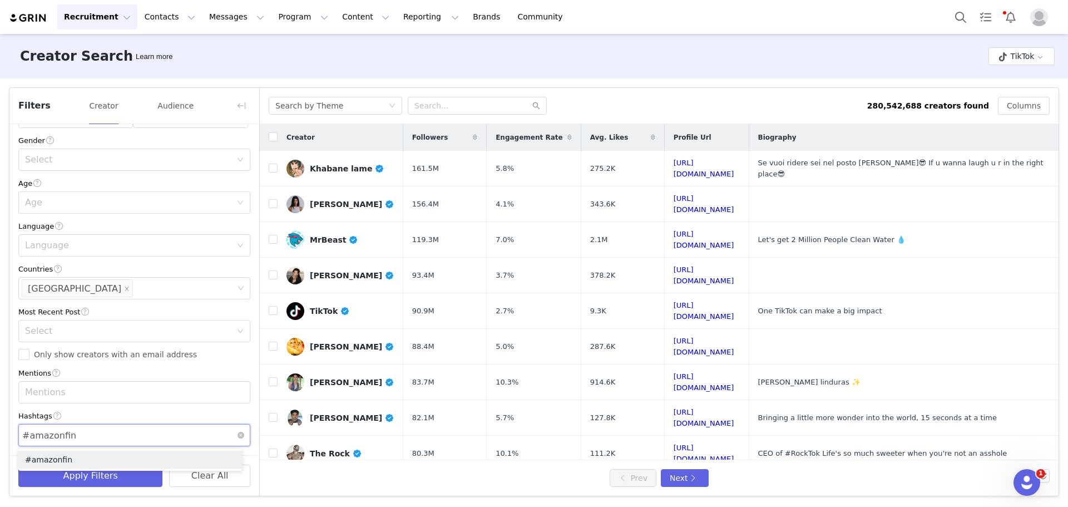
type input "#amazonfind"
click at [71, 454] on li "#amazonfind" at bounding box center [130, 460] width 224 height 18
click at [78, 475] on button "Apply Filters" at bounding box center [90, 476] width 144 height 22
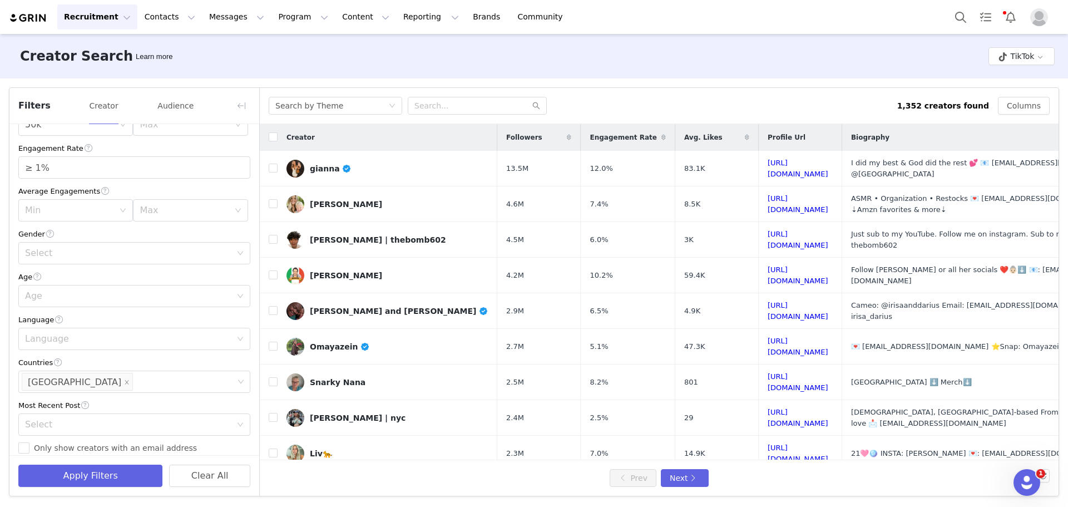
scroll to position [111, 0]
click at [274, 139] on input "checkbox" at bounding box center [273, 136] width 9 height 9
checkbox input "false"
checkbox input "true"
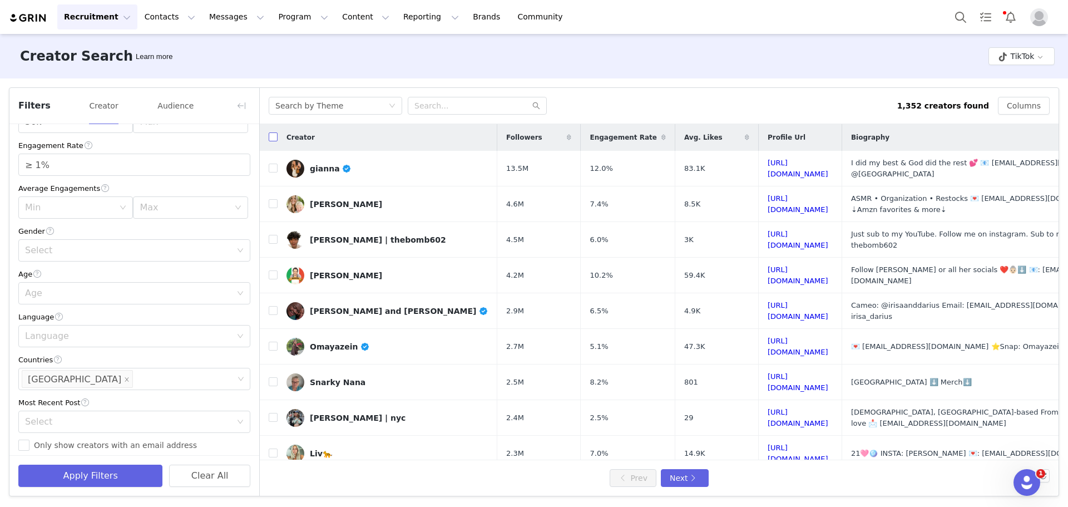
checkbox input "true"
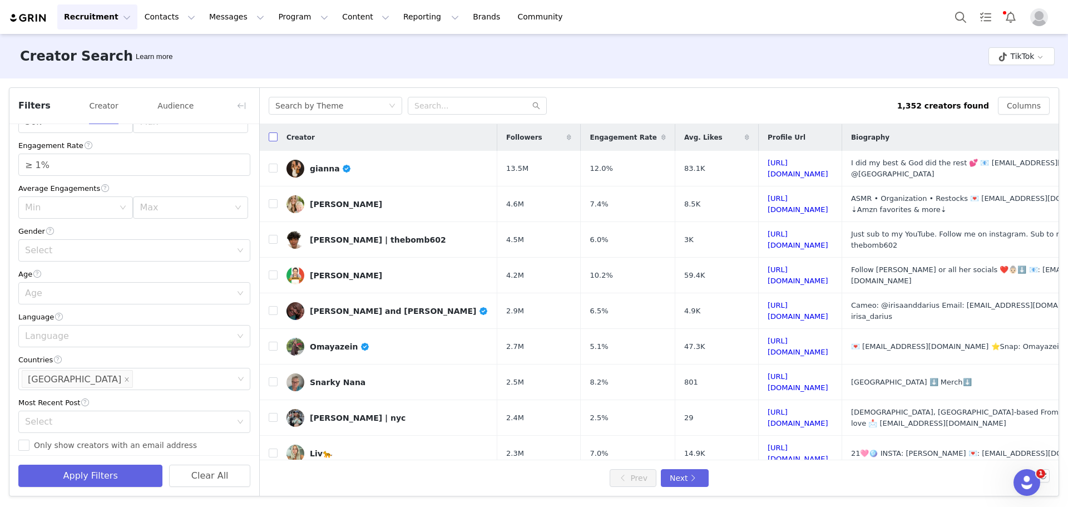
checkbox input "true"
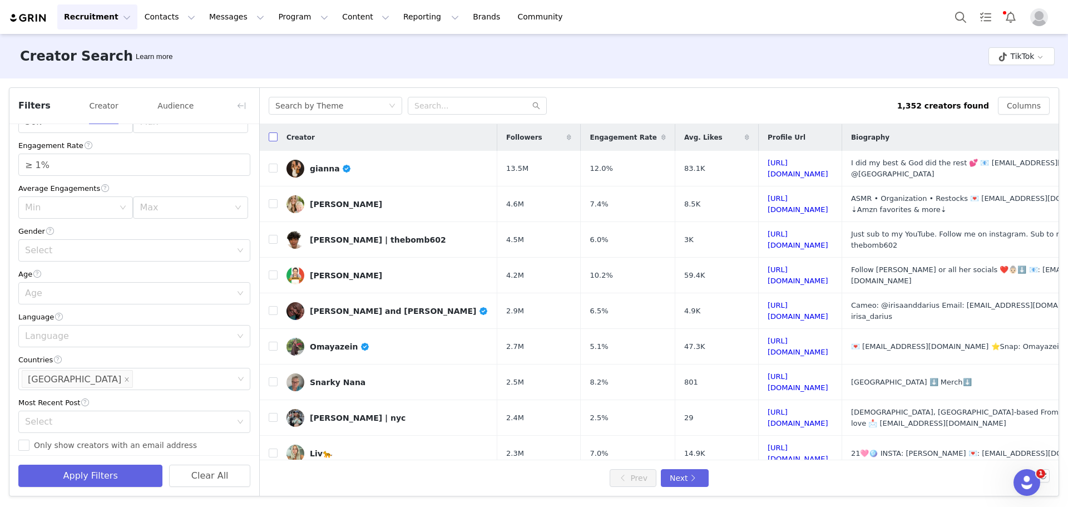
checkbox input "true"
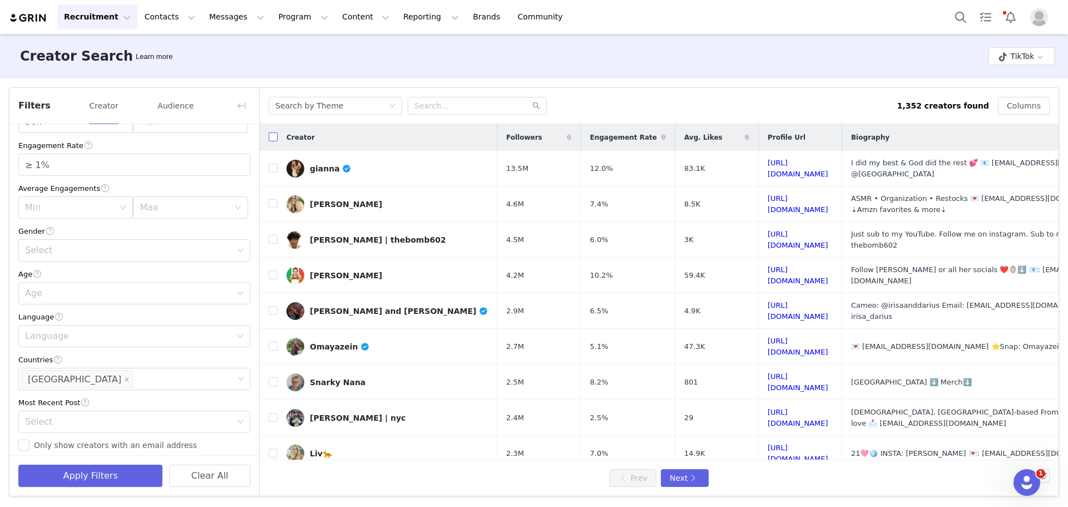
checkbox input "true"
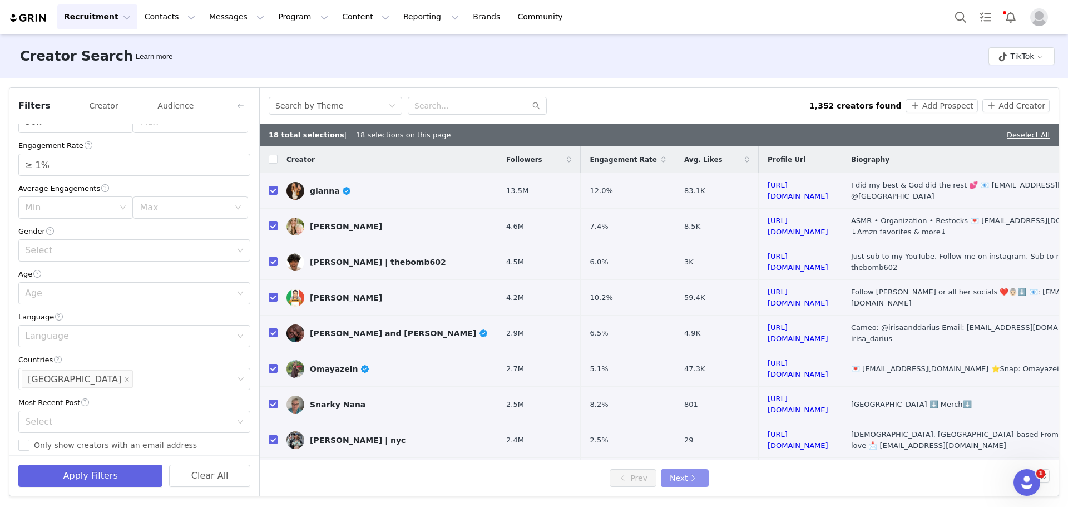
click at [683, 474] on button "Next" at bounding box center [685, 478] width 48 height 18
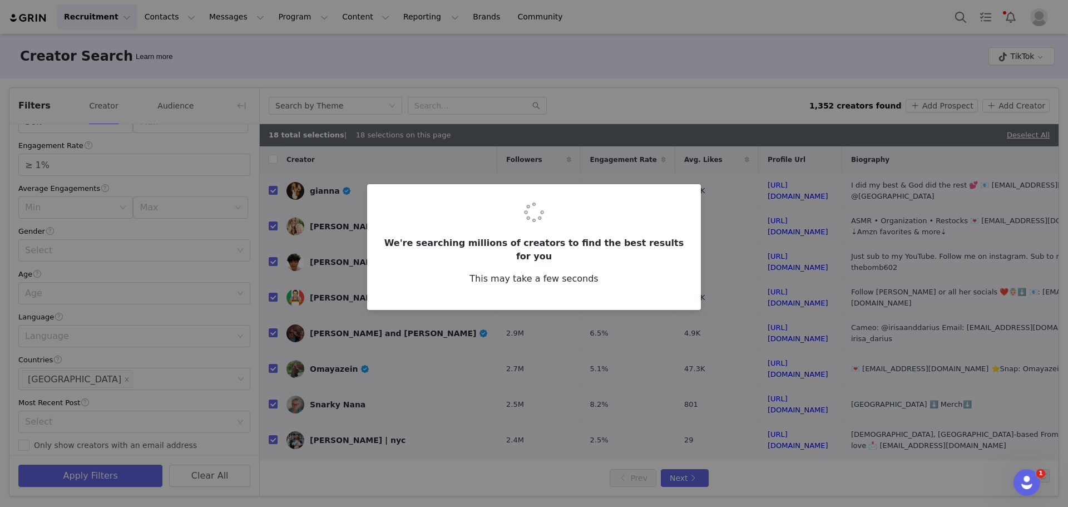
checkbox input "false"
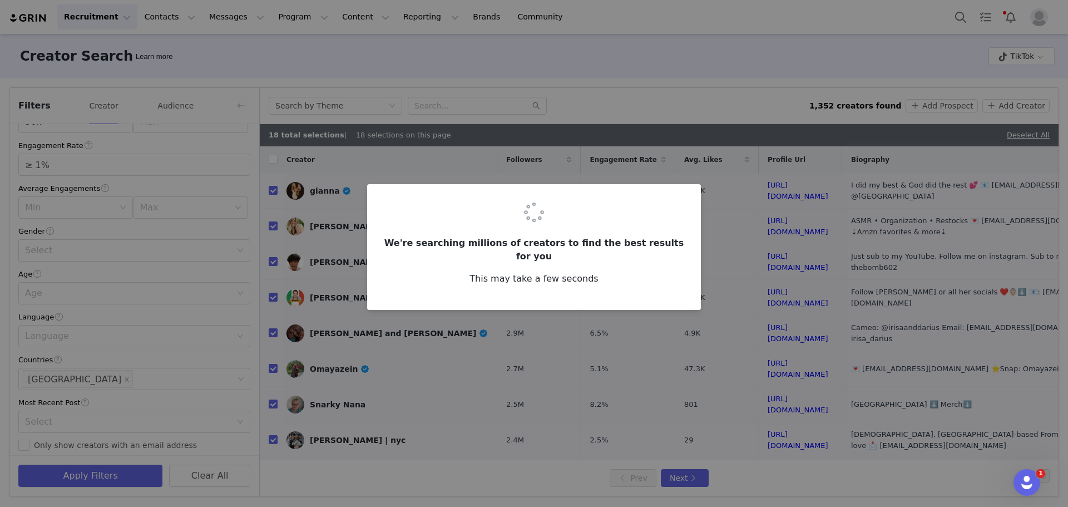
checkbox input "false"
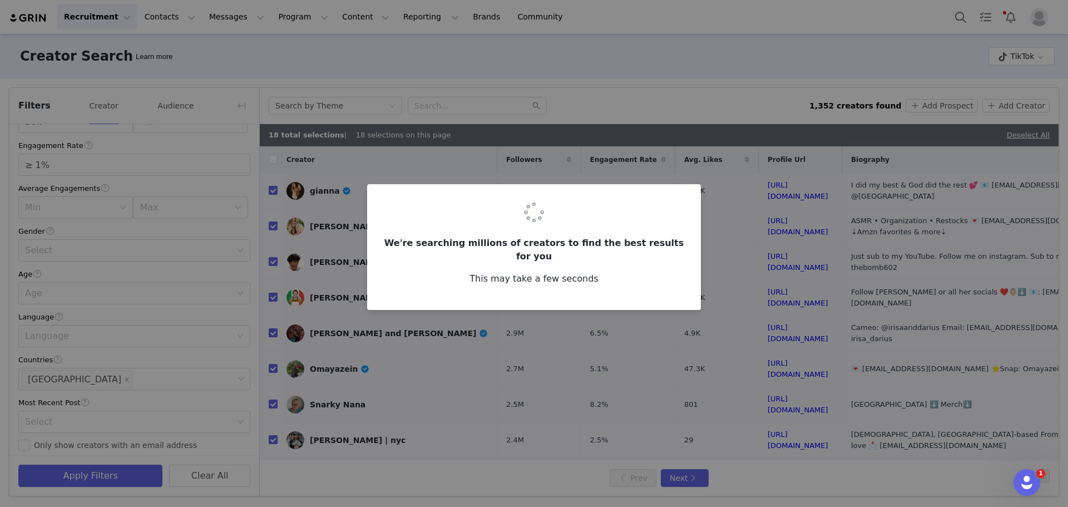
checkbox input "false"
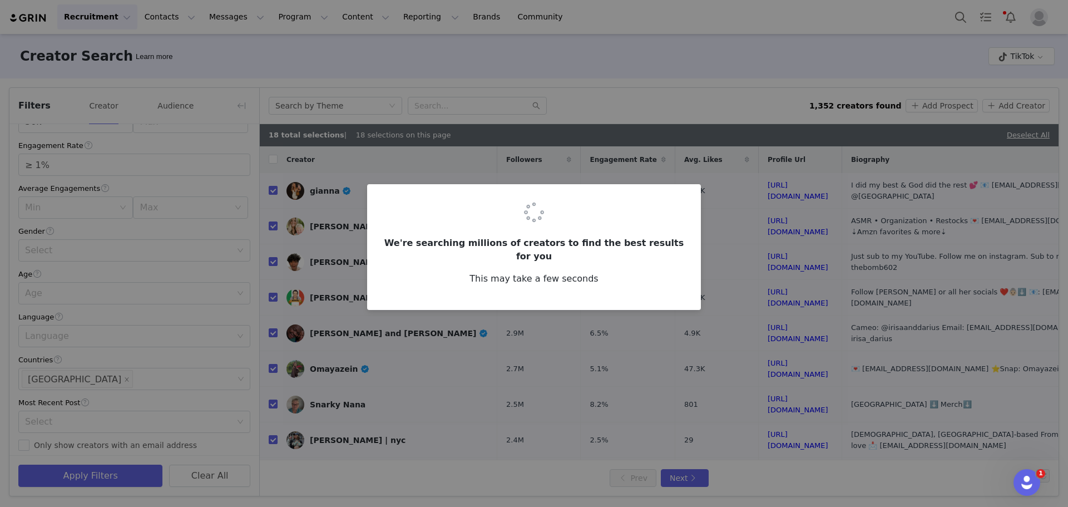
checkbox input "false"
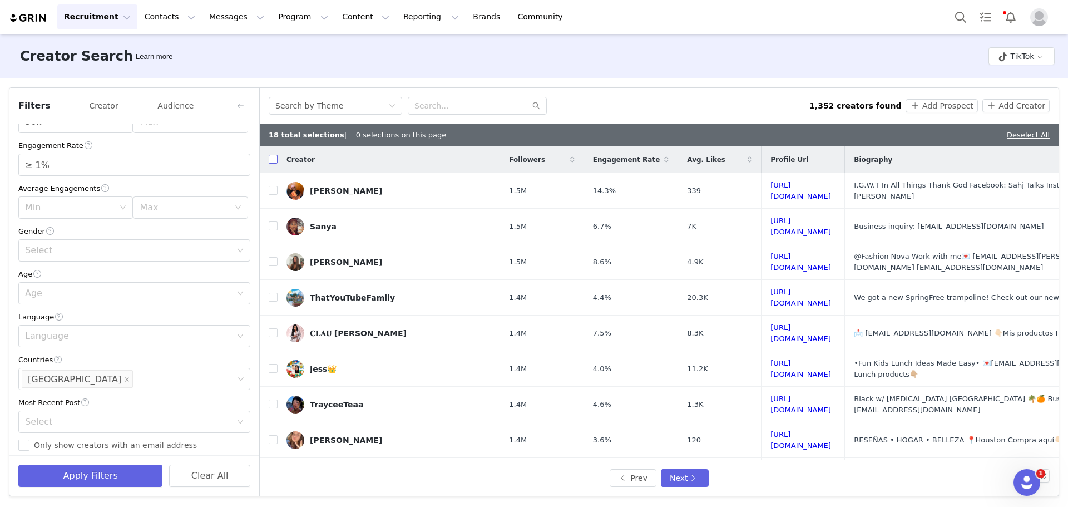
click at [272, 160] on input "checkbox" at bounding box center [273, 159] width 9 height 9
checkbox input "true"
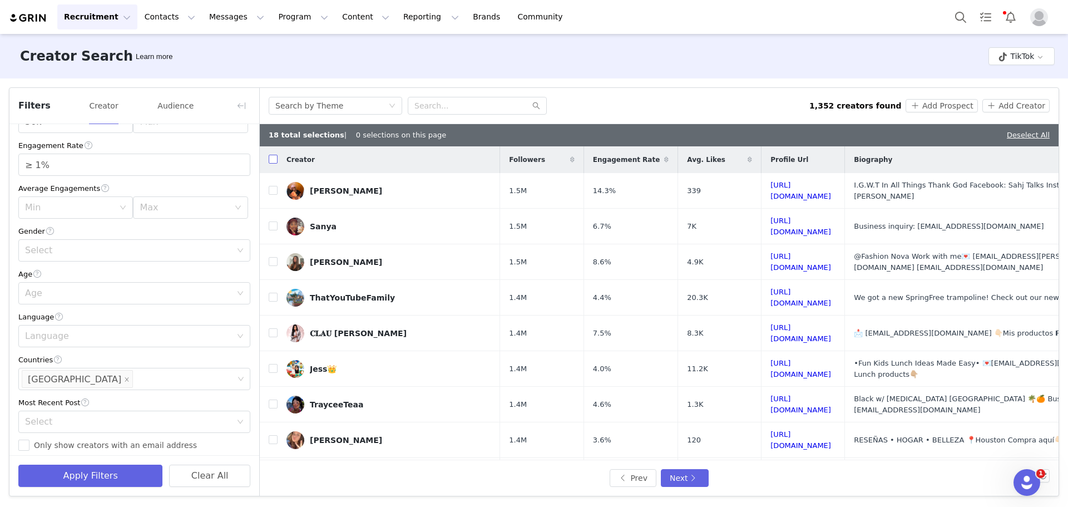
checkbox input "true"
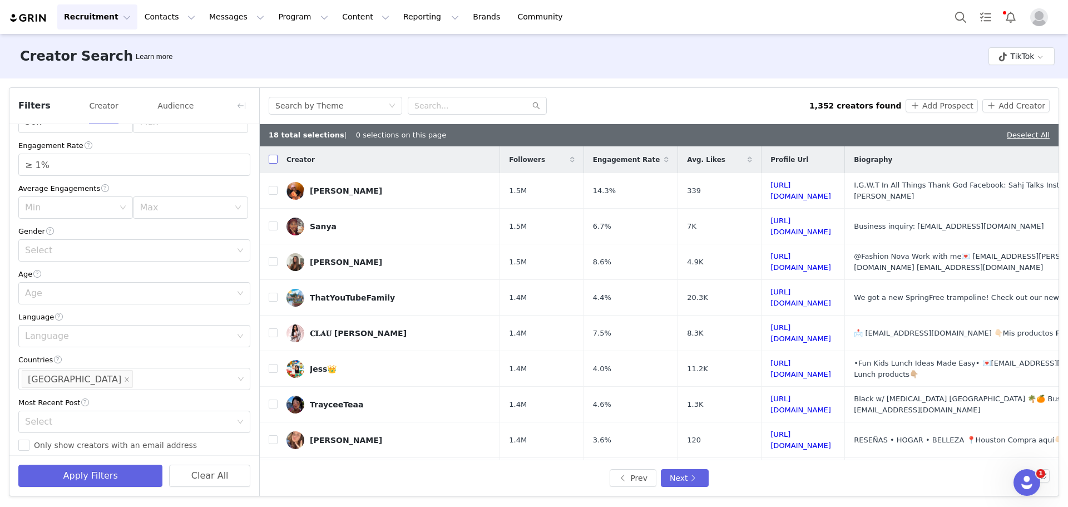
checkbox input "true"
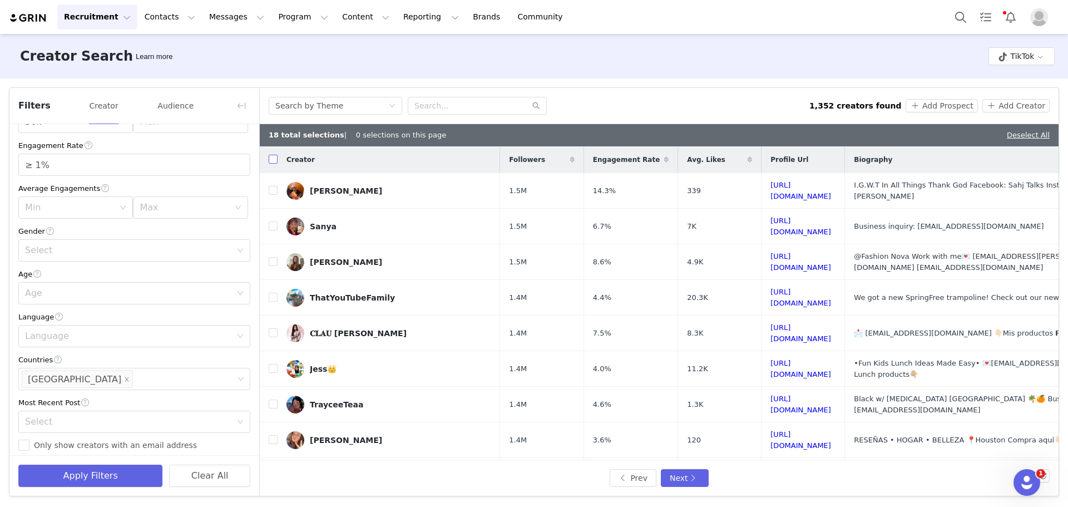
checkbox input "true"
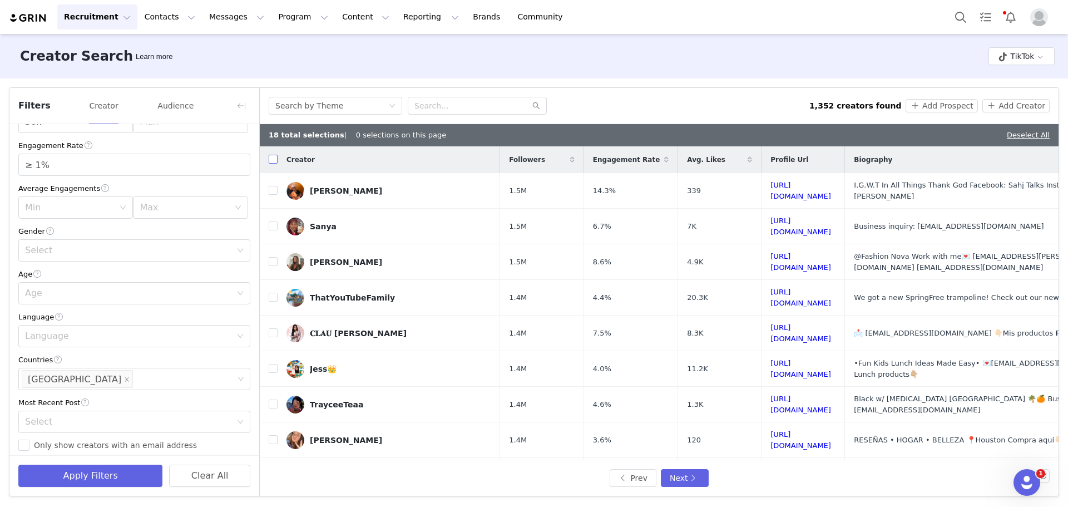
checkbox input "true"
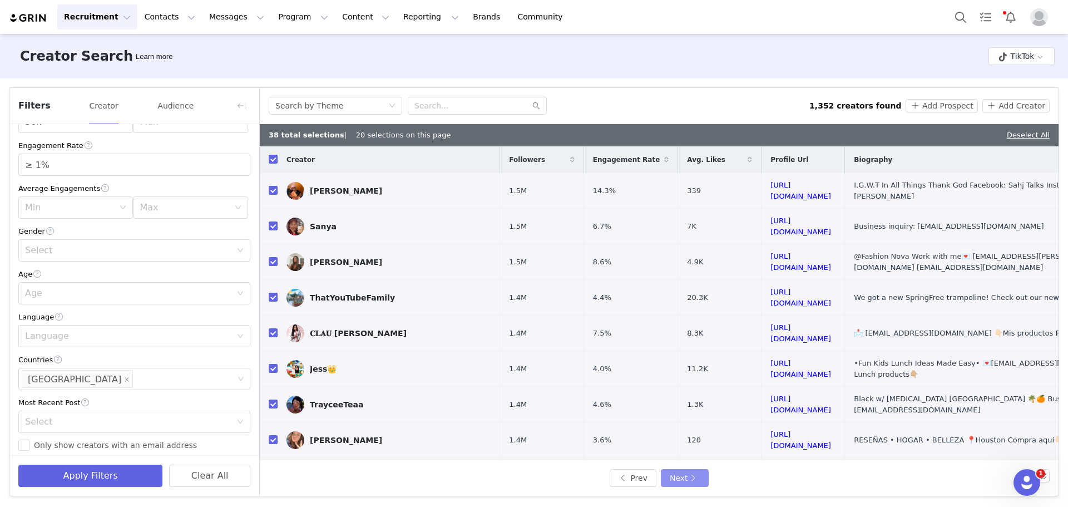
click at [676, 476] on button "Next" at bounding box center [685, 478] width 48 height 18
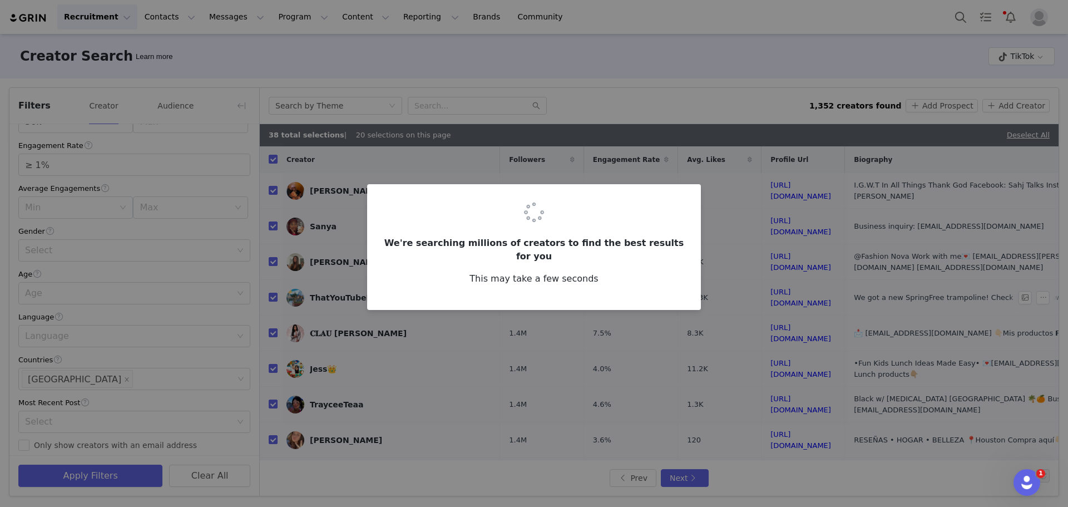
checkbox input "false"
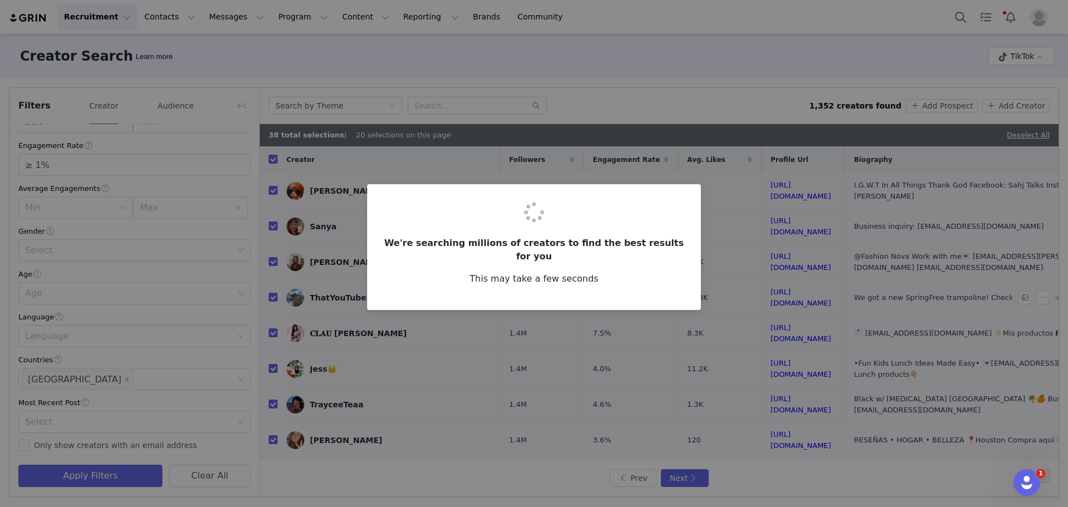
checkbox input "false"
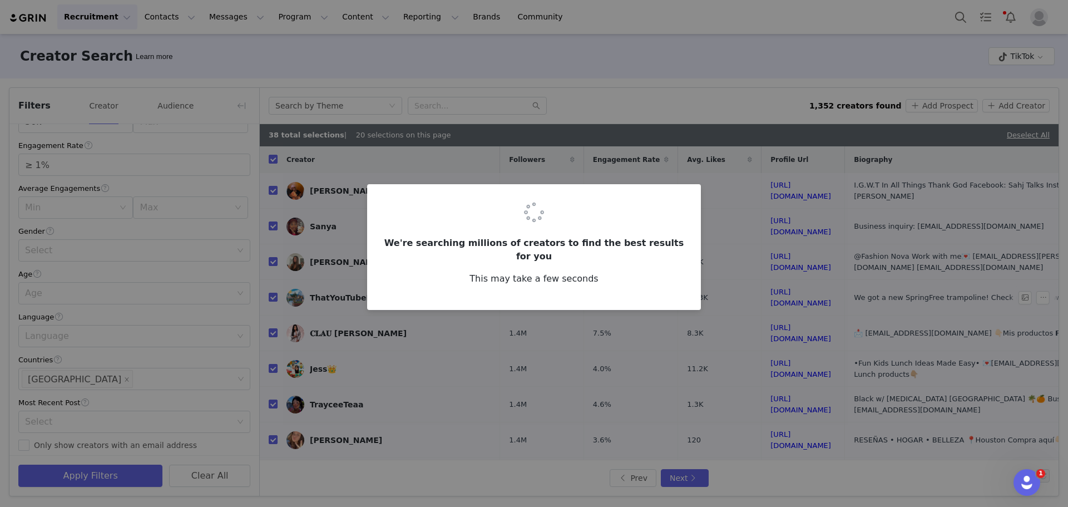
checkbox input "false"
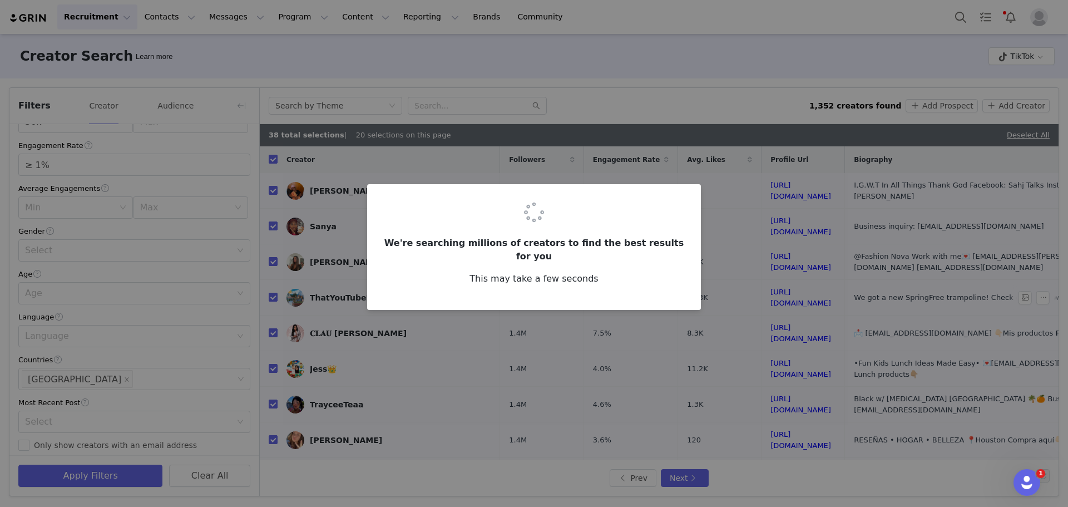
checkbox input "false"
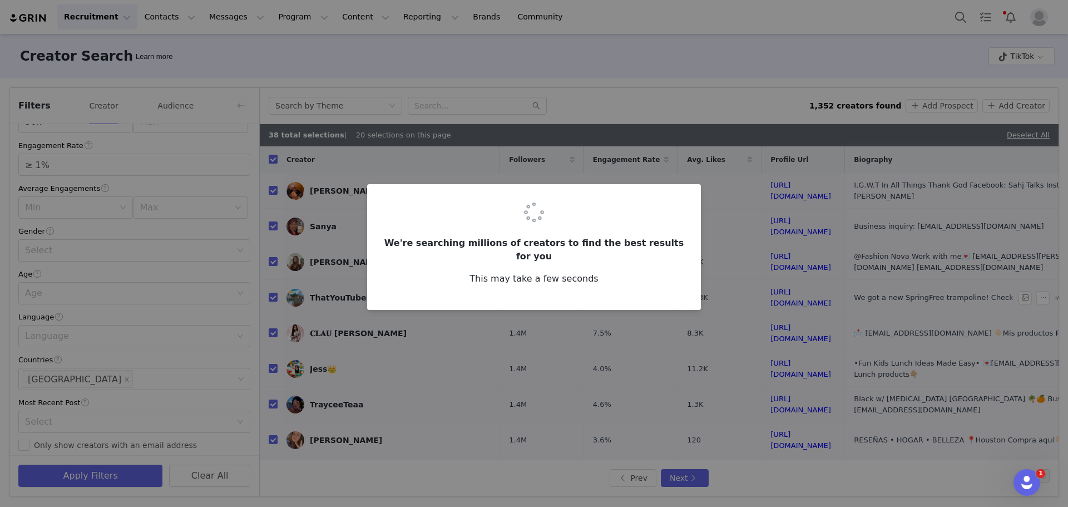
checkbox input "false"
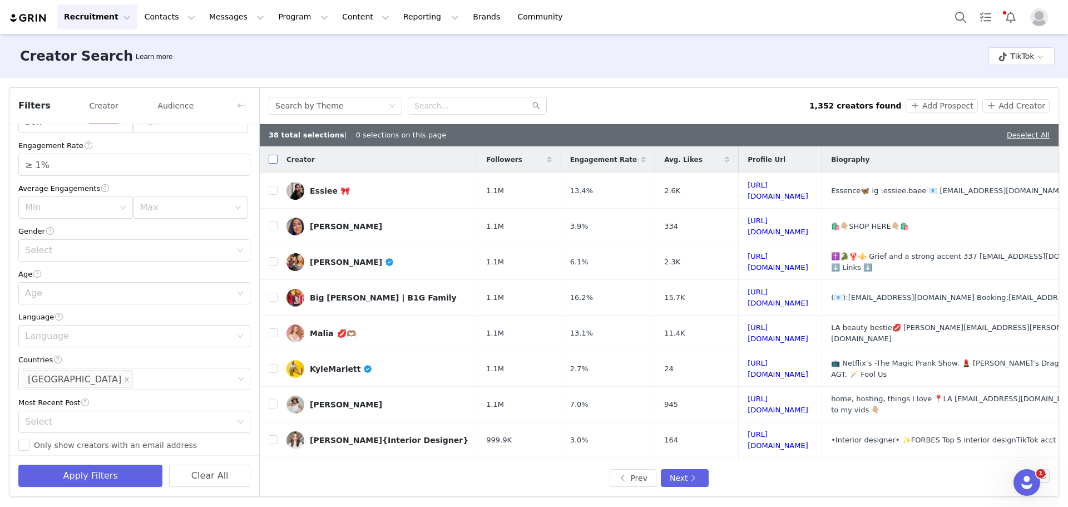
click at [273, 159] on input "checkbox" at bounding box center [273, 159] width 9 height 9
checkbox input "true"
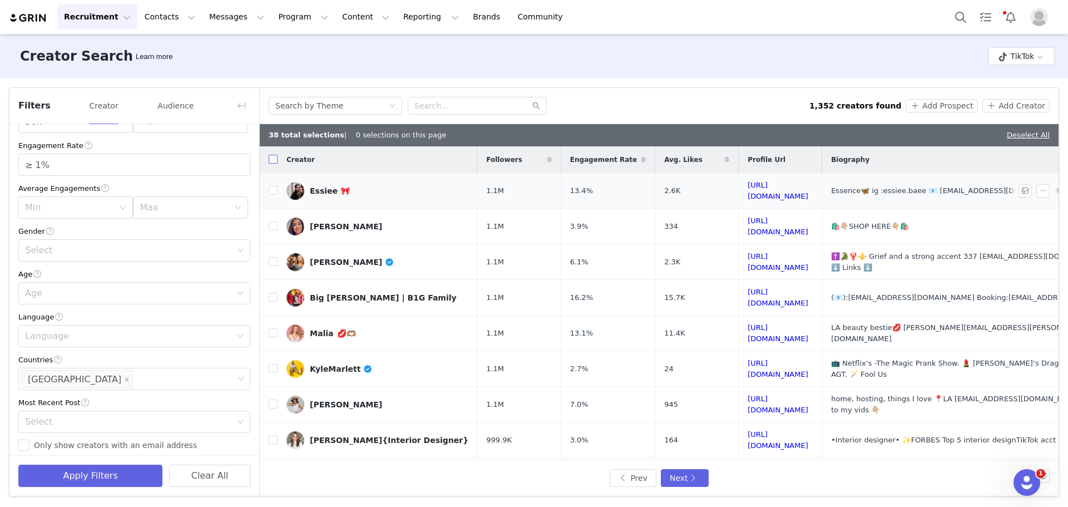
checkbox input "true"
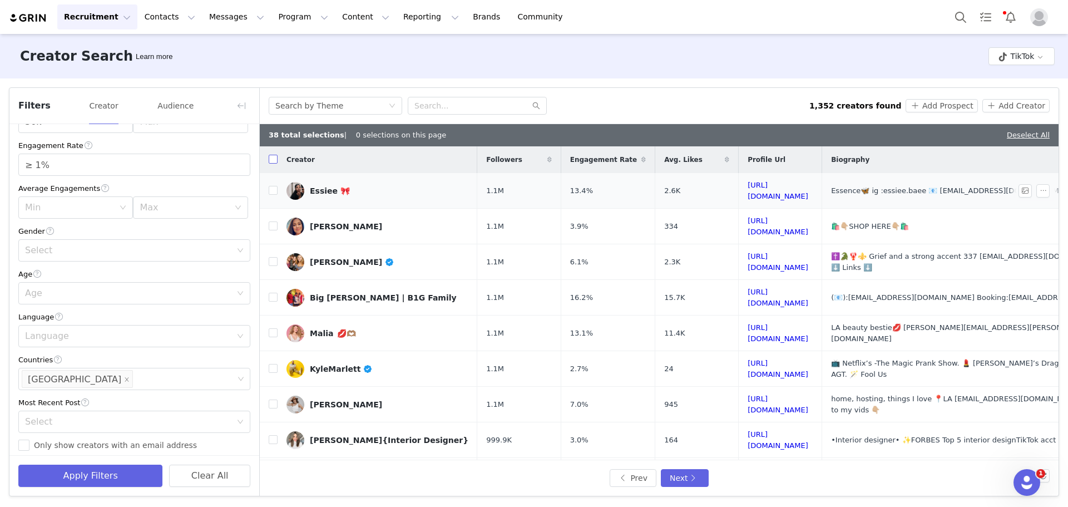
checkbox input "true"
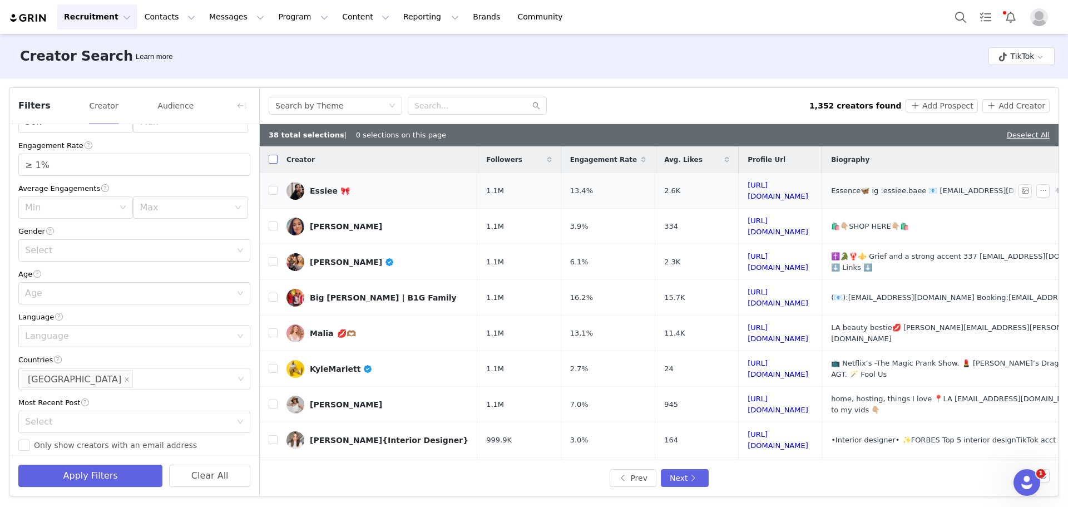
checkbox input "true"
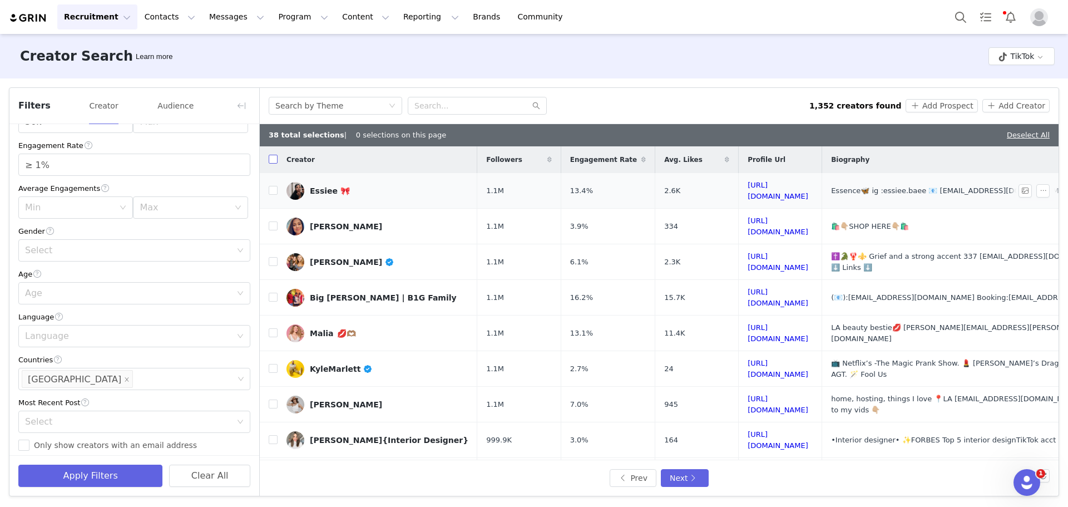
checkbox input "true"
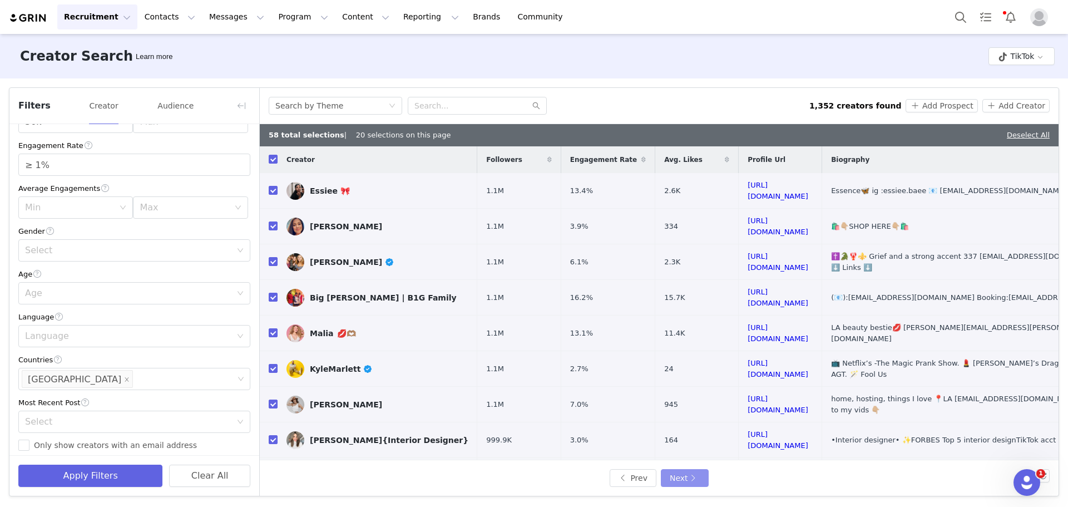
click at [681, 474] on button "Next" at bounding box center [685, 478] width 48 height 18
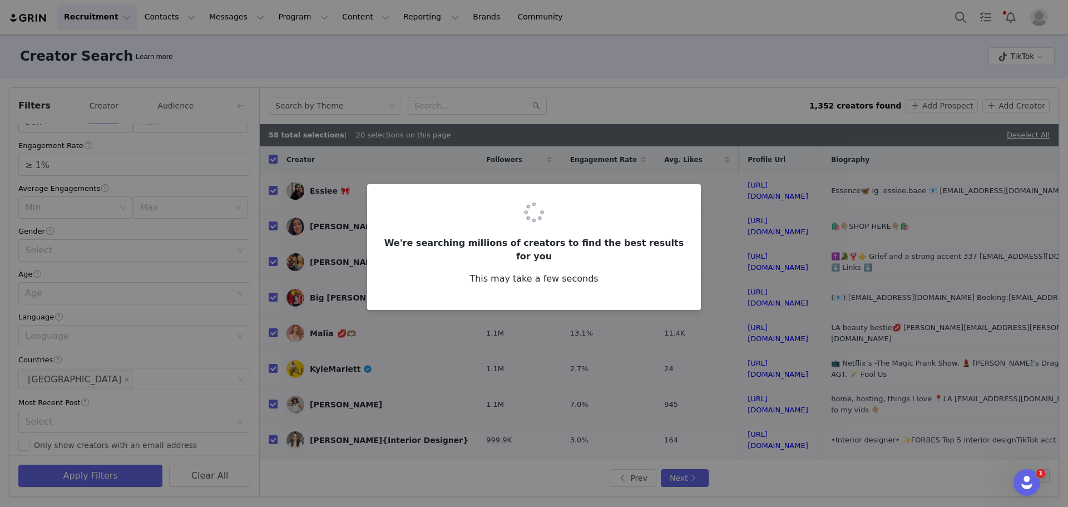
checkbox input "false"
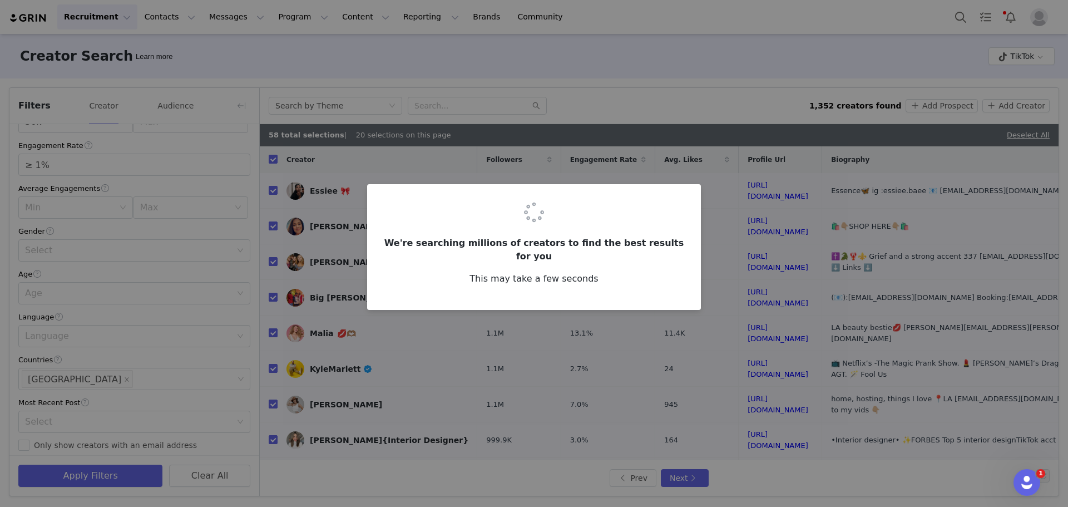
checkbox input "false"
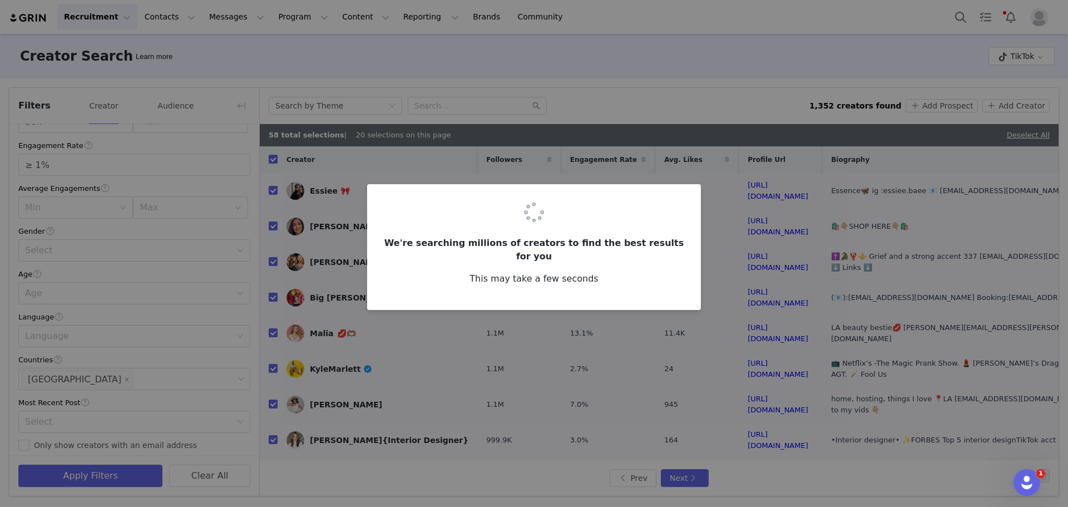
checkbox input "false"
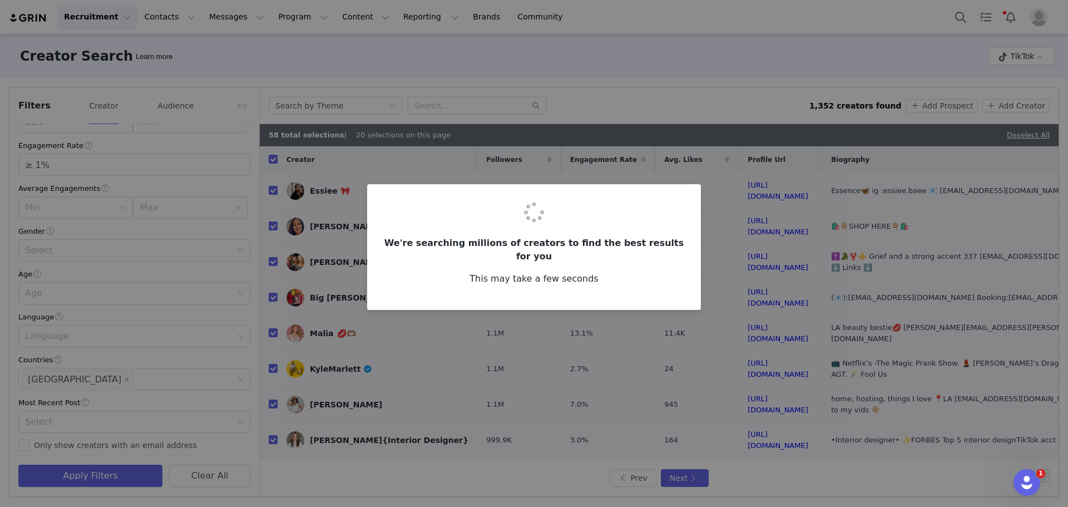
checkbox input "false"
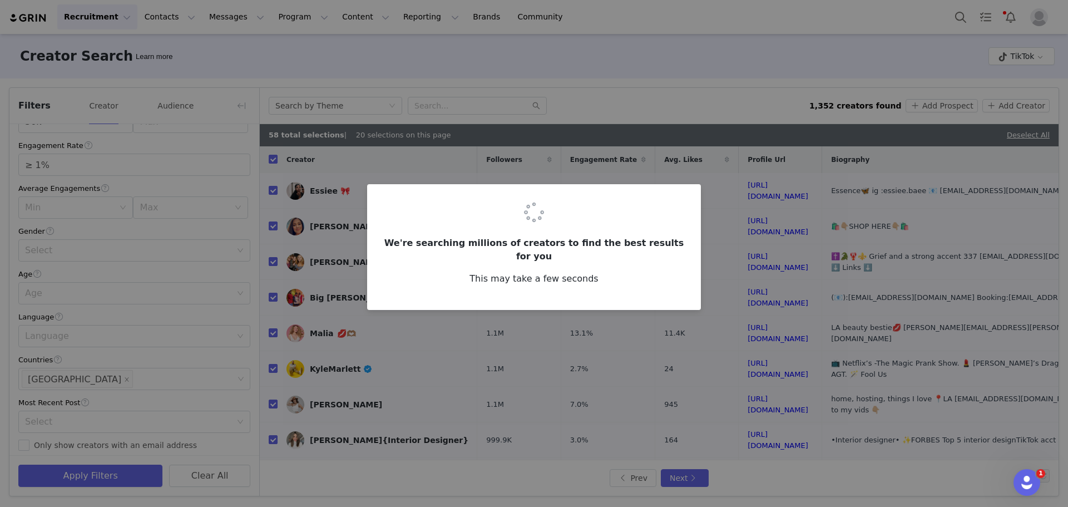
checkbox input "false"
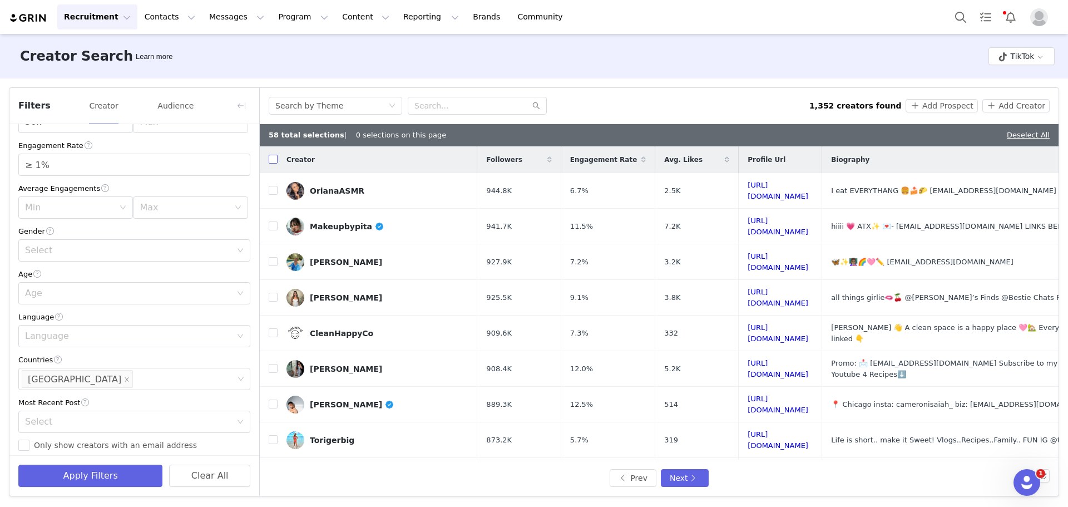
click at [276, 164] on input "checkbox" at bounding box center [273, 159] width 9 height 9
checkbox input "false"
checkbox input "true"
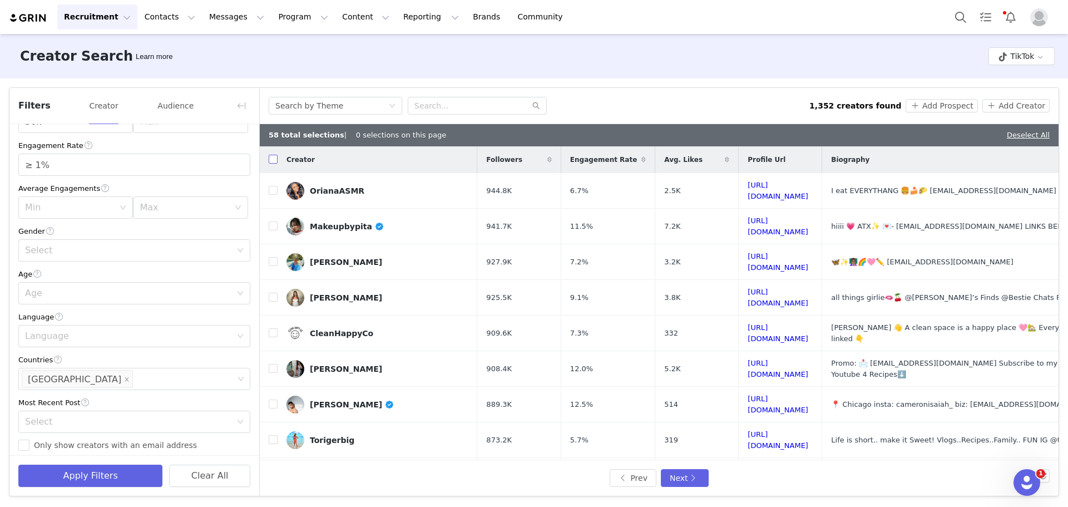
checkbox input "true"
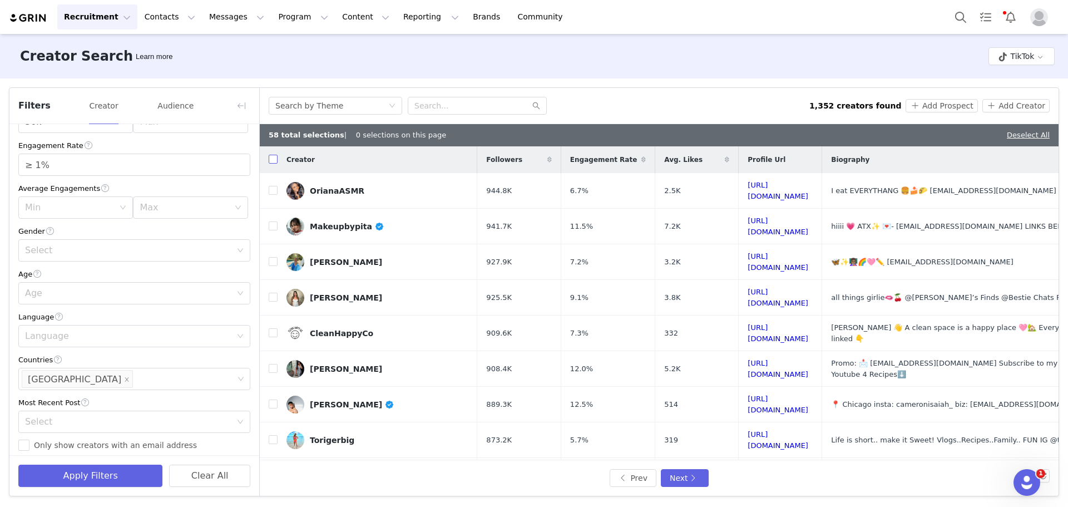
checkbox input "true"
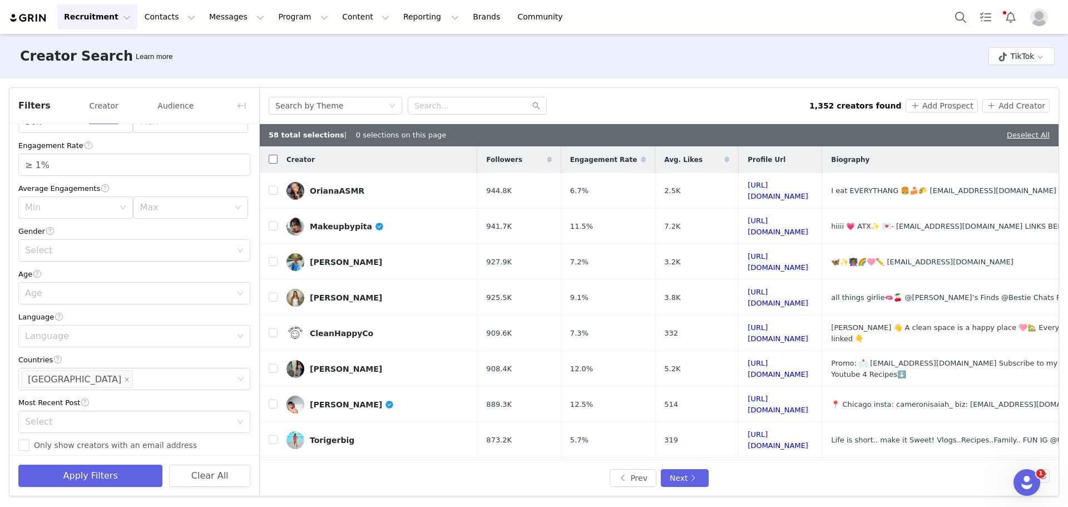
checkbox input "true"
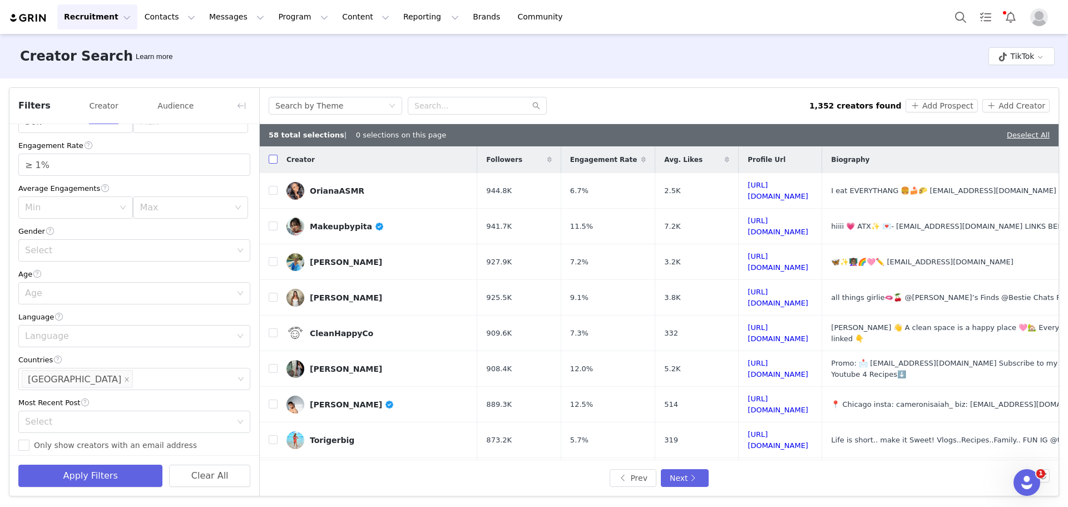
checkbox input "true"
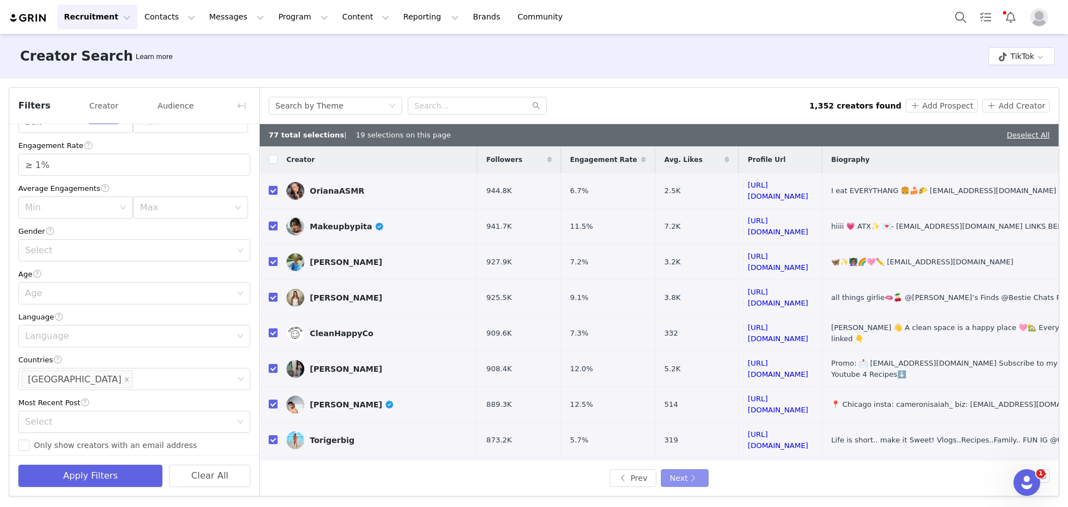
click at [688, 475] on button "Next" at bounding box center [685, 478] width 48 height 18
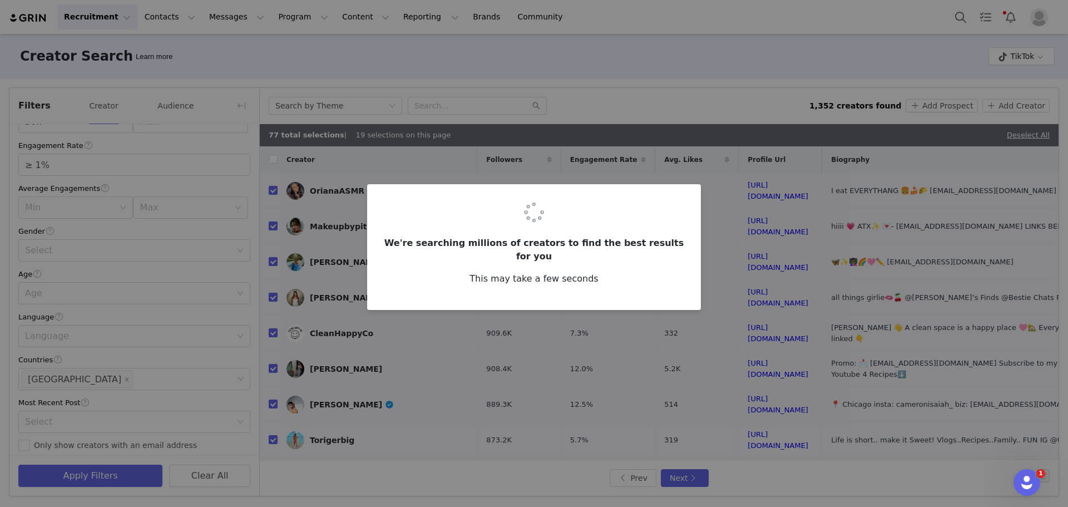
checkbox input "false"
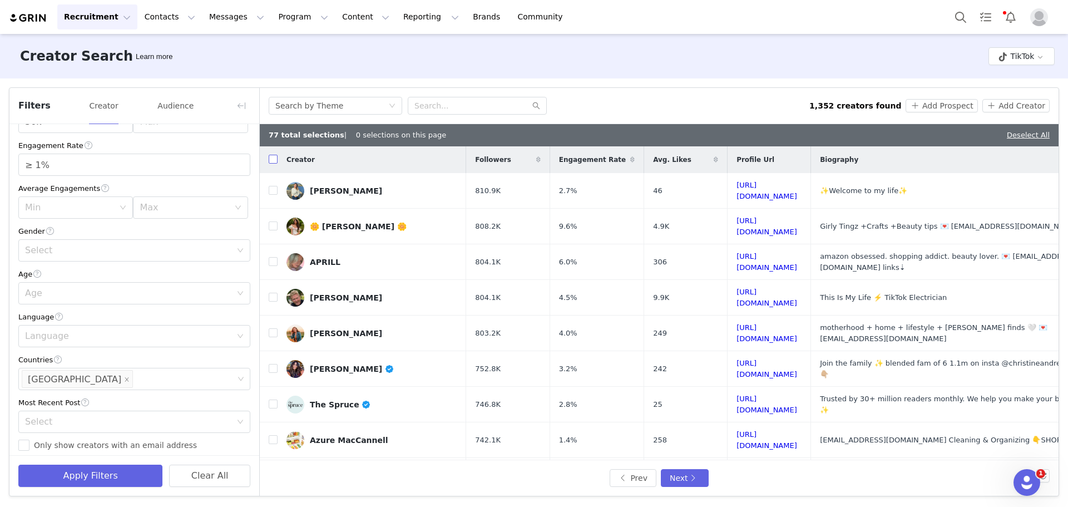
click at [275, 159] on input "checkbox" at bounding box center [273, 159] width 9 height 9
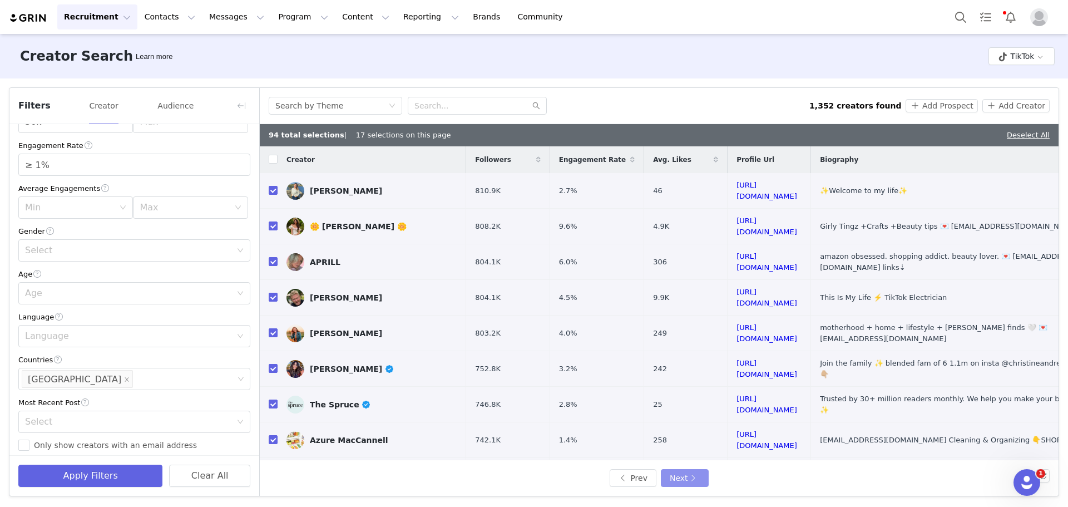
click at [690, 475] on button "Next" at bounding box center [685, 478] width 48 height 18
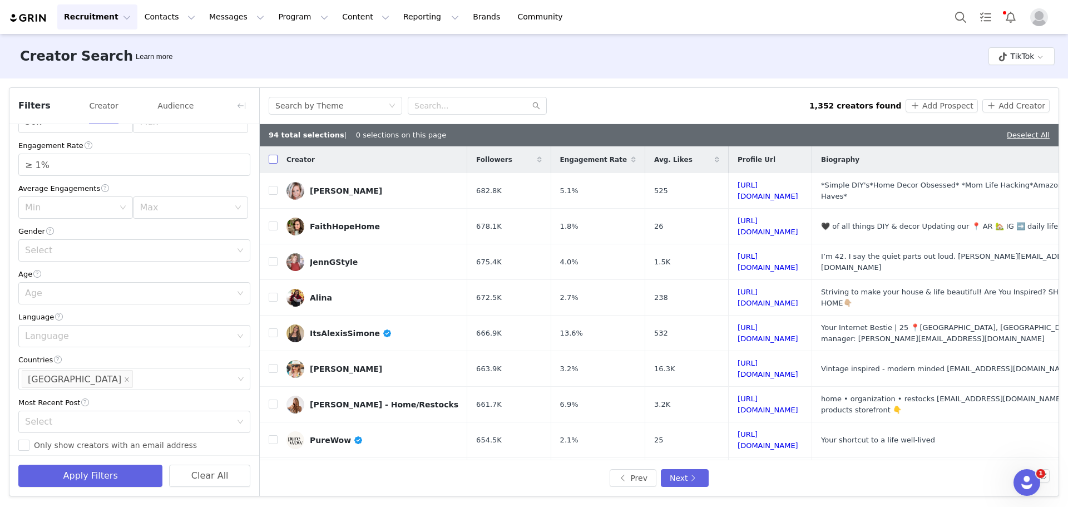
click at [274, 161] on input "checkbox" at bounding box center [273, 159] width 9 height 9
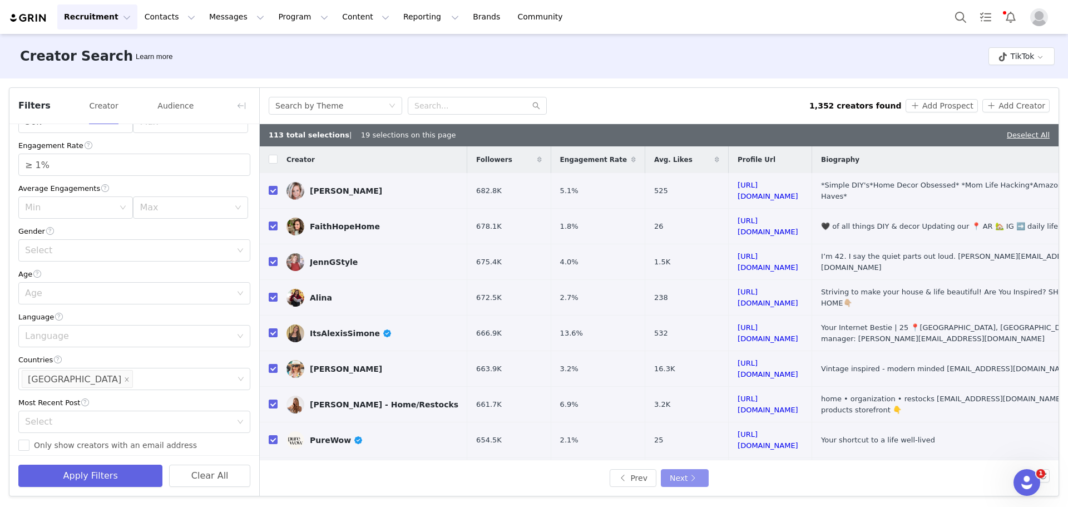
click at [675, 470] on button "Next" at bounding box center [685, 478] width 48 height 18
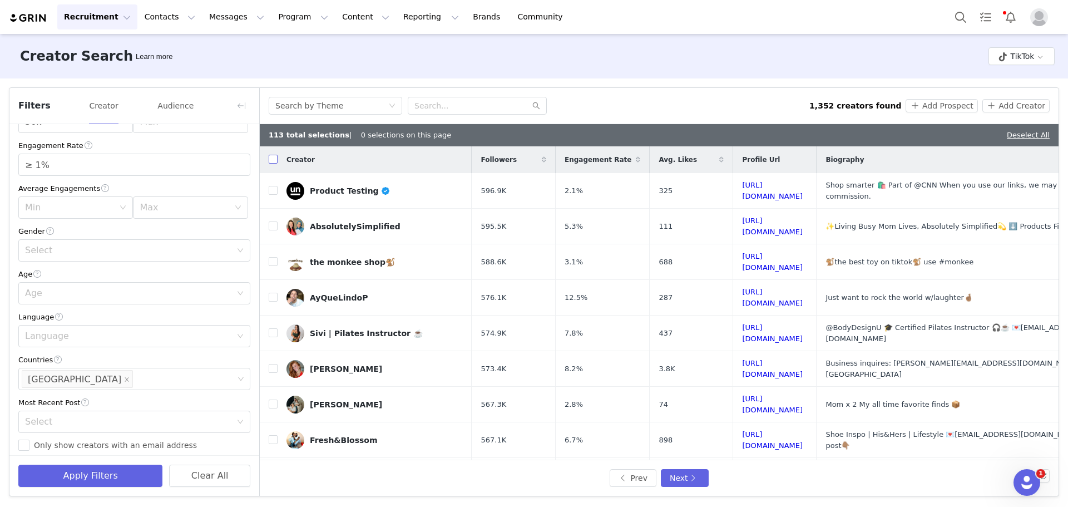
click at [274, 163] on input "checkbox" at bounding box center [273, 159] width 9 height 9
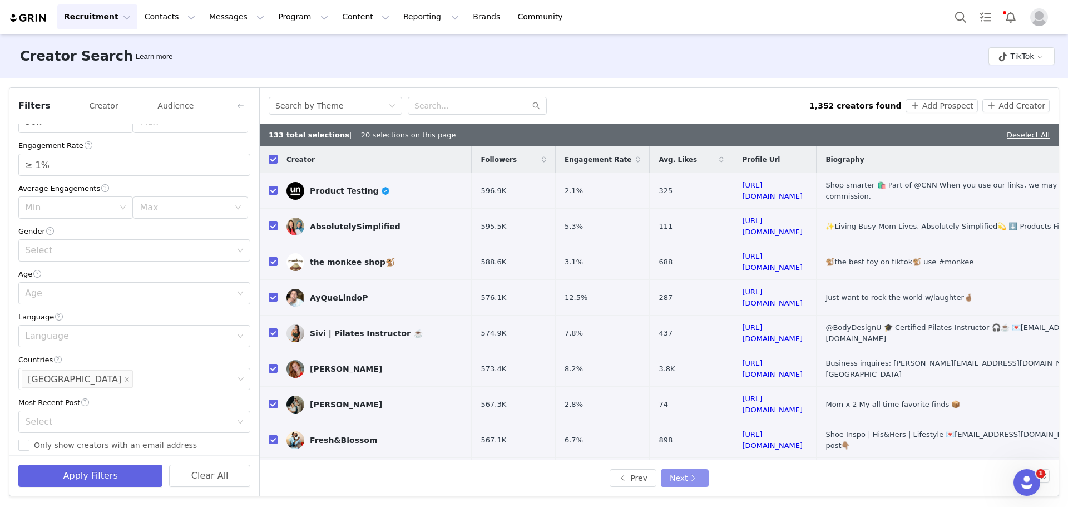
click at [687, 480] on button "Next" at bounding box center [685, 478] width 48 height 18
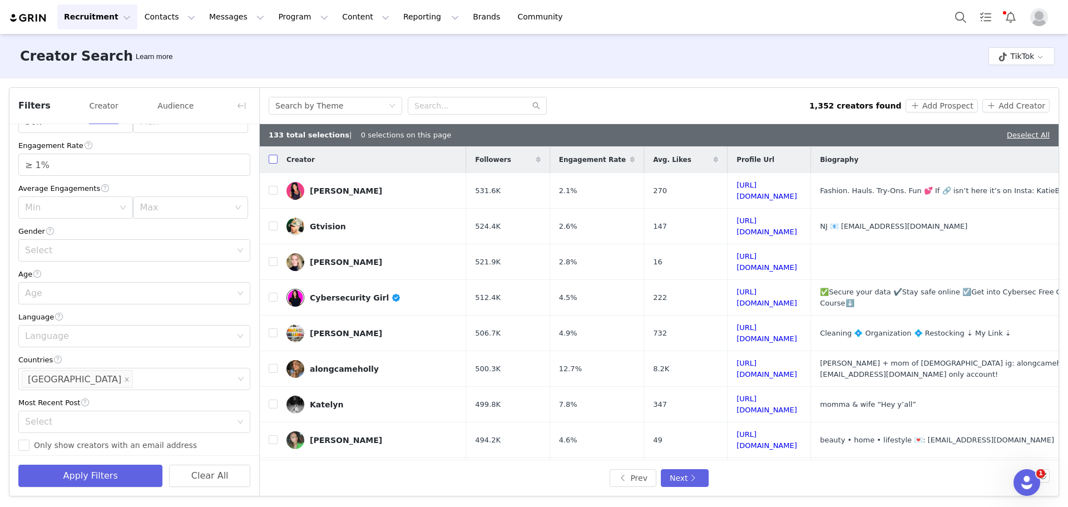
click at [269, 157] on input "checkbox" at bounding box center [273, 159] width 9 height 9
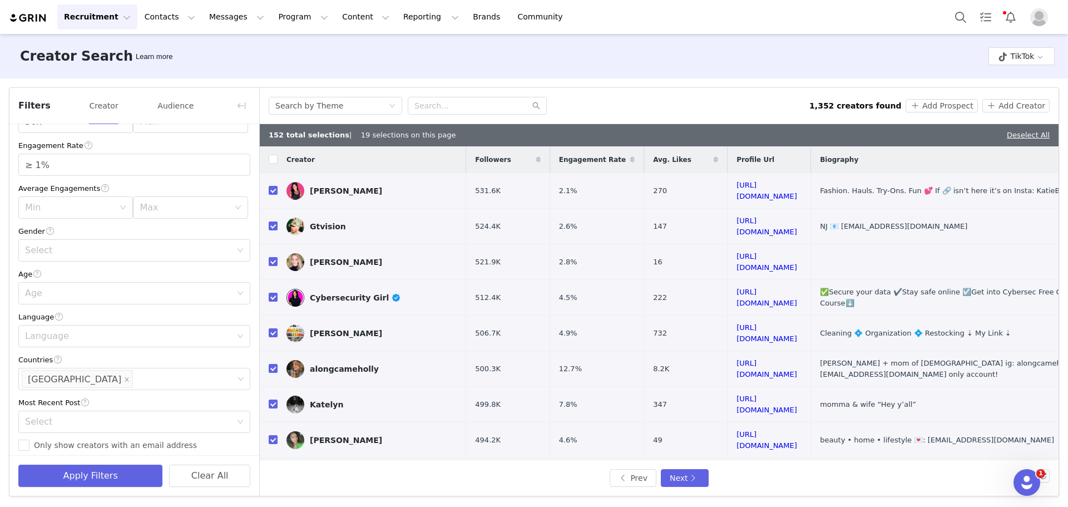
click at [668, 467] on div "Prev Next" at bounding box center [659, 478] width 799 height 36
click at [673, 474] on button "Next" at bounding box center [685, 478] width 48 height 18
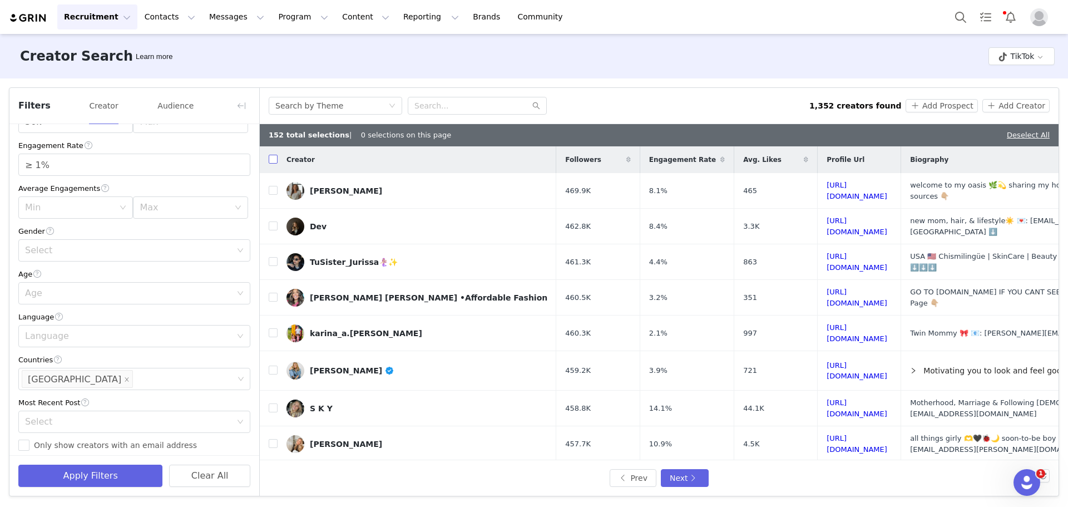
click at [274, 161] on input "checkbox" at bounding box center [273, 159] width 9 height 9
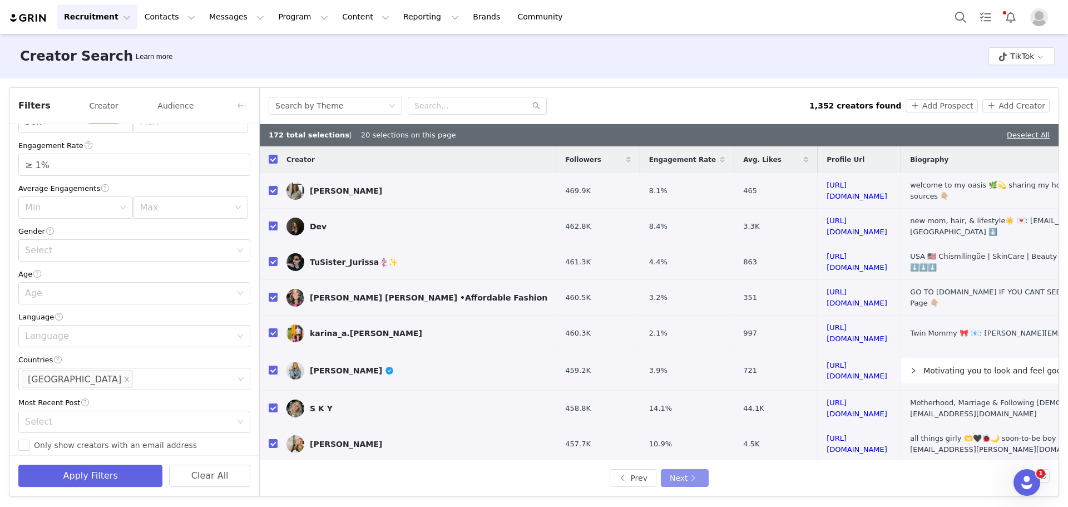
click at [686, 480] on button "Next" at bounding box center [685, 478] width 48 height 18
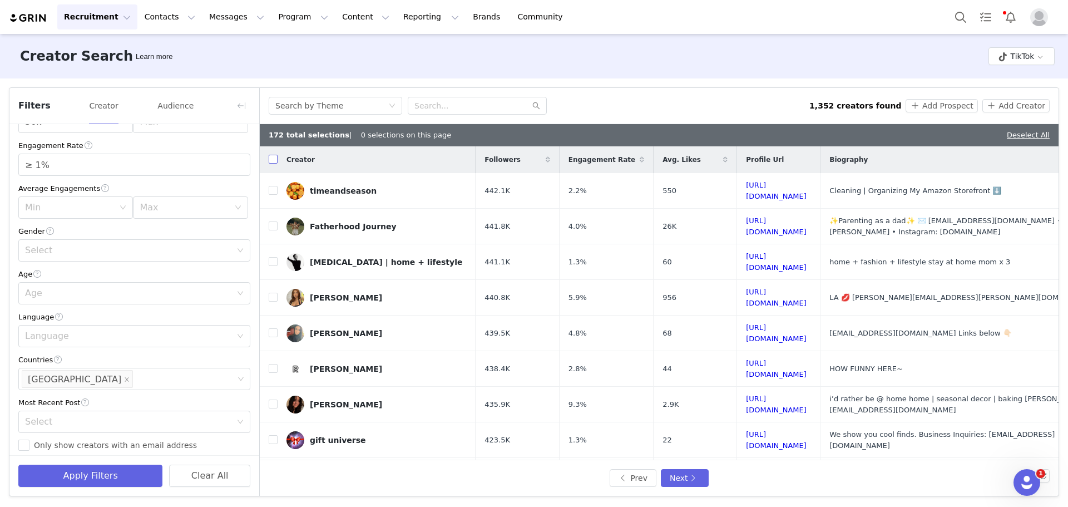
click at [275, 161] on input "checkbox" at bounding box center [273, 159] width 9 height 9
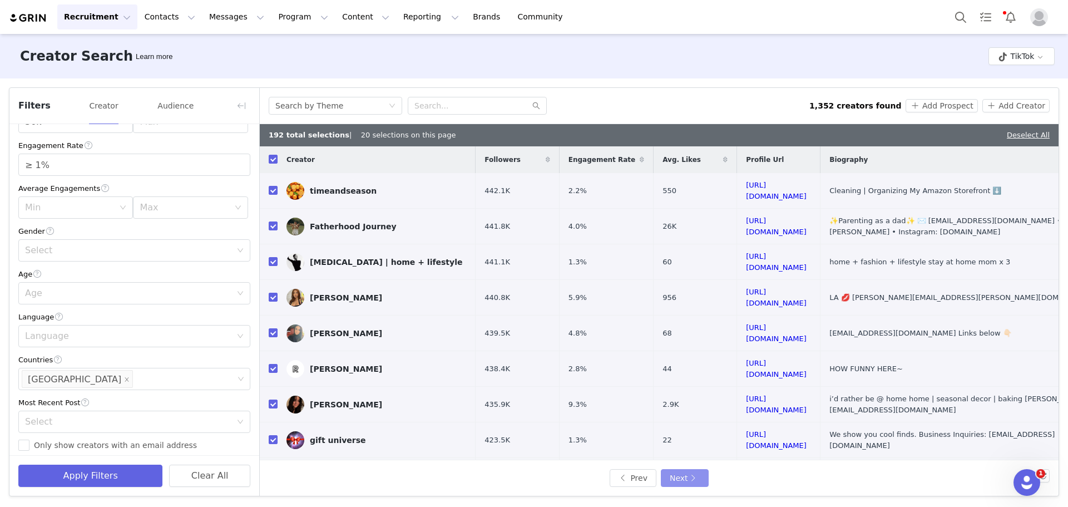
click at [682, 480] on button "Next" at bounding box center [685, 478] width 48 height 18
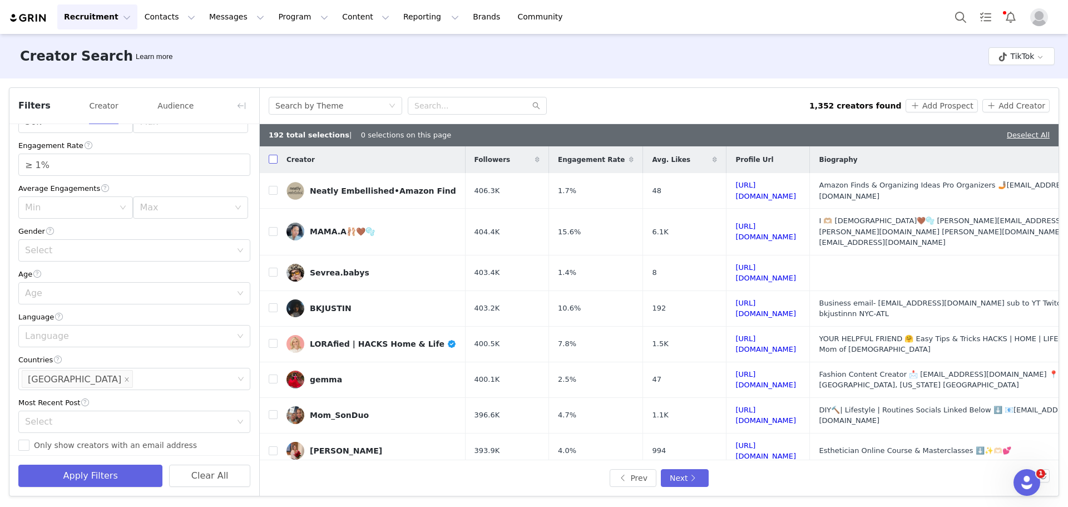
click at [273, 160] on input "checkbox" at bounding box center [273, 159] width 9 height 9
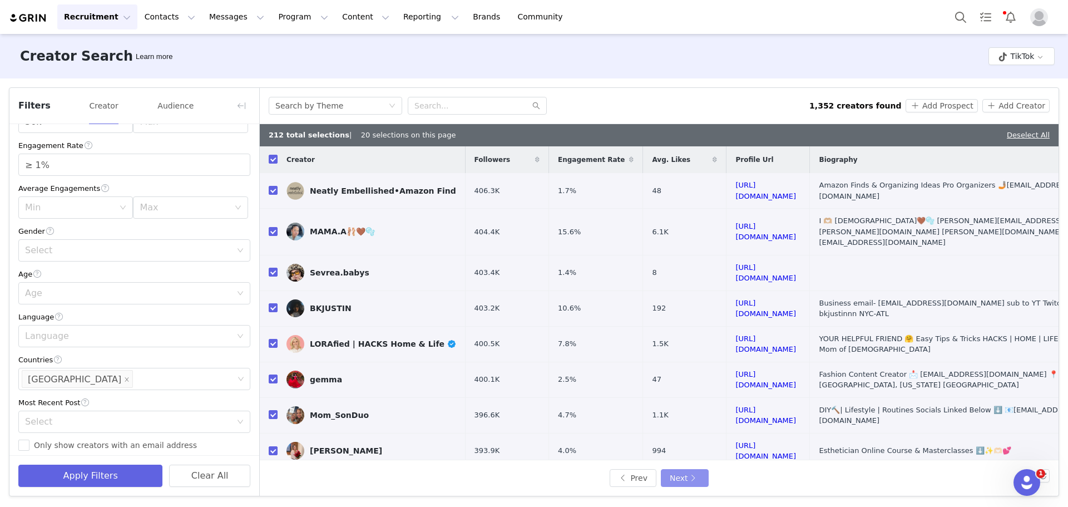
click at [685, 475] on button "Next" at bounding box center [685, 478] width 48 height 18
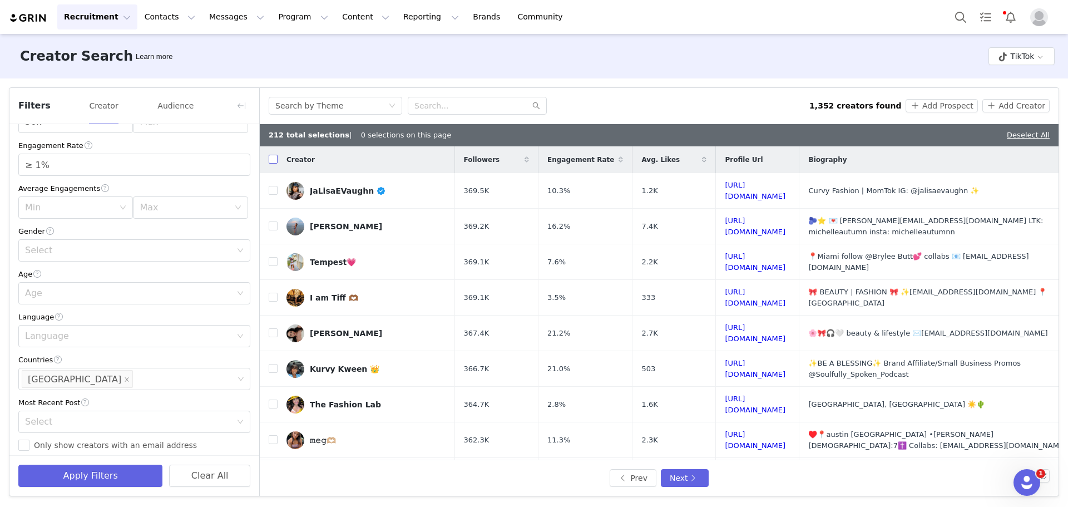
click at [272, 160] on input "checkbox" at bounding box center [273, 159] width 9 height 9
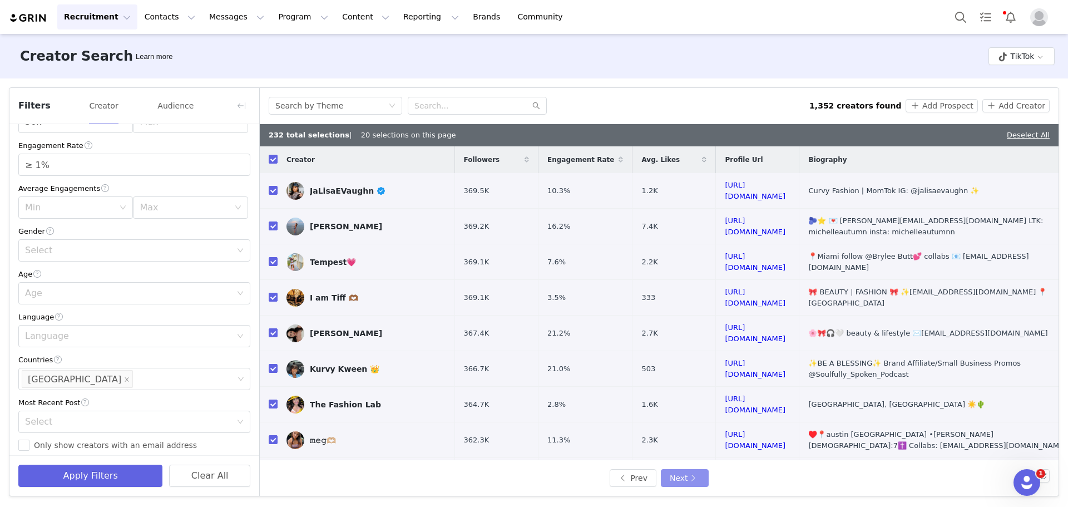
click at [682, 479] on button "Next" at bounding box center [685, 478] width 48 height 18
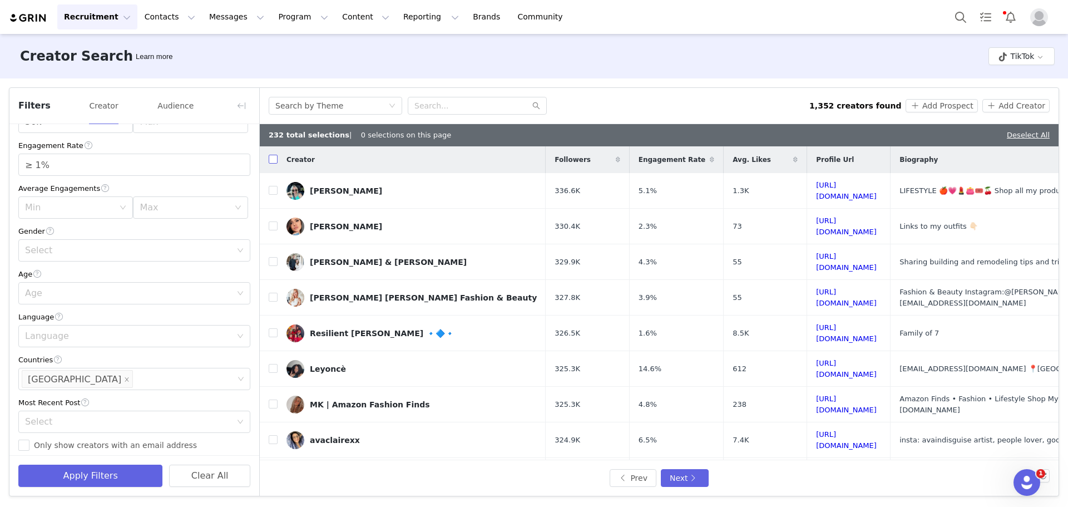
click at [273, 161] on input "checkbox" at bounding box center [273, 159] width 9 height 9
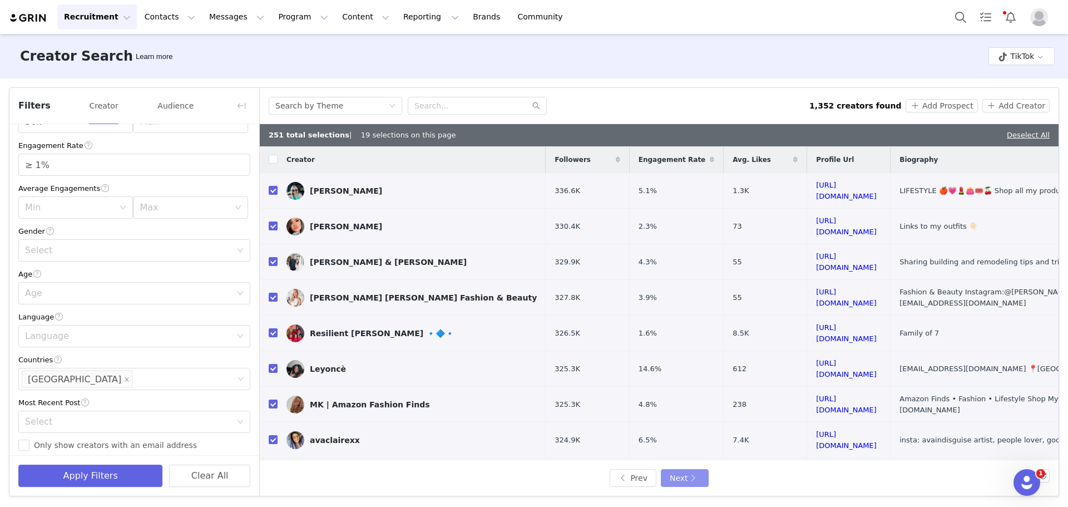
click at [687, 477] on button "Next" at bounding box center [685, 478] width 48 height 18
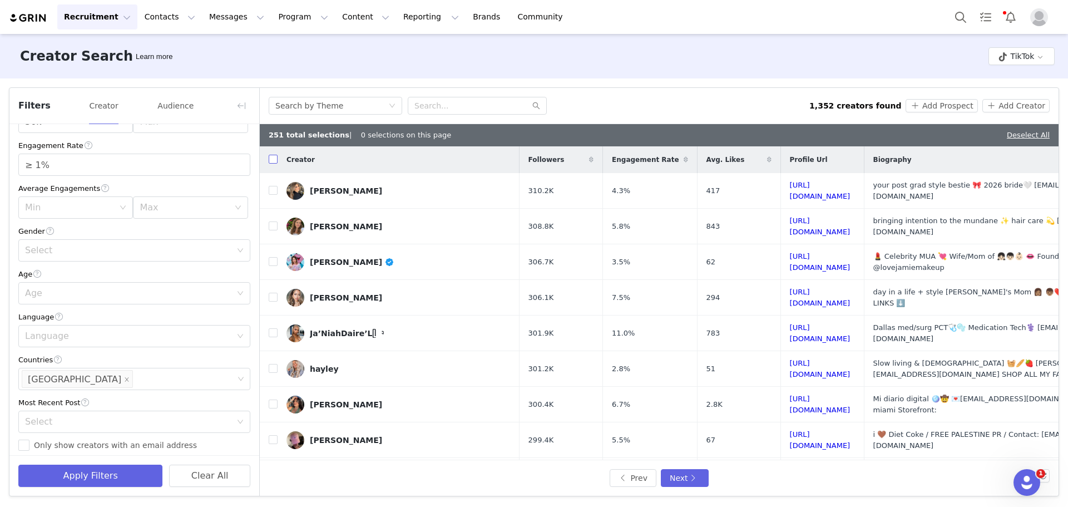
click at [273, 160] on input "checkbox" at bounding box center [273, 159] width 9 height 9
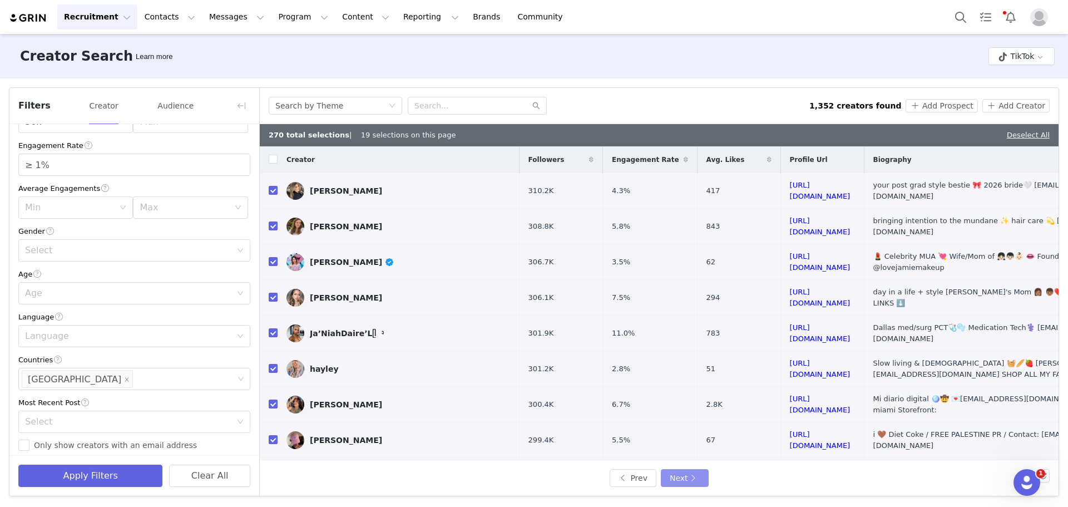
click at [671, 471] on button "Next" at bounding box center [685, 478] width 48 height 18
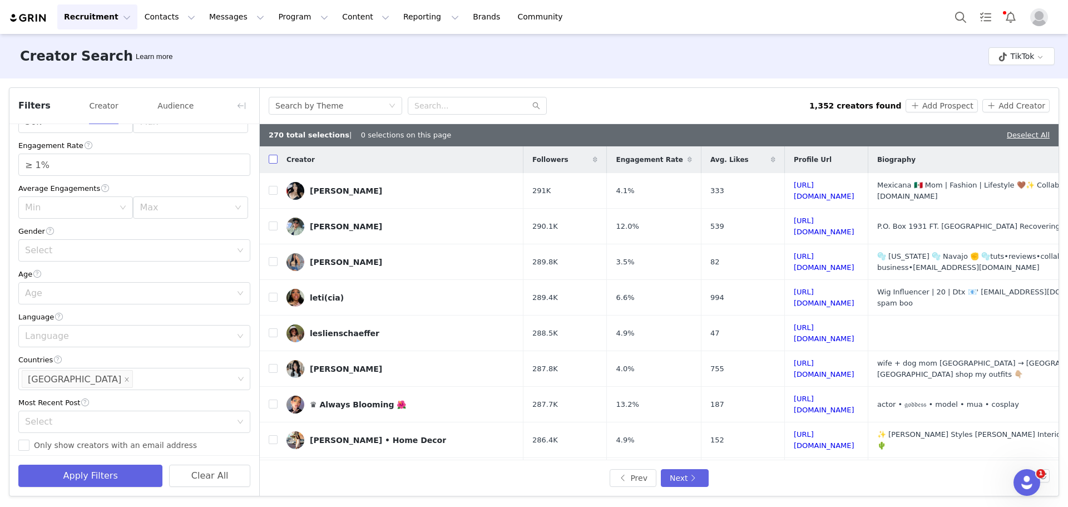
click at [275, 162] on input "checkbox" at bounding box center [273, 159] width 9 height 9
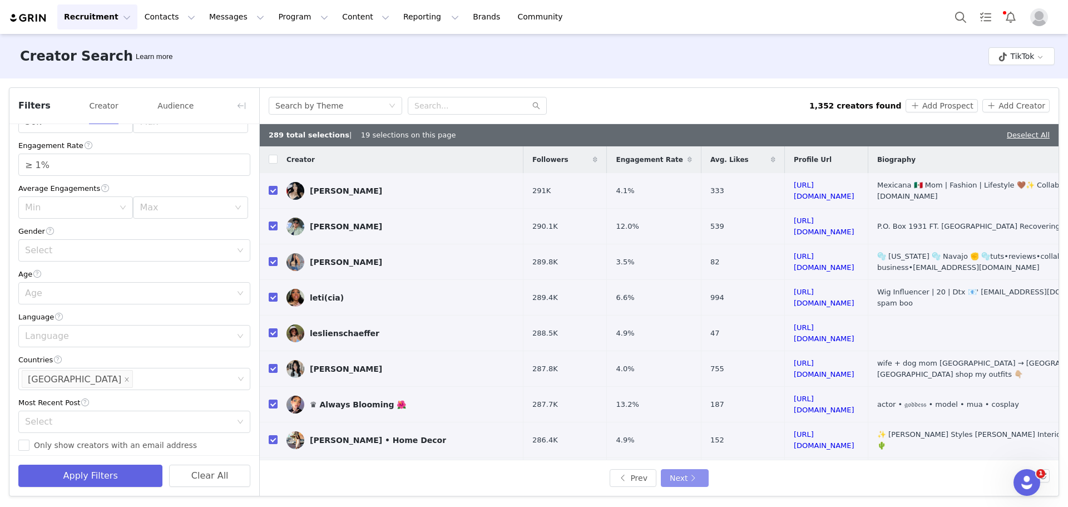
click at [672, 479] on button "Next" at bounding box center [685, 478] width 48 height 18
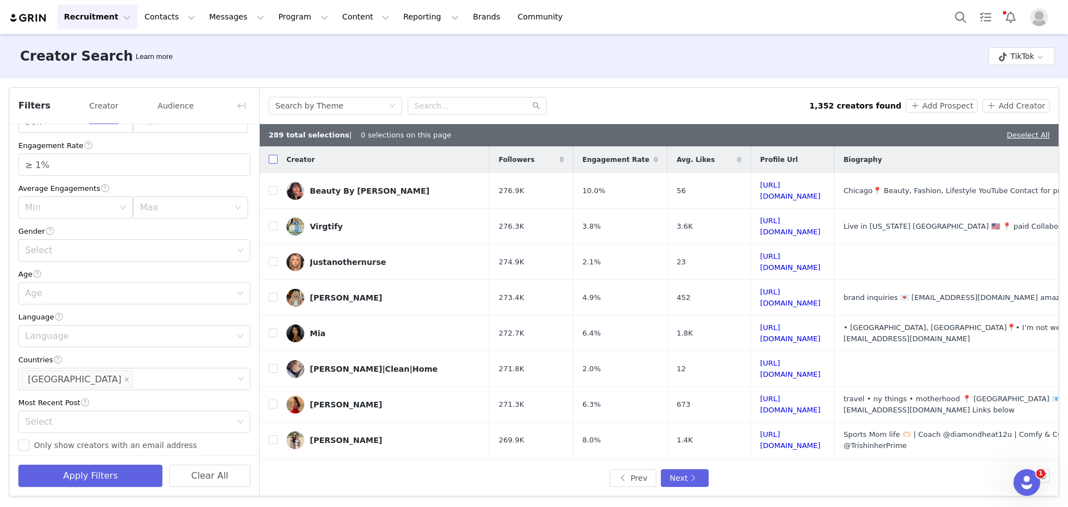
click at [269, 159] on input "checkbox" at bounding box center [273, 159] width 9 height 9
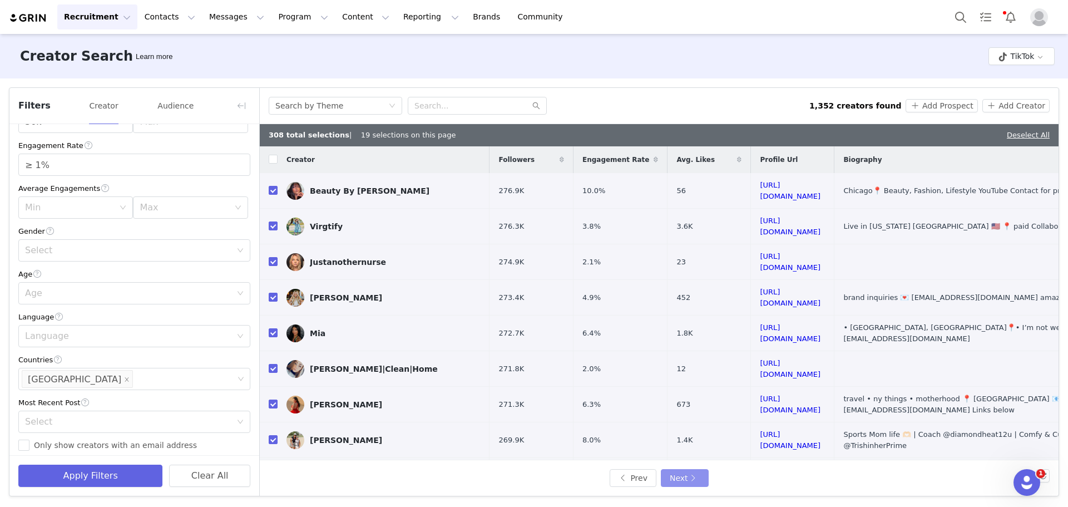
click at [686, 477] on button "Next" at bounding box center [685, 478] width 48 height 18
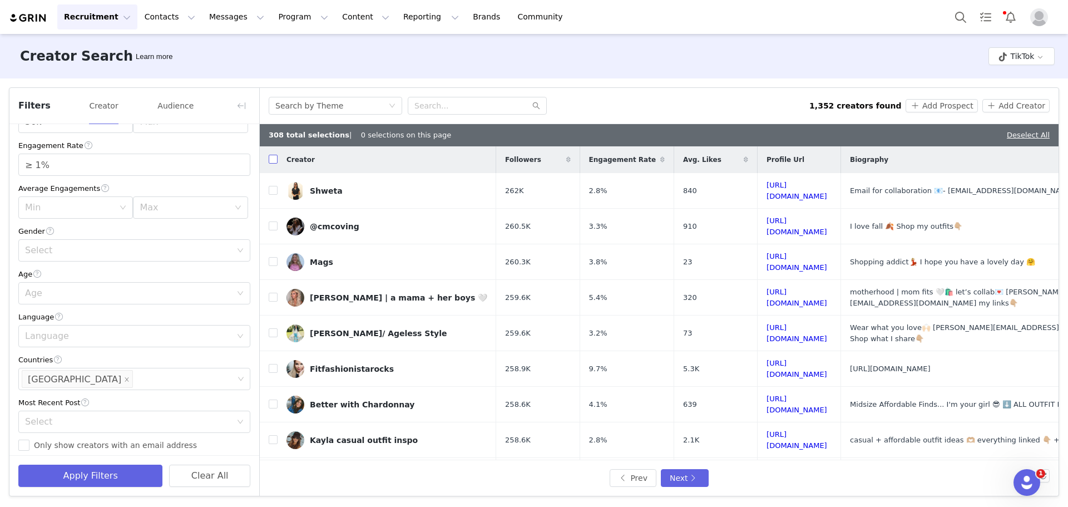
click at [273, 160] on input "checkbox" at bounding box center [273, 159] width 9 height 9
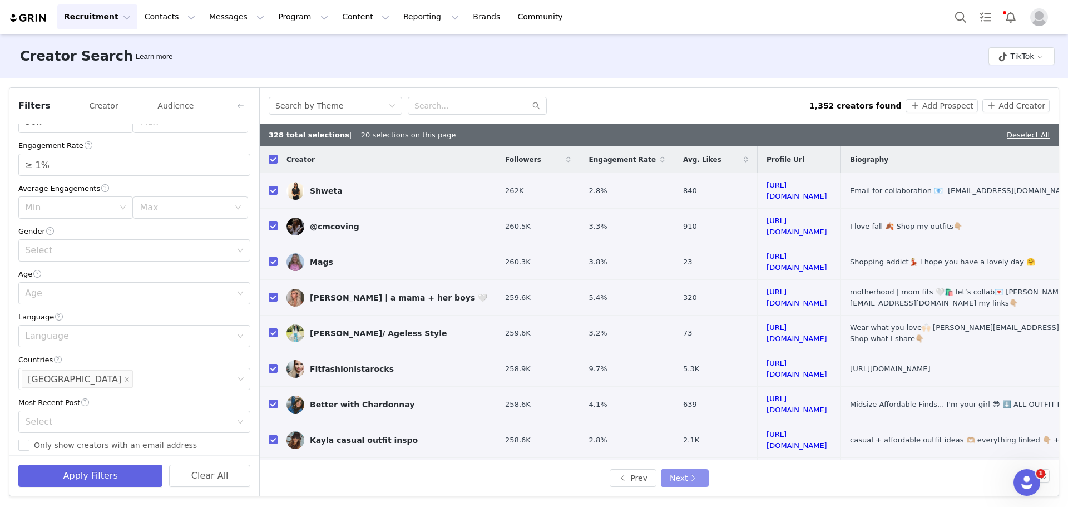
click at [694, 476] on button "Next" at bounding box center [685, 478] width 48 height 18
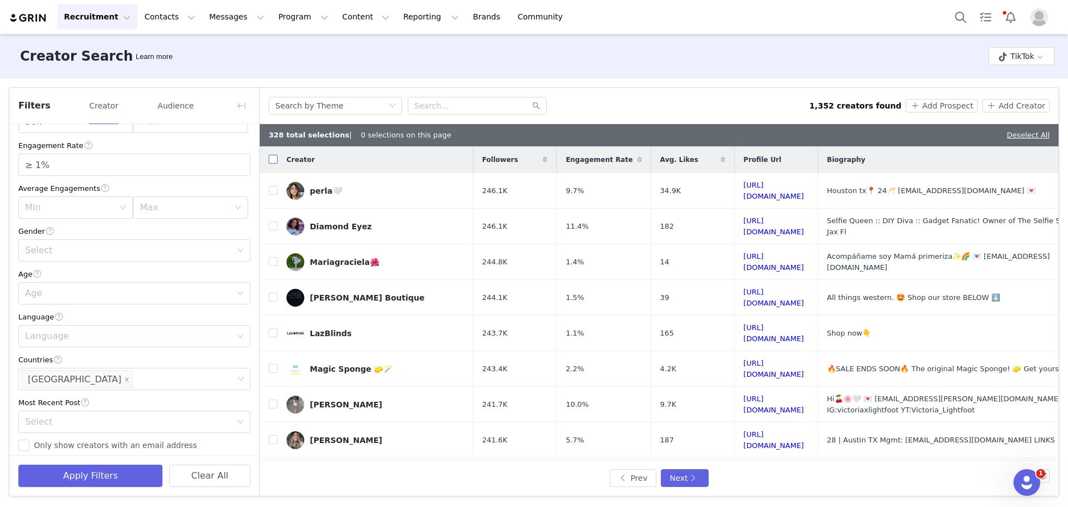
click at [272, 161] on input "checkbox" at bounding box center [273, 159] width 9 height 9
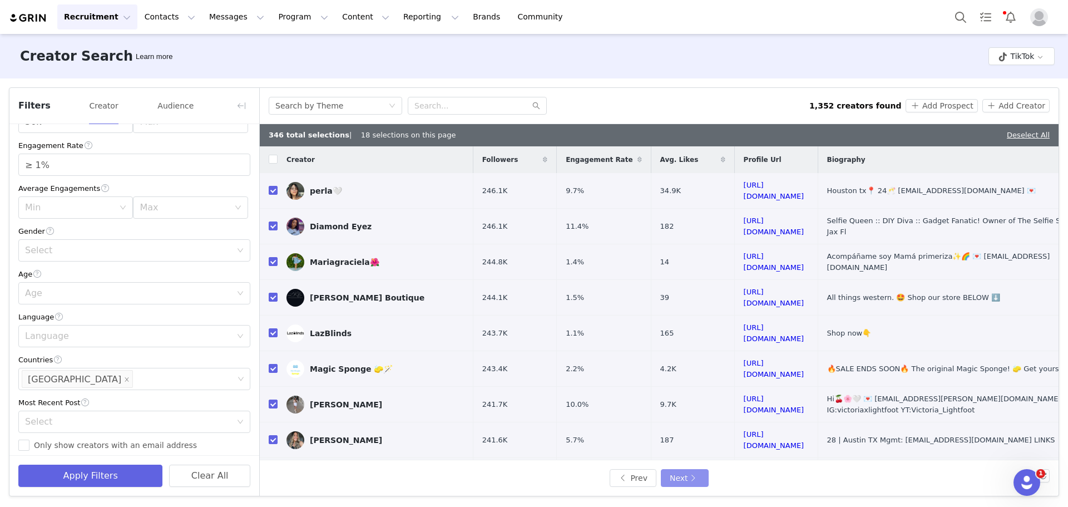
click at [676, 474] on button "Next" at bounding box center [685, 478] width 48 height 18
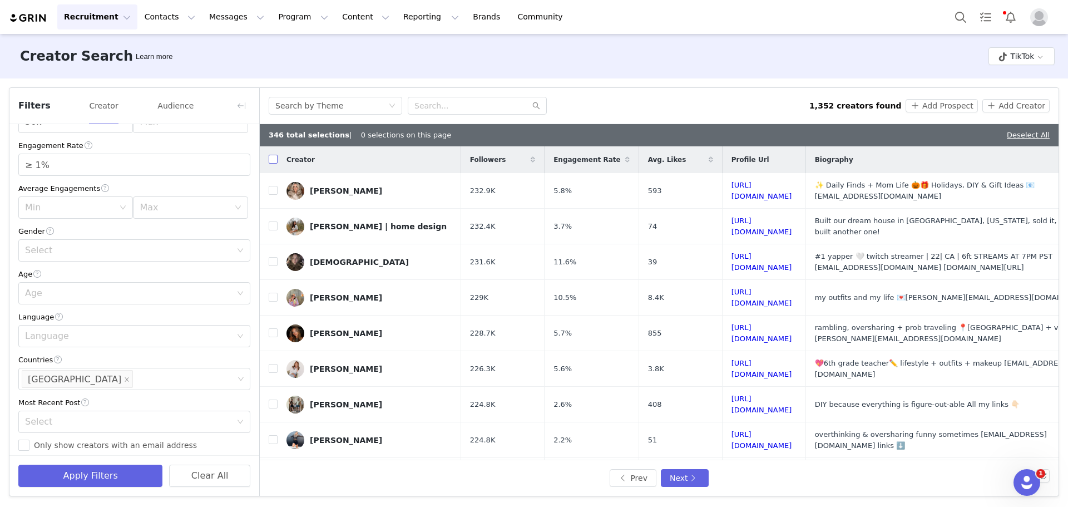
click at [274, 161] on input "checkbox" at bounding box center [273, 159] width 9 height 9
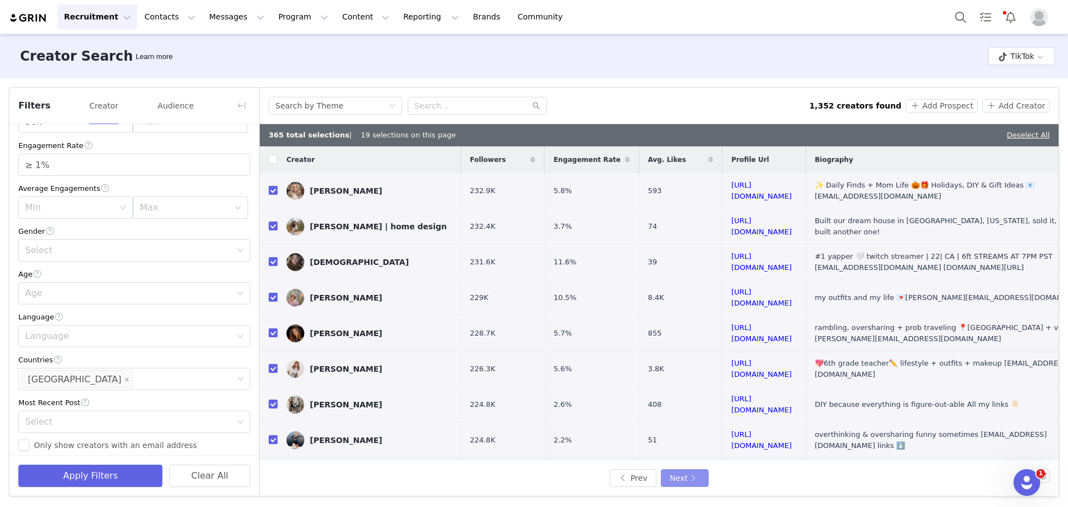
click at [675, 478] on button "Next" at bounding box center [685, 478] width 48 height 18
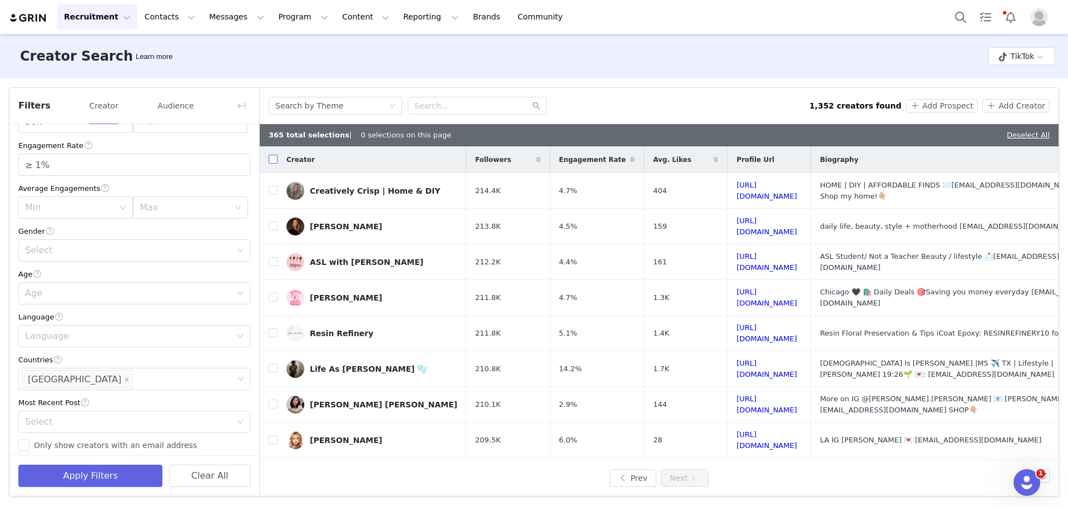
click at [277, 162] on input "checkbox" at bounding box center [273, 159] width 9 height 9
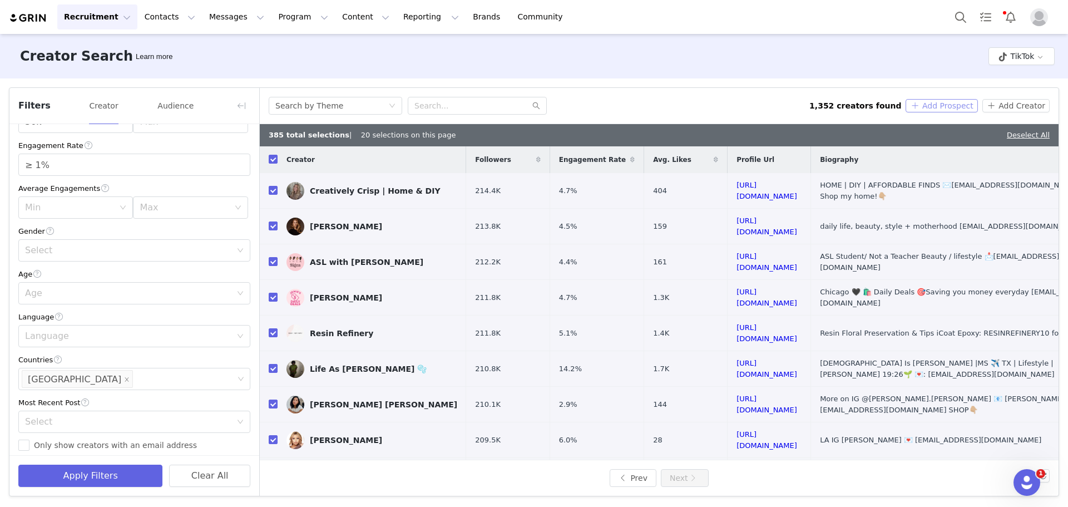
click at [946, 105] on button "Add Prospect" at bounding box center [942, 105] width 72 height 13
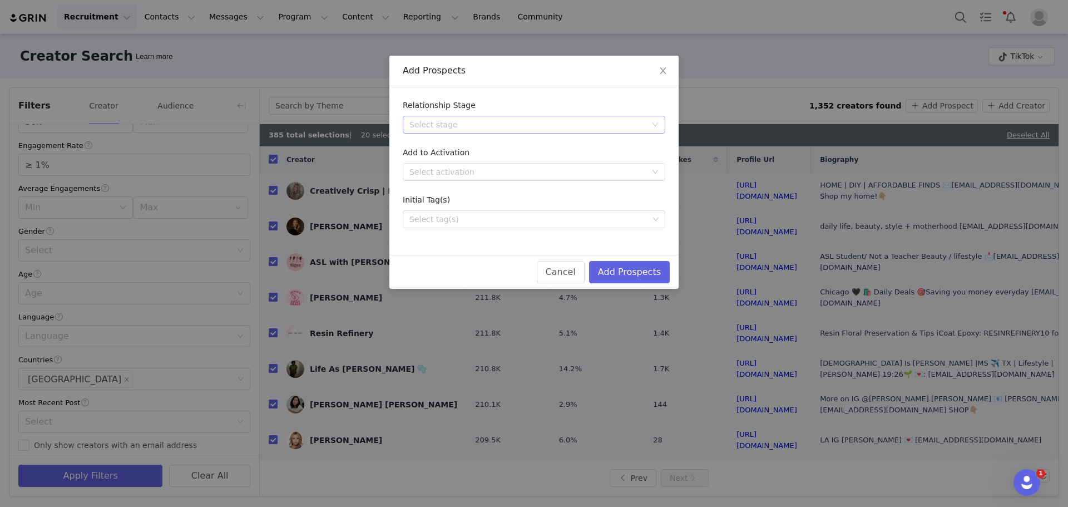
drag, startPoint x: 594, startPoint y: 124, endPoint x: 586, endPoint y: 125, distance: 7.9
click at [592, 124] on div "Select stage" at bounding box center [528, 124] width 237 height 11
click at [452, 146] on li "Needs Outreach" at bounding box center [534, 147] width 263 height 18
click at [627, 273] on button "Add Prospects" at bounding box center [629, 272] width 81 height 22
